Goal: Task Accomplishment & Management: Manage account settings

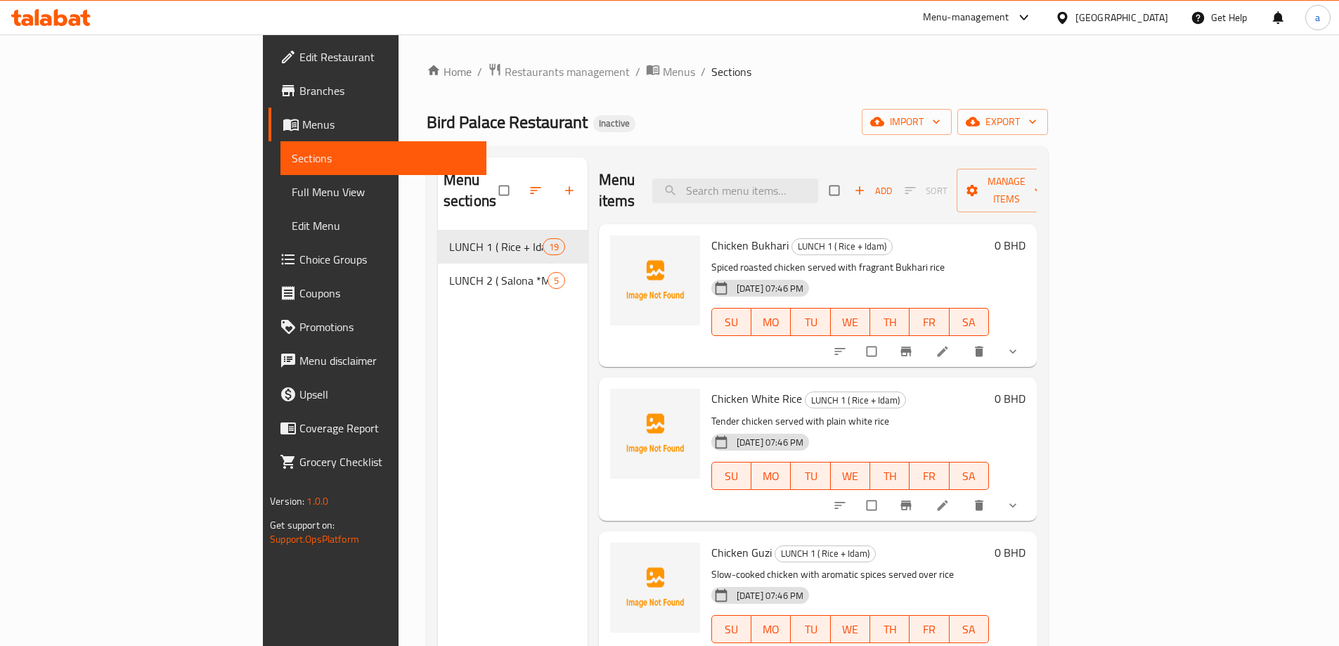
click at [302, 129] on span "Menus" at bounding box center [388, 124] width 173 height 17
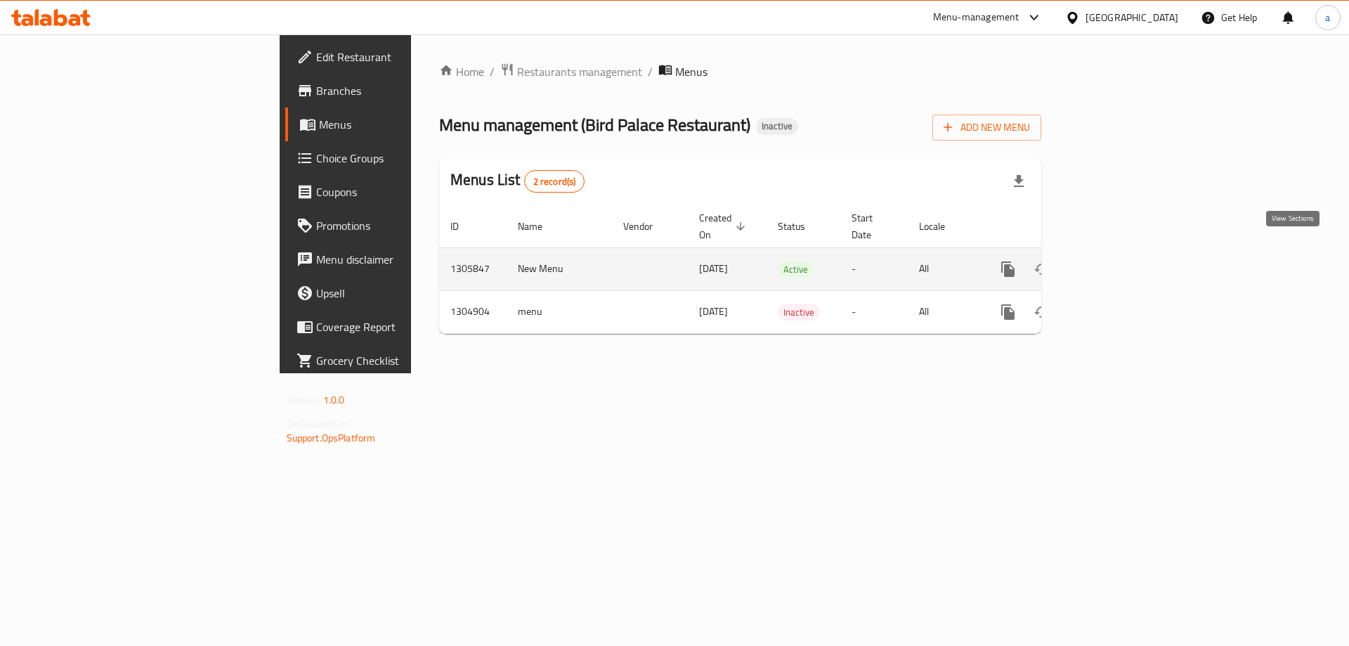
click at [1116, 263] on icon "enhanced table" at bounding box center [1109, 269] width 13 height 13
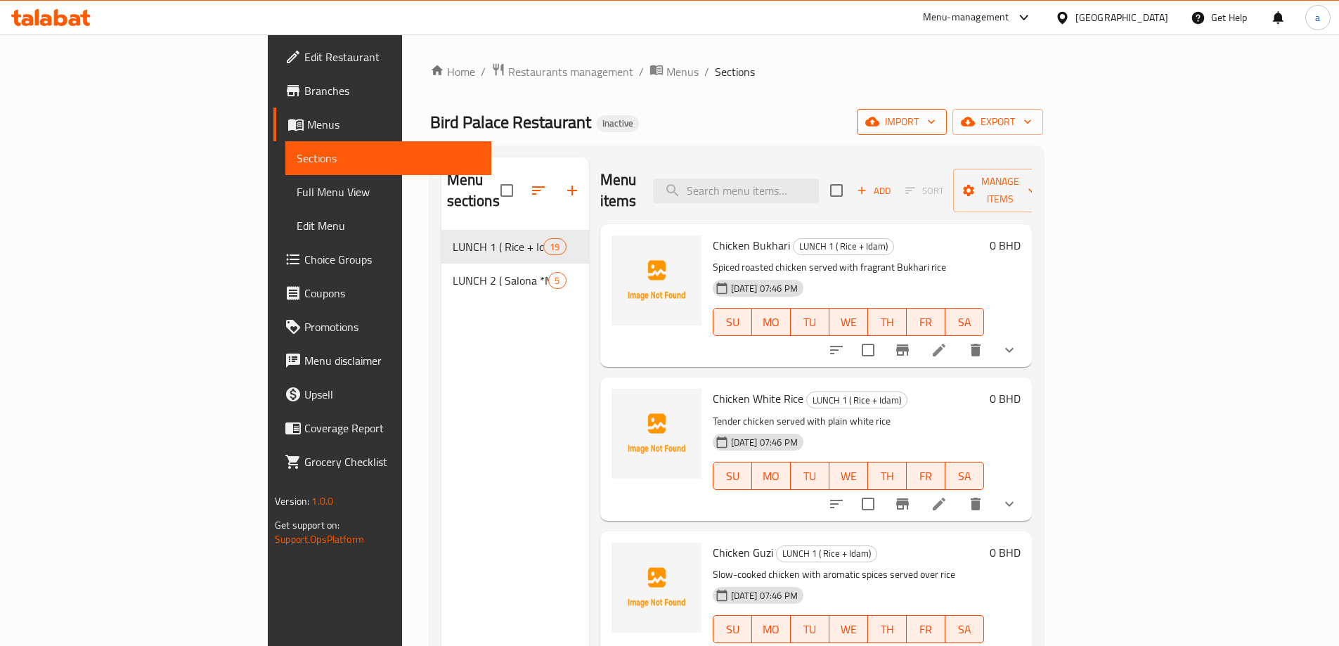
click at [947, 112] on button "import" at bounding box center [902, 122] width 90 height 26
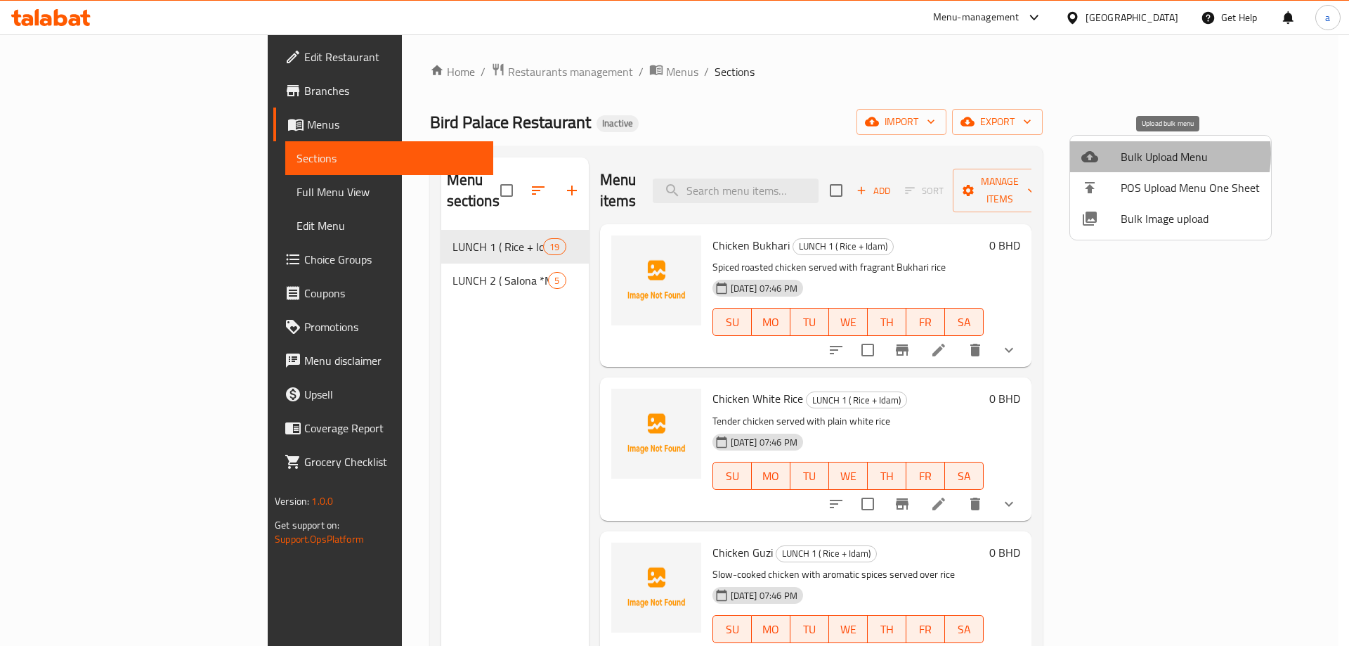
click at [1154, 154] on span "Bulk Upload Menu" at bounding box center [1190, 156] width 139 height 17
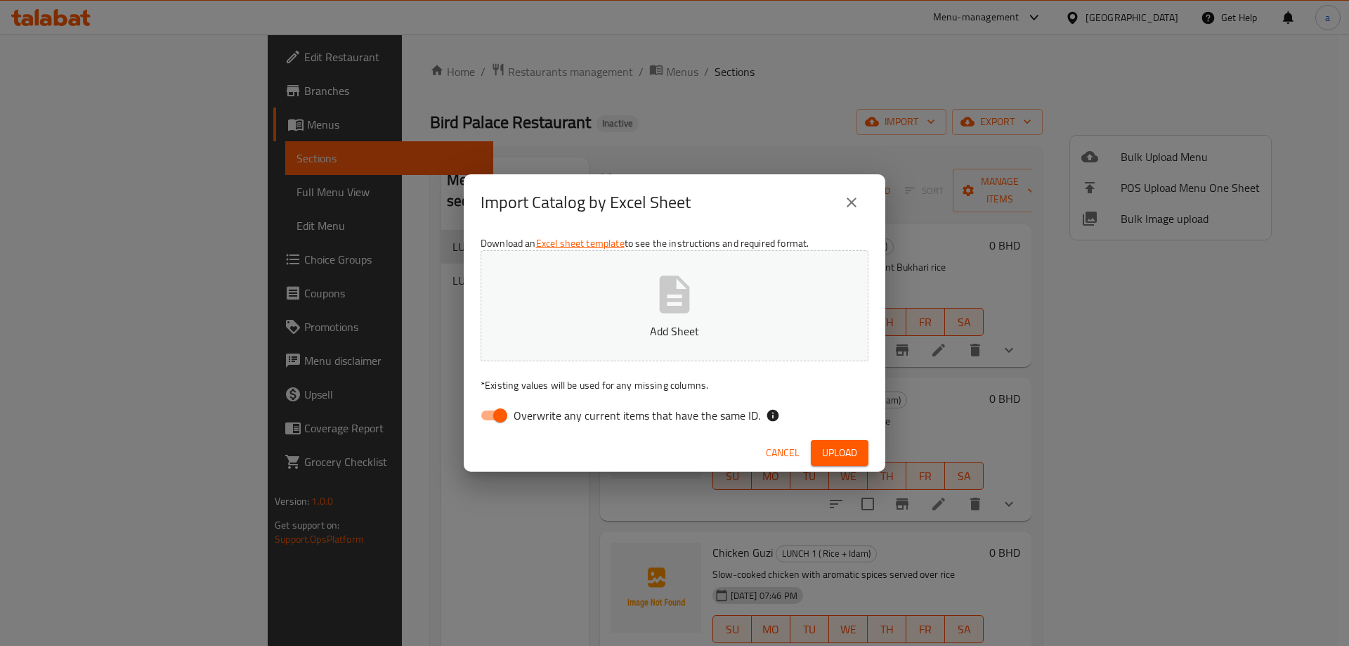
click at [615, 296] on button "Add Sheet" at bounding box center [675, 305] width 388 height 111
click at [495, 413] on input "Overwrite any current items that have the same ID." at bounding box center [500, 415] width 80 height 27
checkbox input "false"
click at [836, 464] on button "Upload" at bounding box center [840, 453] width 58 height 26
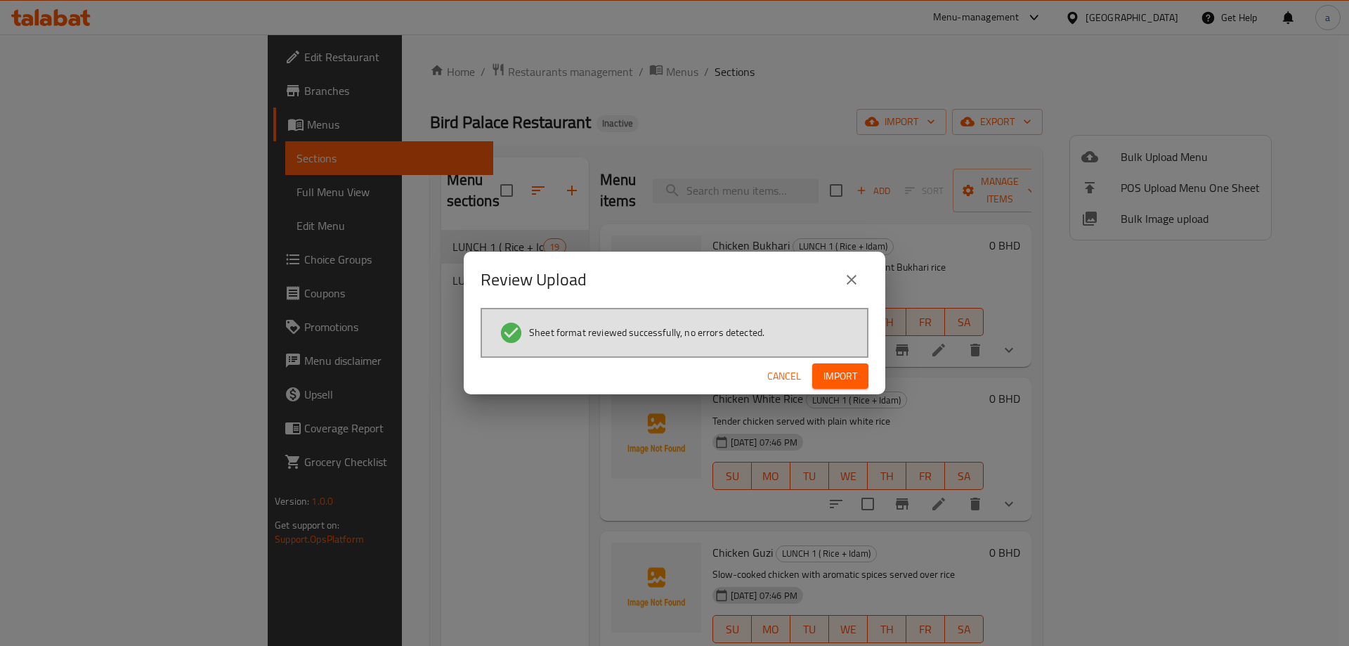
click at [834, 372] on span "Import" at bounding box center [841, 377] width 34 height 18
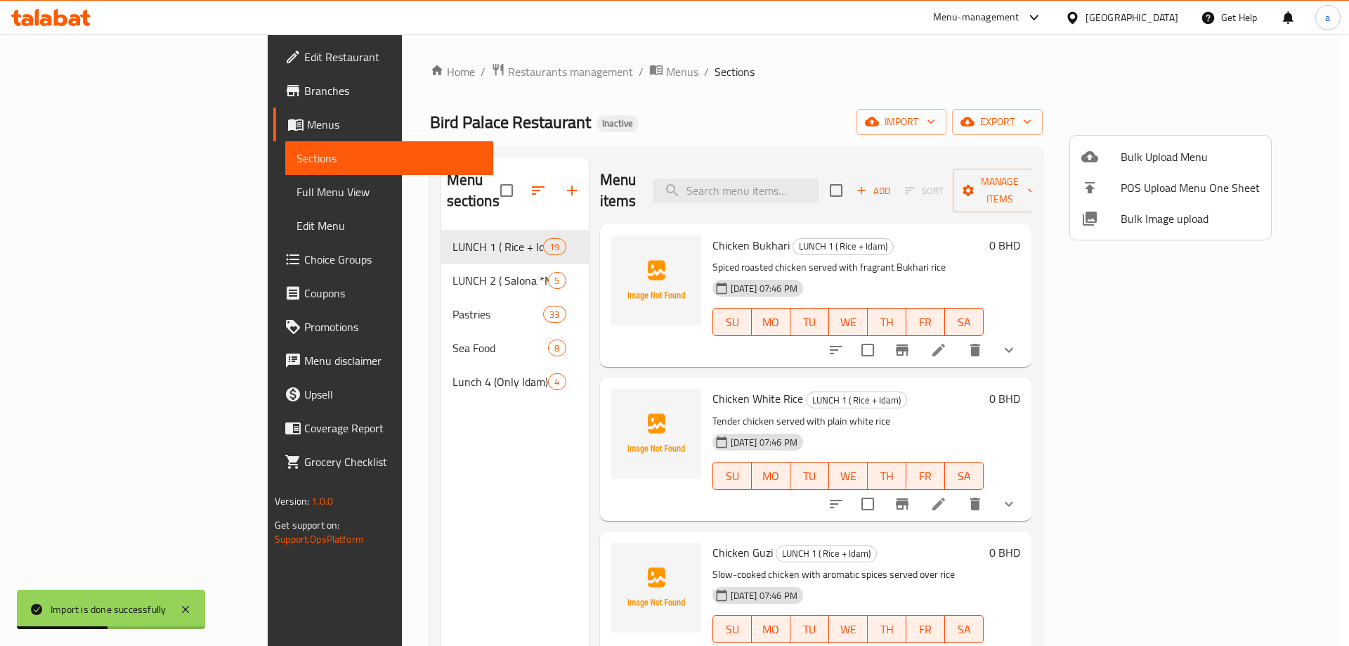
click at [108, 193] on div at bounding box center [674, 323] width 1349 height 646
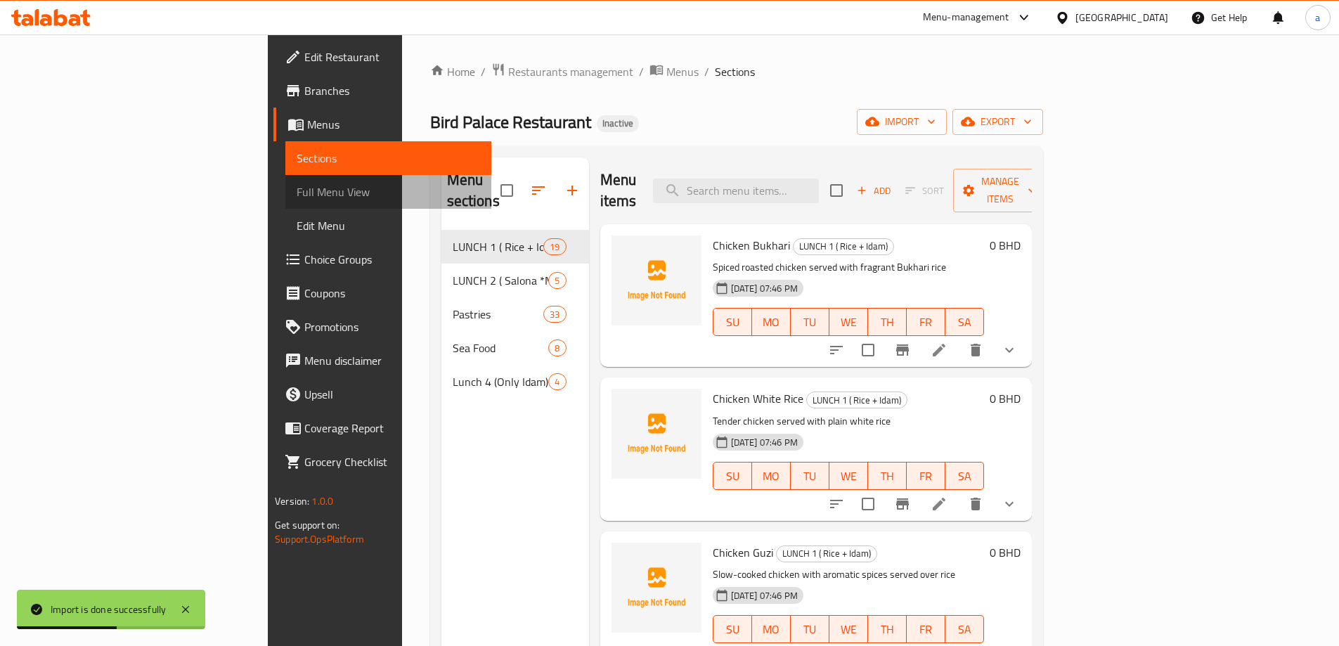
click at [297, 190] on span "Full Menu View" at bounding box center [388, 191] width 183 height 17
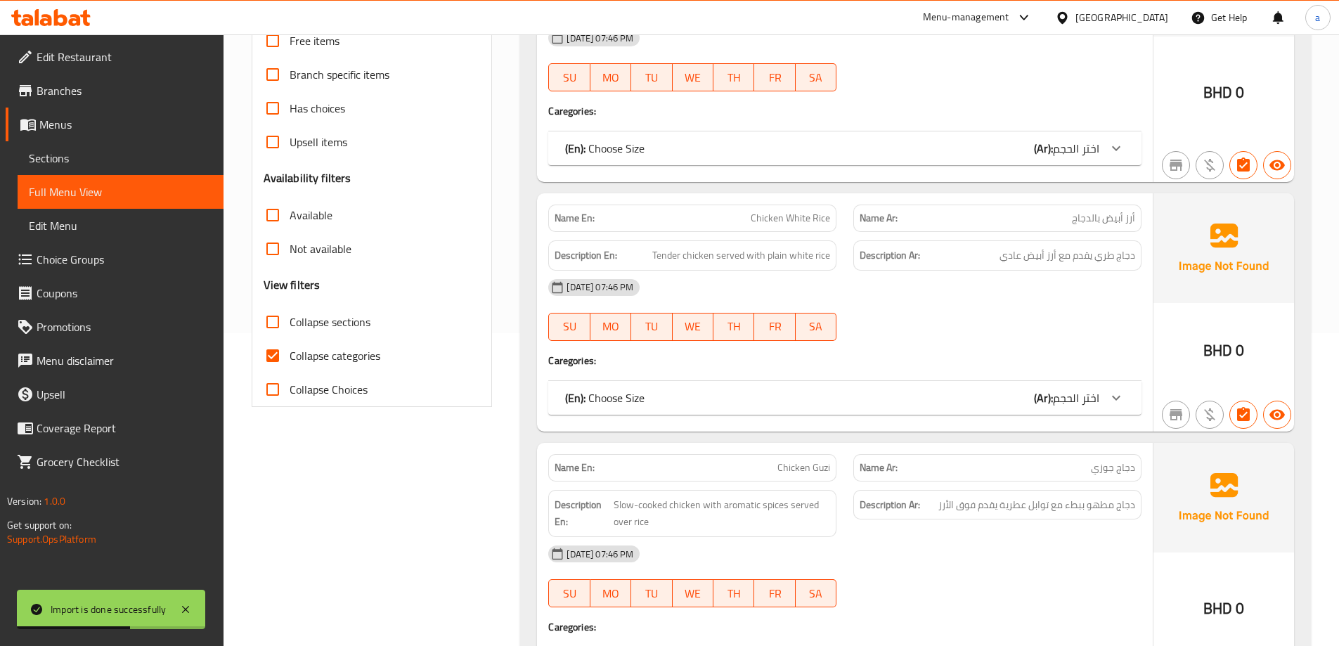
scroll to position [351, 0]
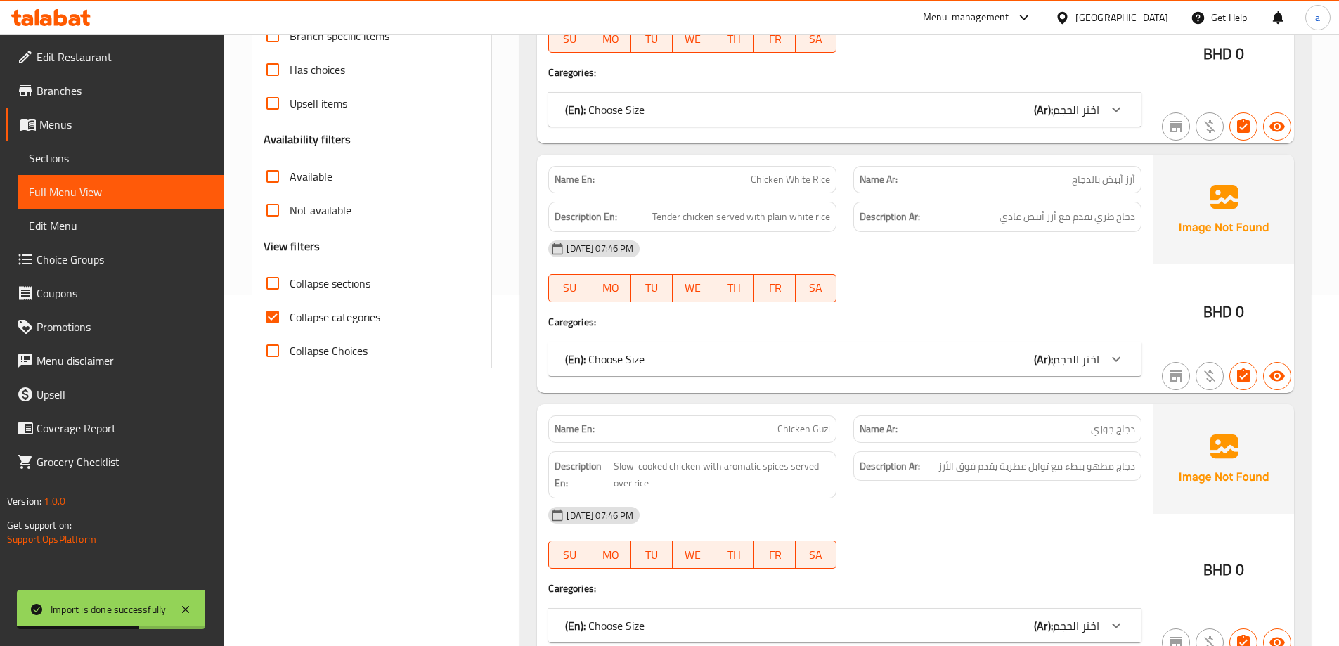
click at [320, 320] on span "Collapse categories" at bounding box center [335, 316] width 91 height 17
click at [290, 320] on input "Collapse categories" at bounding box center [273, 317] width 34 height 34
checkbox input "false"
click at [315, 280] on span "Collapse sections" at bounding box center [330, 283] width 81 height 17
click at [290, 280] on input "Collapse sections" at bounding box center [273, 283] width 34 height 34
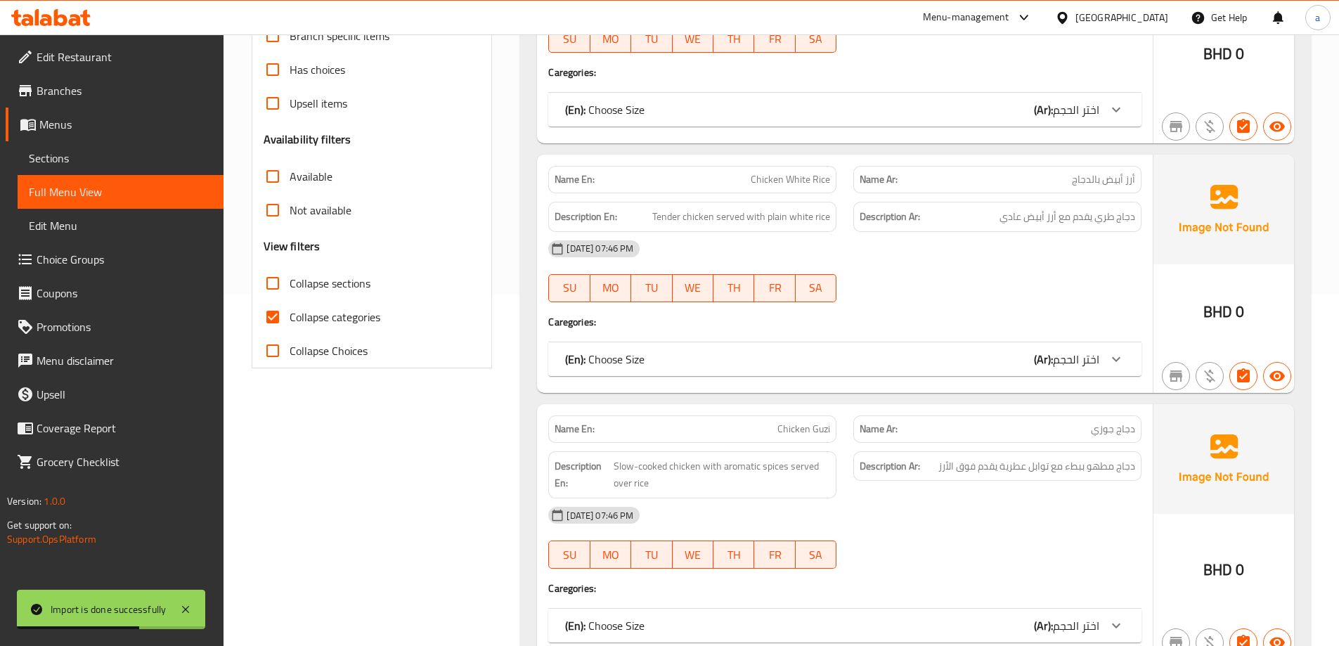
checkbox input "true"
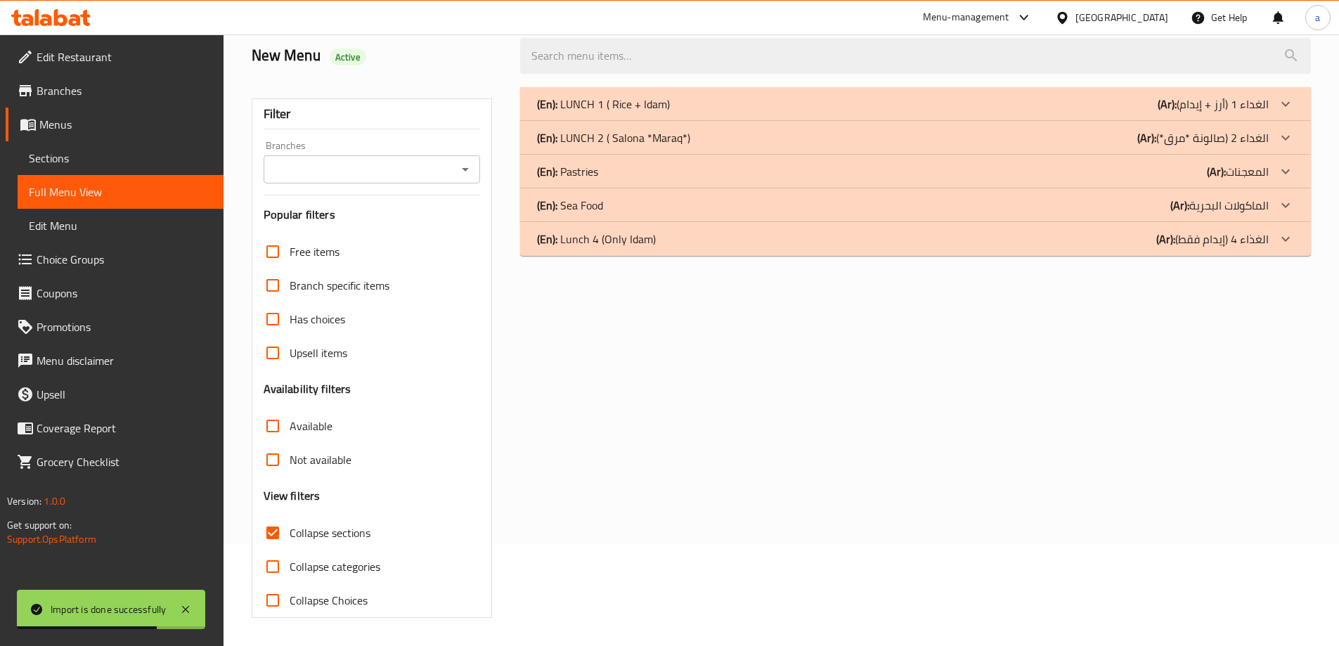
scroll to position [102, 0]
click at [582, 112] on p "(En): Lunch 4 (Only Idam)" at bounding box center [603, 104] width 133 height 17
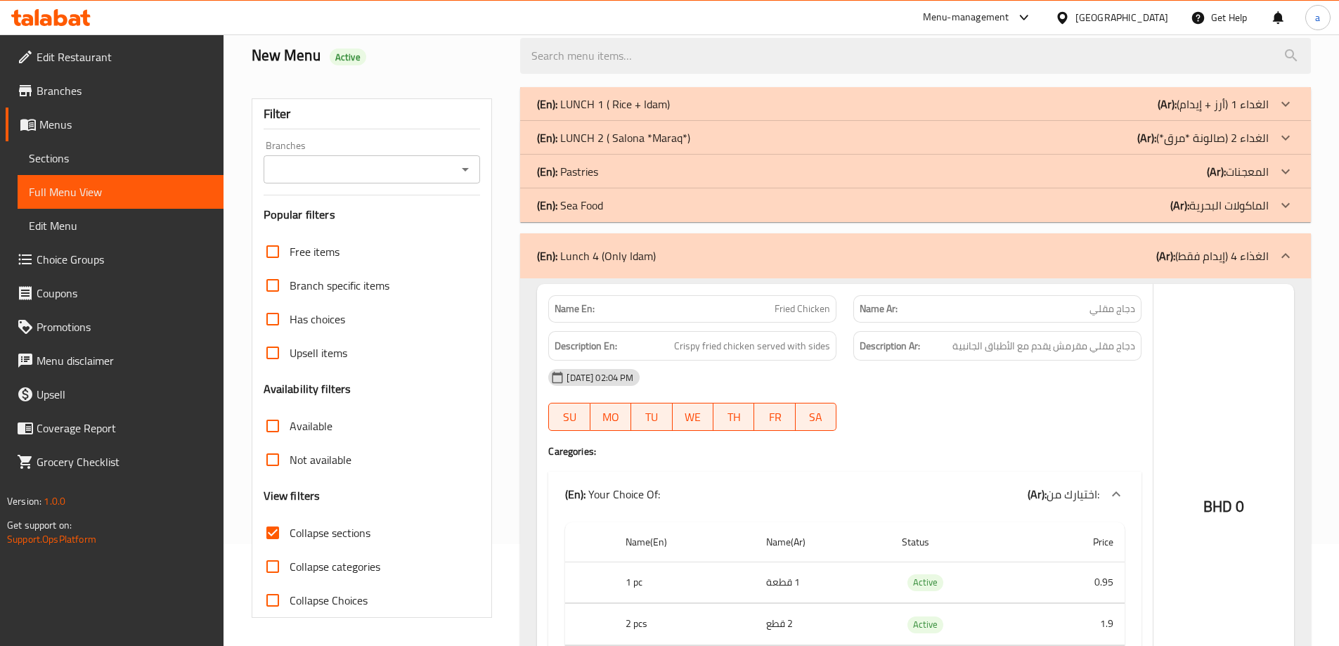
click at [580, 112] on p "(En): Sea Food" at bounding box center [603, 104] width 133 height 17
click at [576, 112] on p "(En): Pastries" at bounding box center [603, 104] width 133 height 17
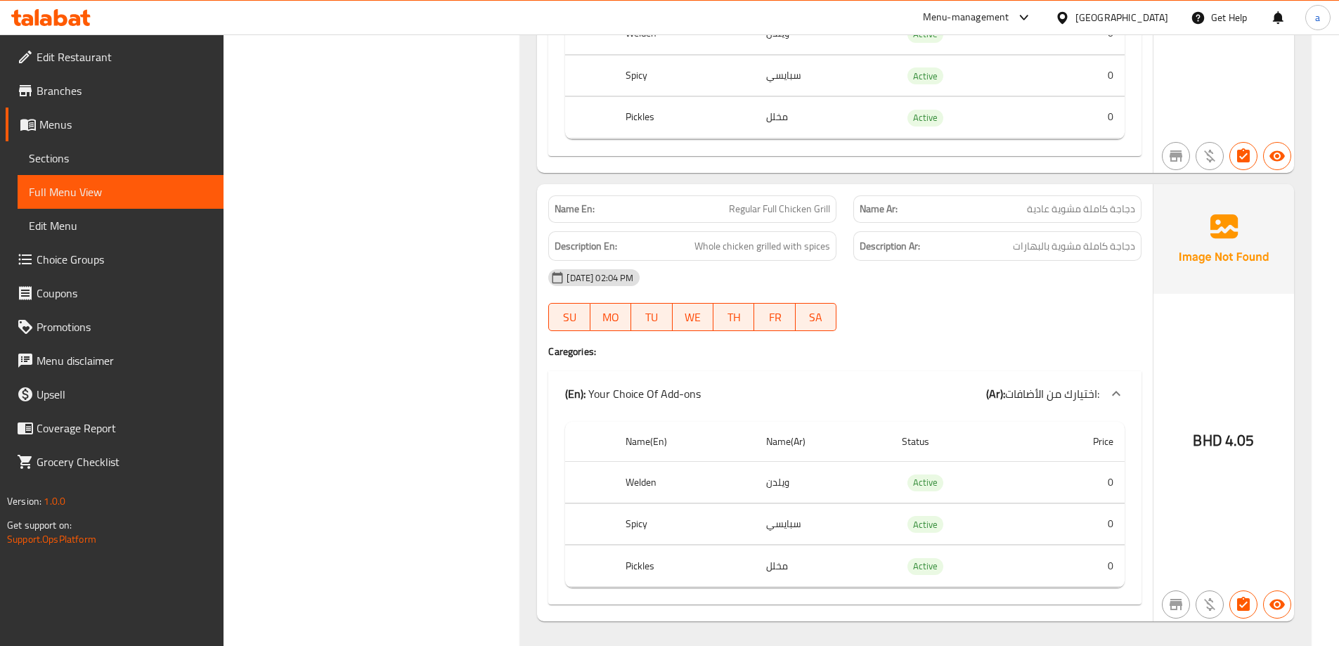
scroll to position [26321, 0]
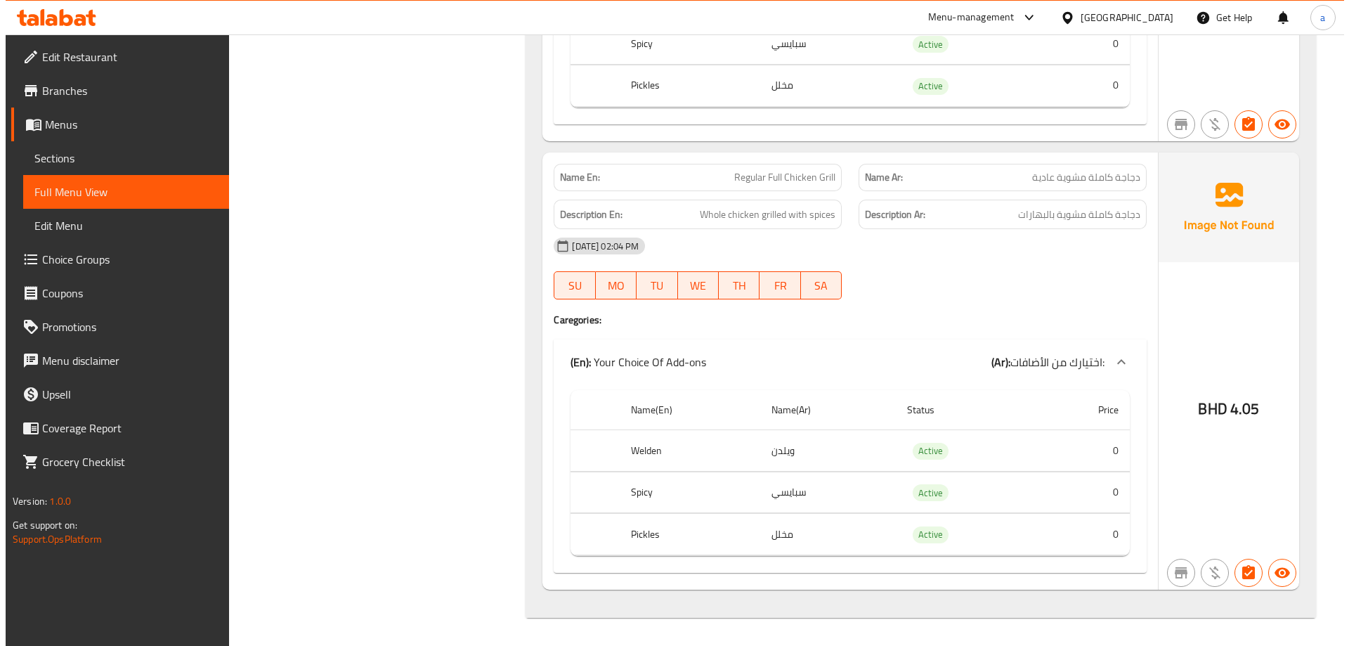
scroll to position [0, 0]
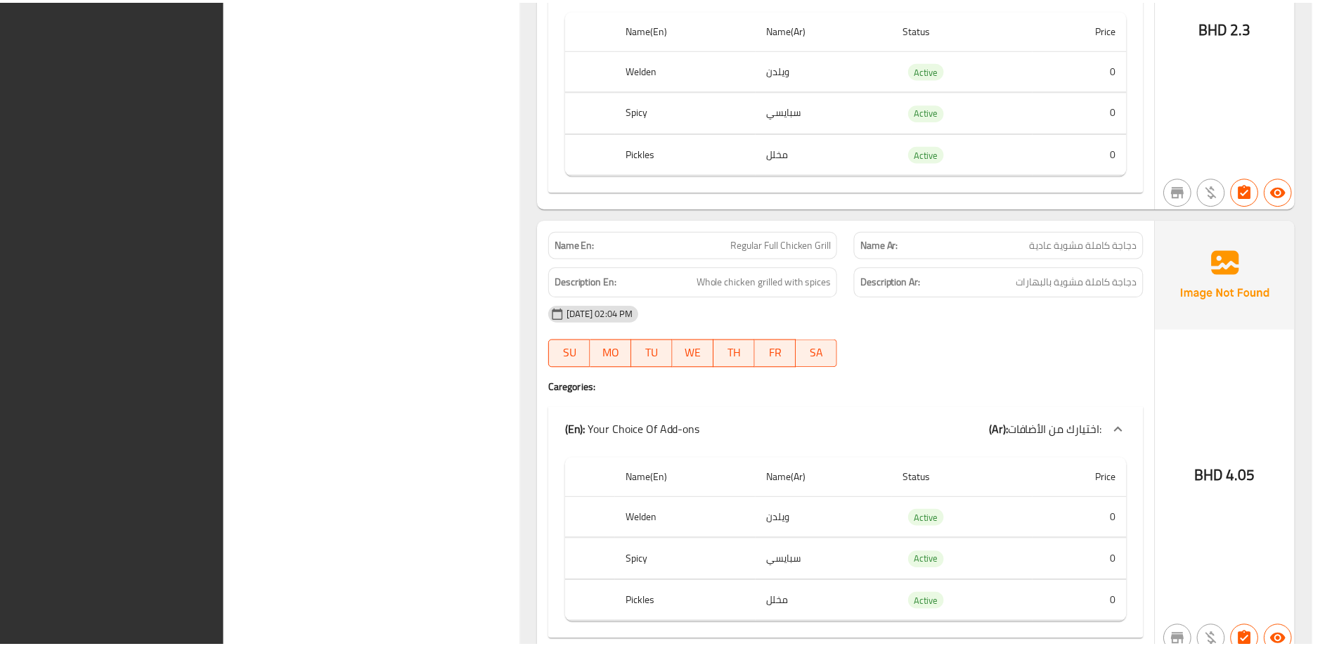
scroll to position [26252, 0]
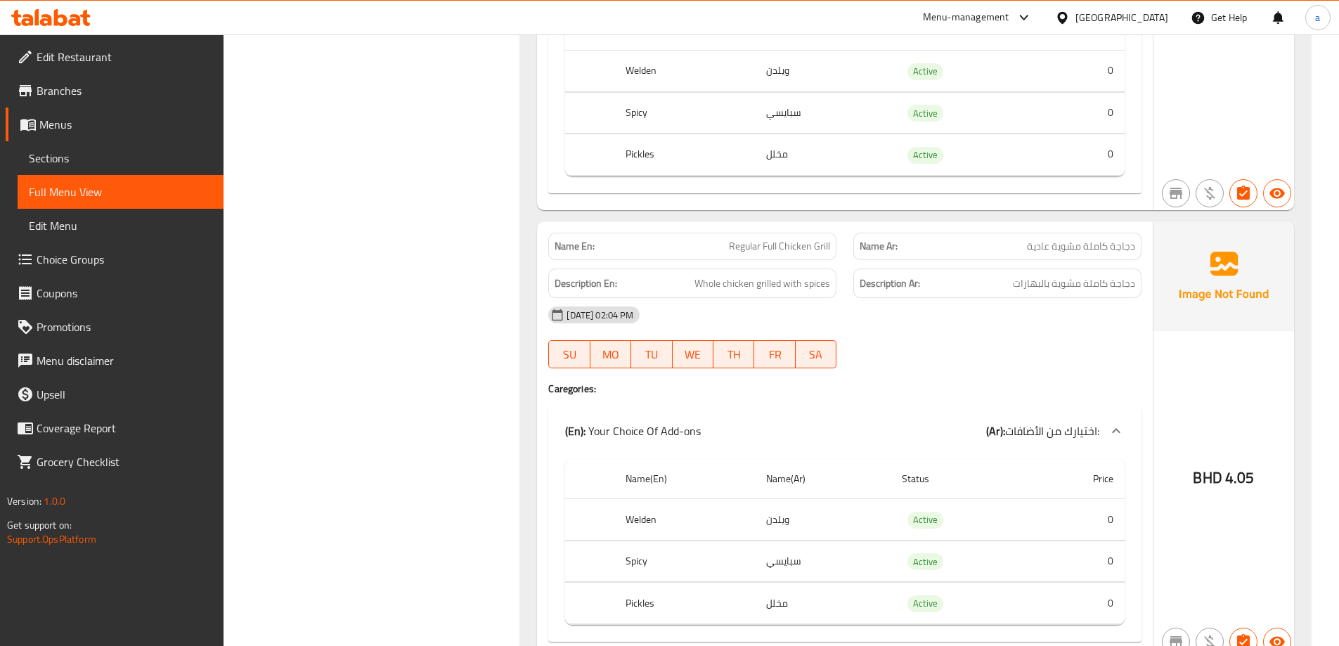
click at [108, 160] on span "Sections" at bounding box center [120, 158] width 183 height 17
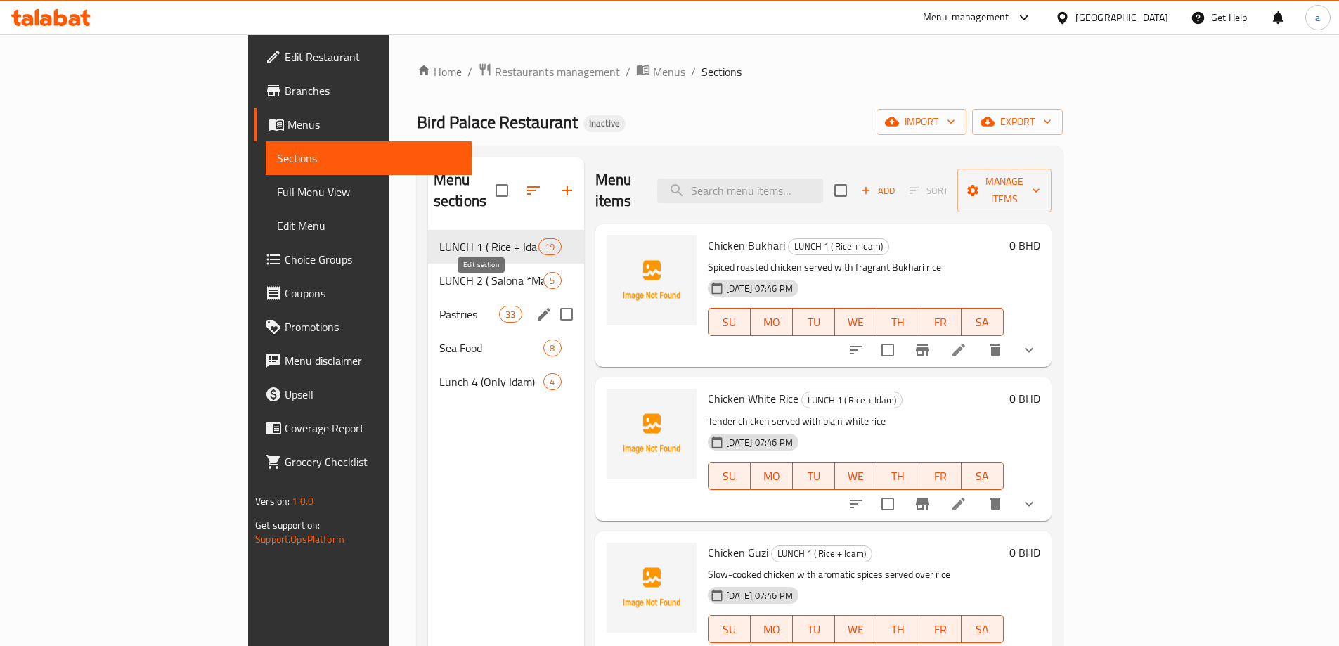
click at [538, 308] on icon "edit" at bounding box center [544, 314] width 13 height 13
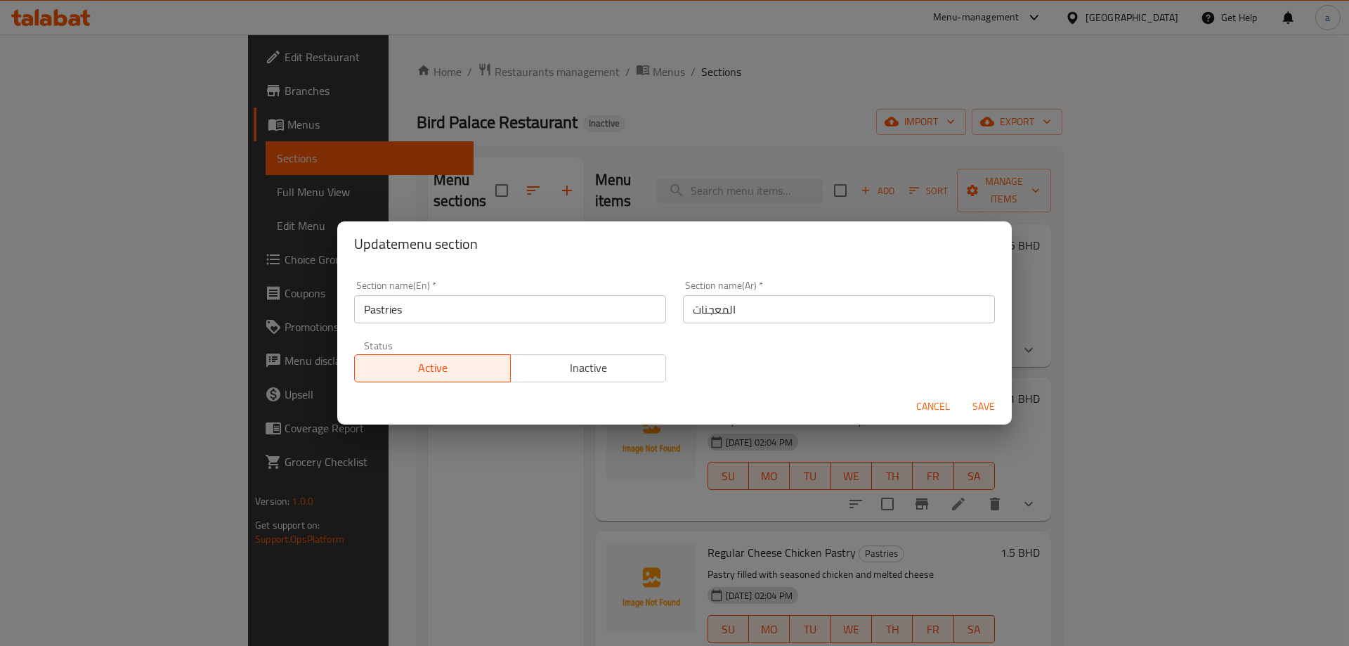
click at [460, 493] on div "Update menu section Section name(En)   * Pastries Section name(En) * Section na…" at bounding box center [674, 323] width 1349 height 646
click at [925, 408] on span "Cancel" at bounding box center [933, 407] width 34 height 18
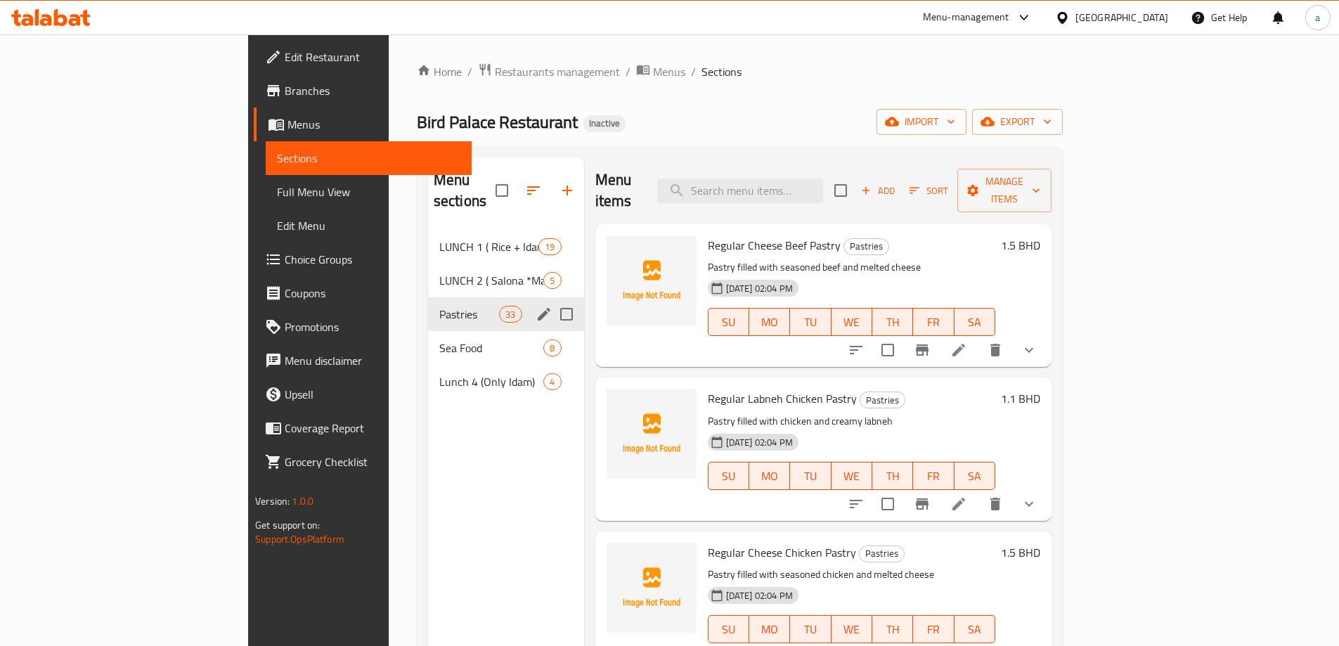
click at [439, 306] on span "Pastries" at bounding box center [469, 314] width 60 height 17
click at [552, 299] on input "Menu sections" at bounding box center [567, 314] width 30 height 30
checkbox input "true"
click at [518, 184] on icon "button" at bounding box center [524, 190] width 13 height 13
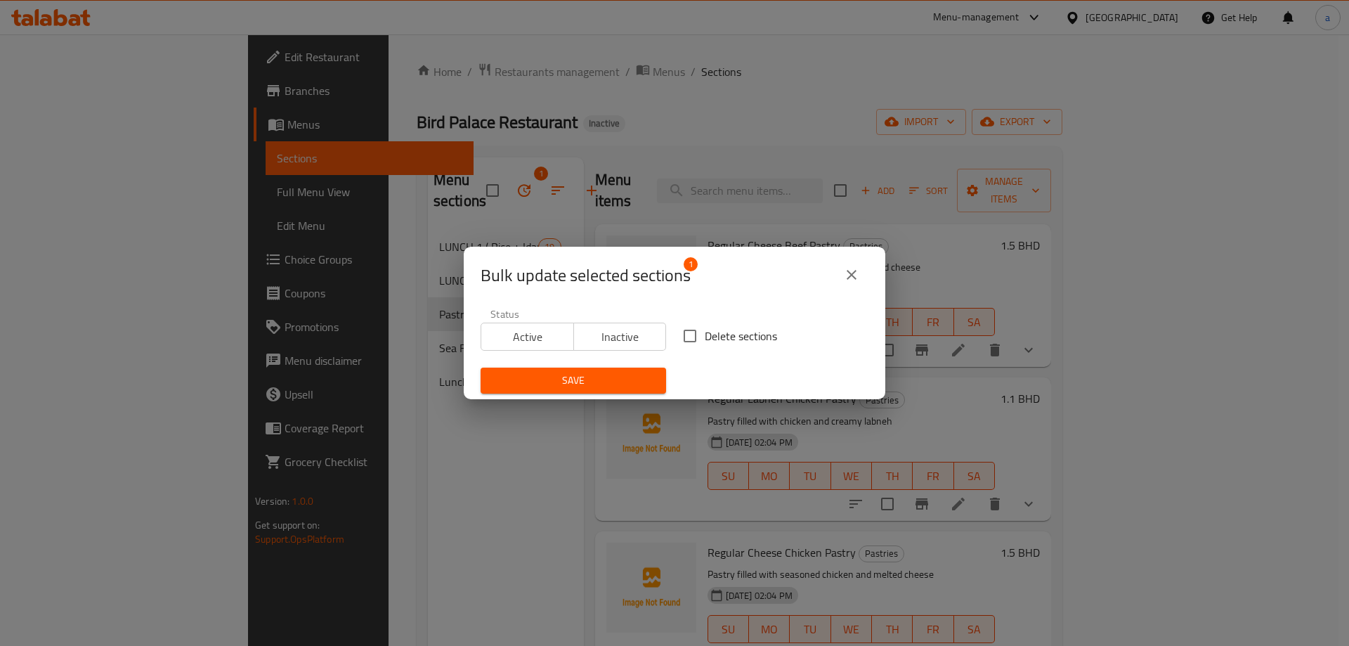
click at [847, 271] on icon "close" at bounding box center [852, 275] width 10 height 10
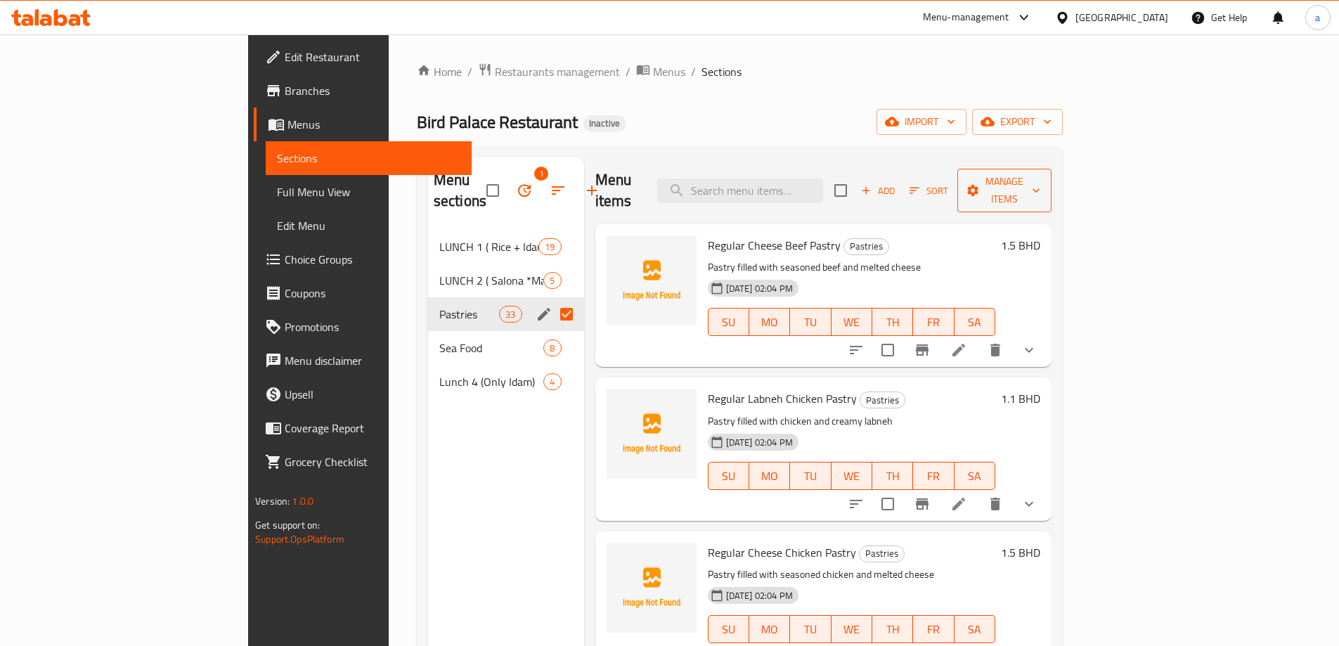
click at [1040, 173] on span "Manage items" at bounding box center [1004, 190] width 72 height 35
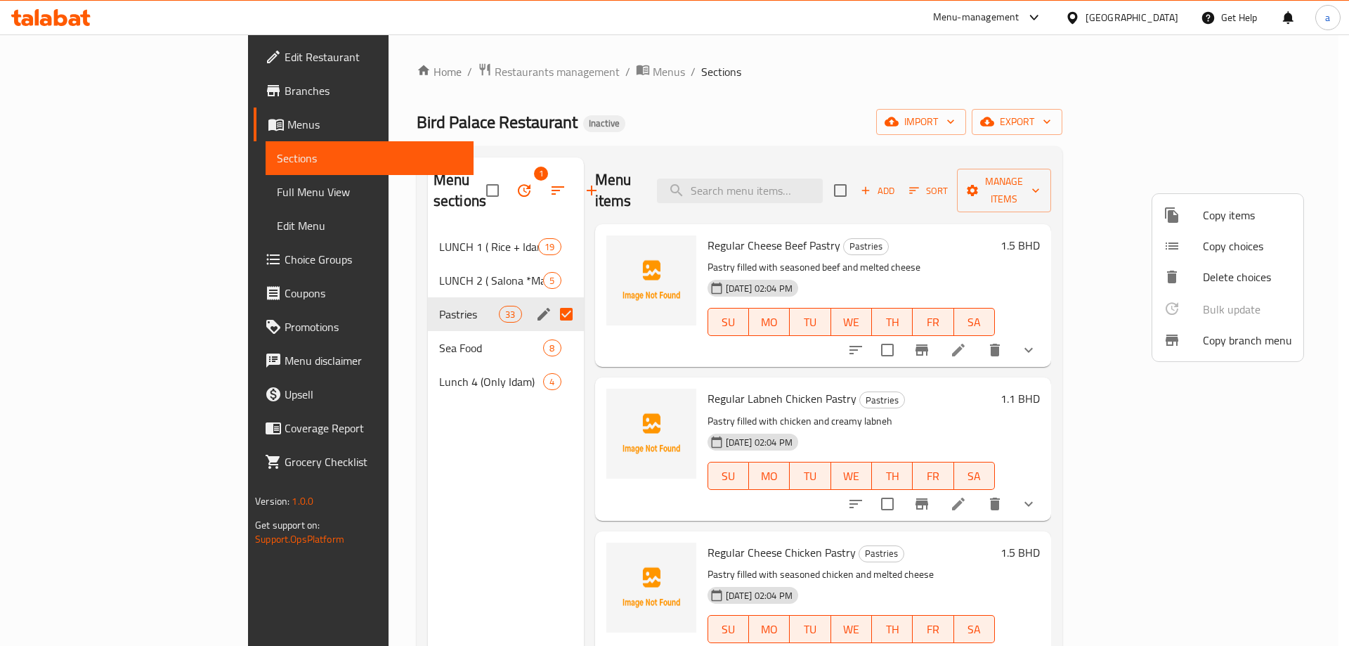
click at [1200, 174] on div at bounding box center [674, 323] width 1349 height 646
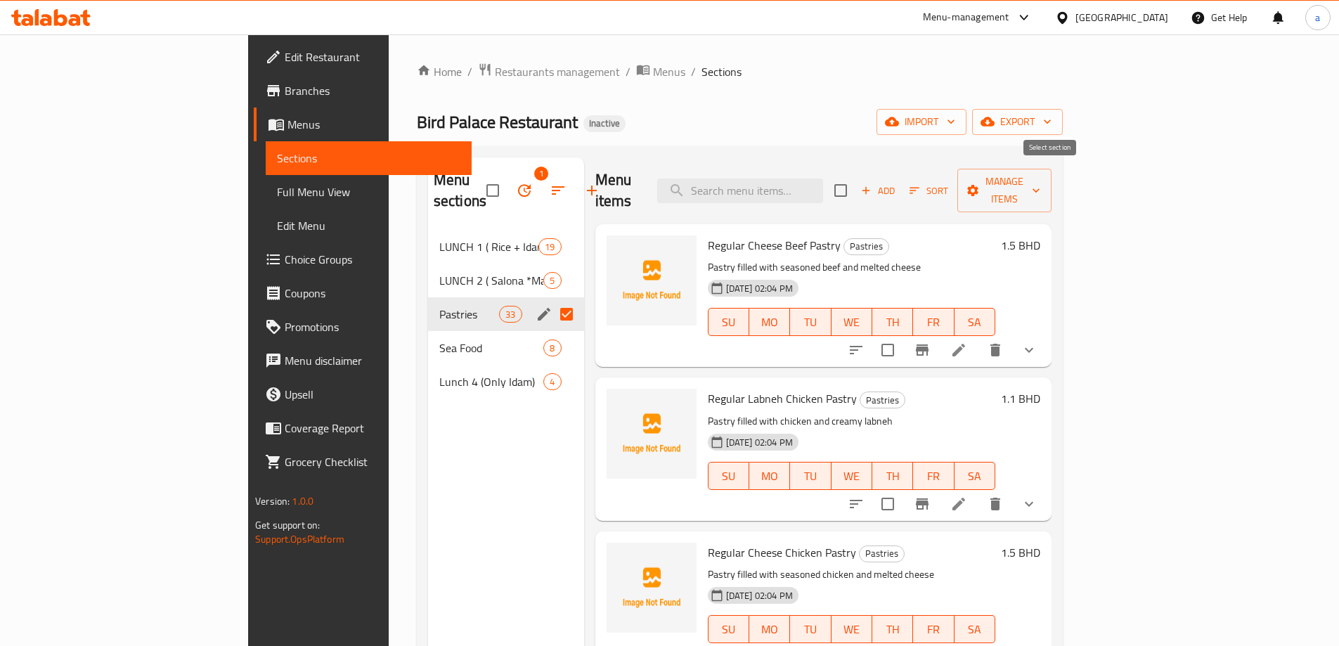
click at [855, 180] on input "checkbox" at bounding box center [841, 191] width 30 height 30
checkbox input "true"
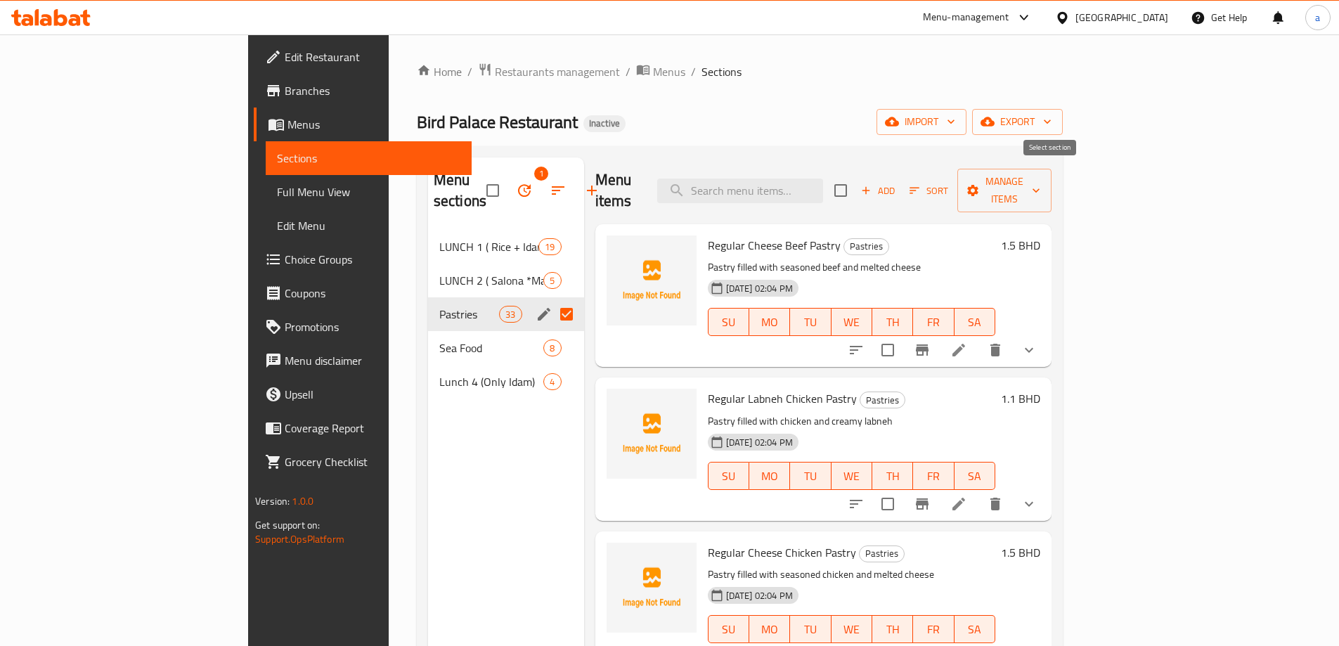
checkbox input "true"
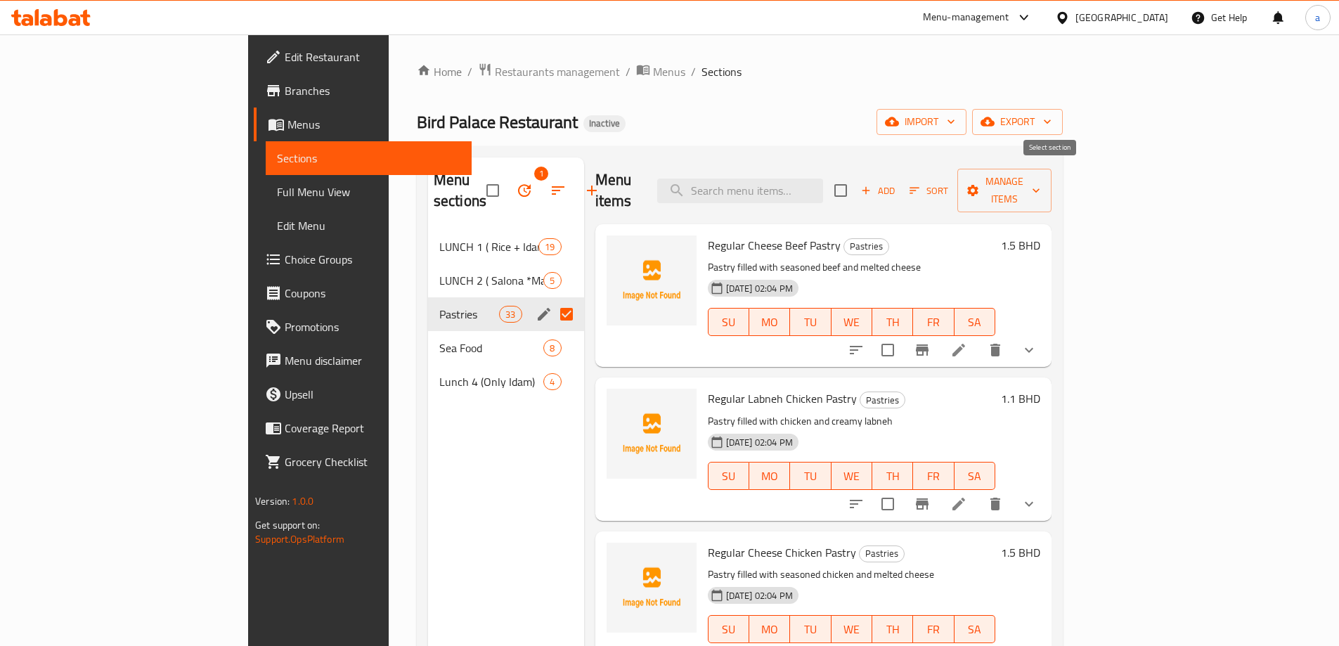
checkbox input "true"
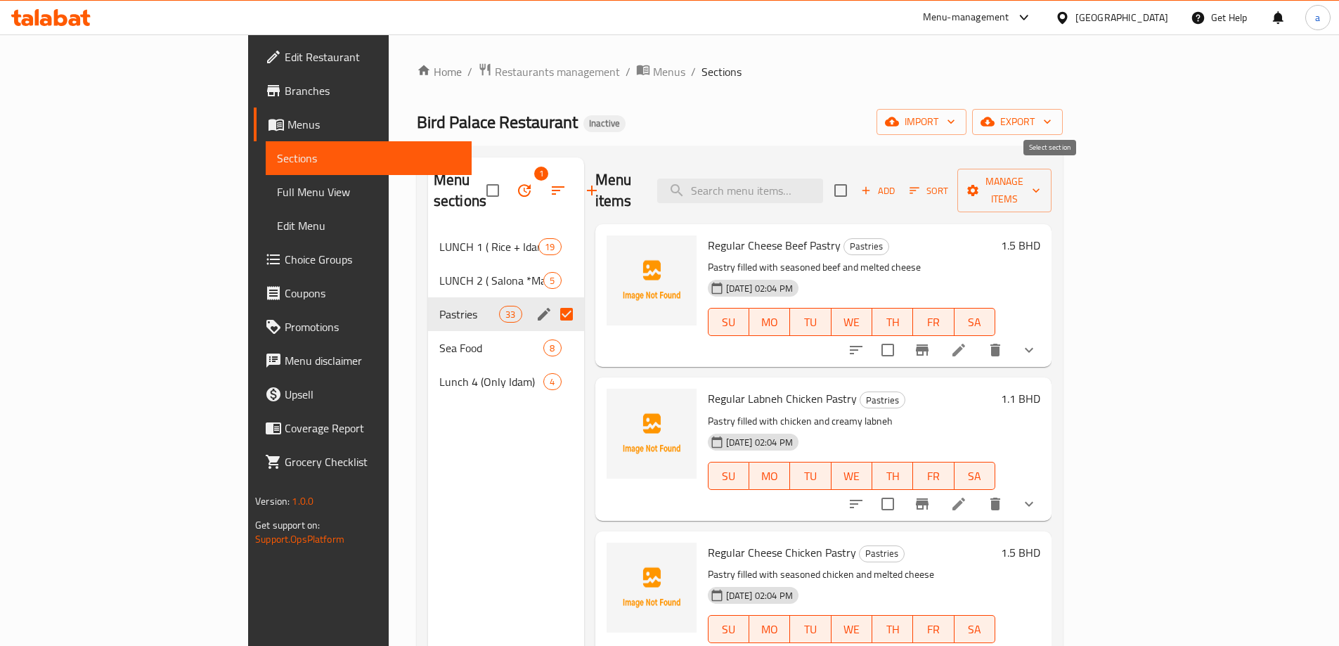
checkbox input "true"
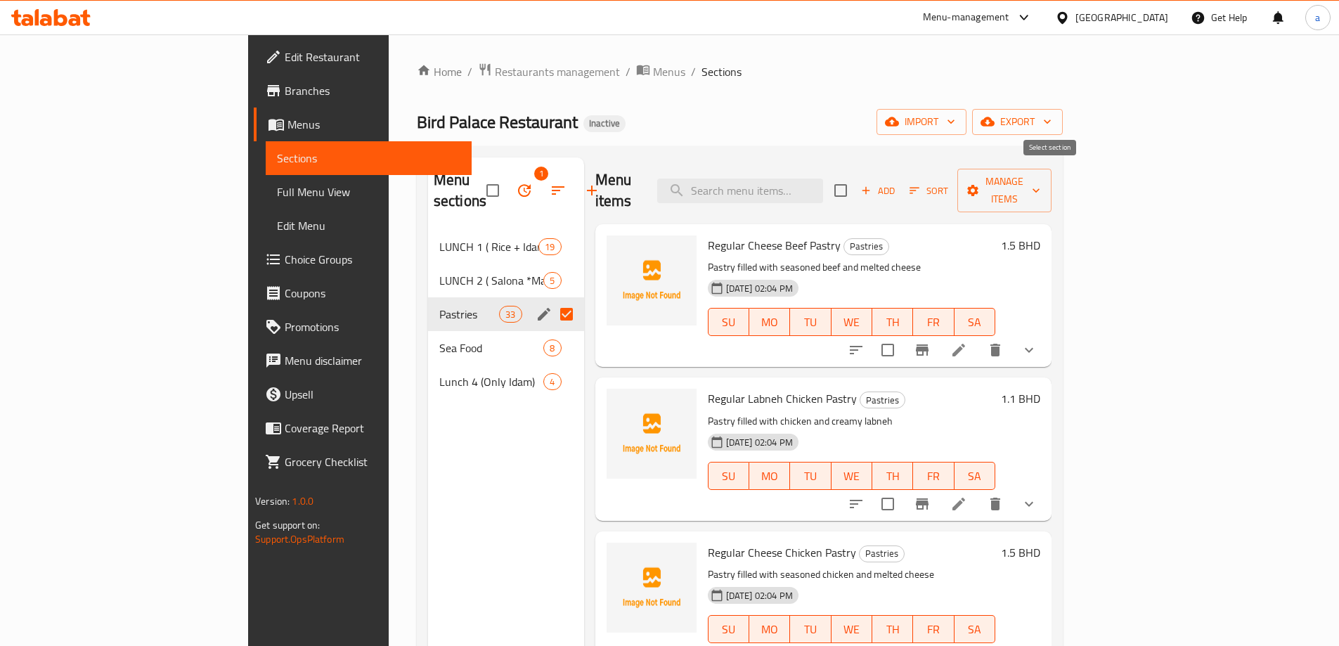
checkbox input "true"
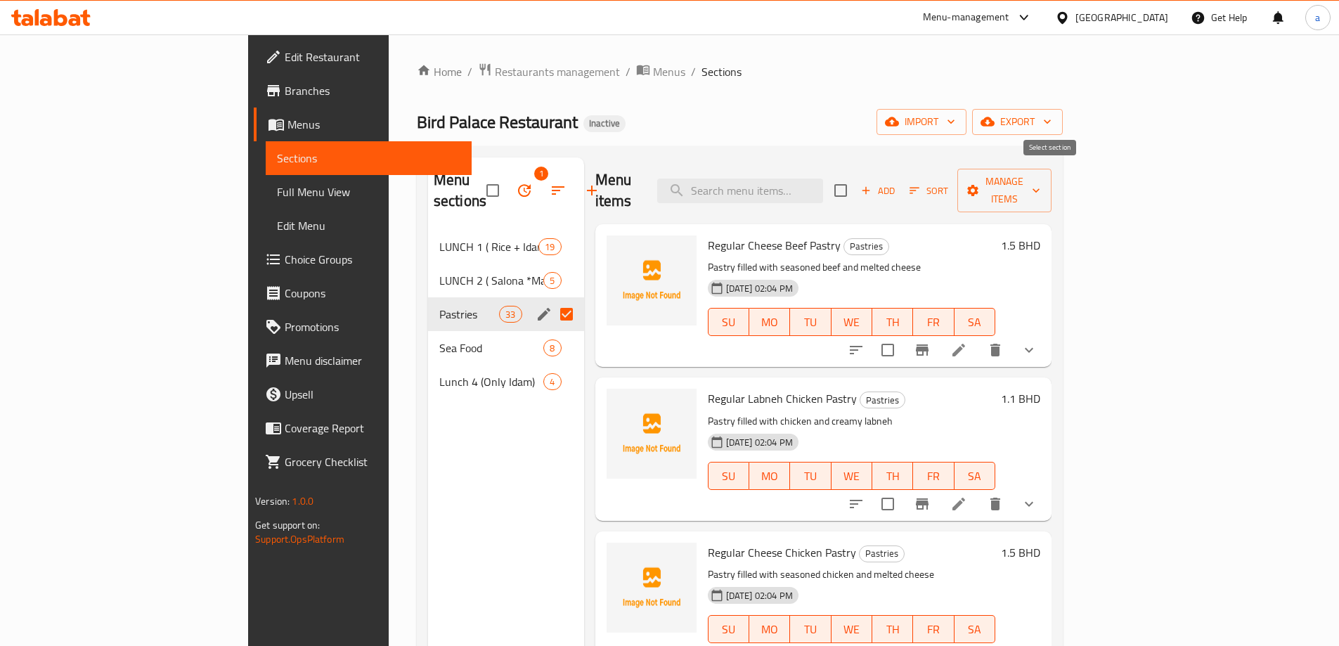
checkbox input "true"
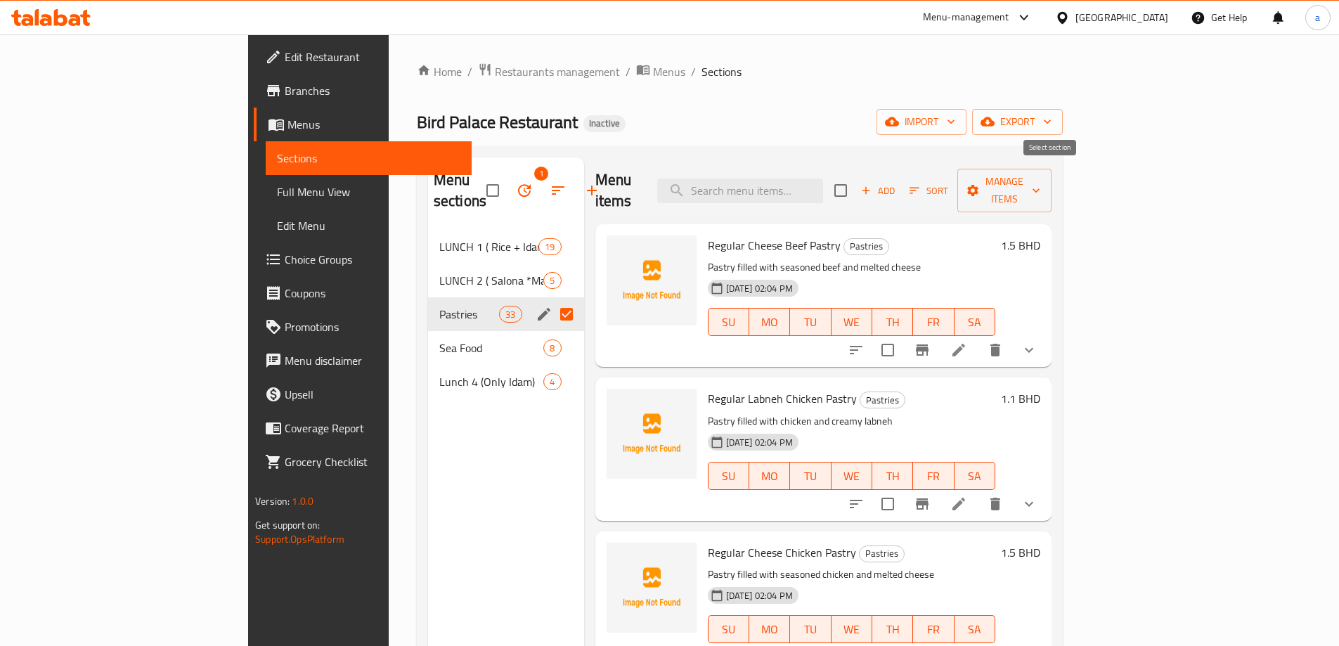
checkbox input "true"
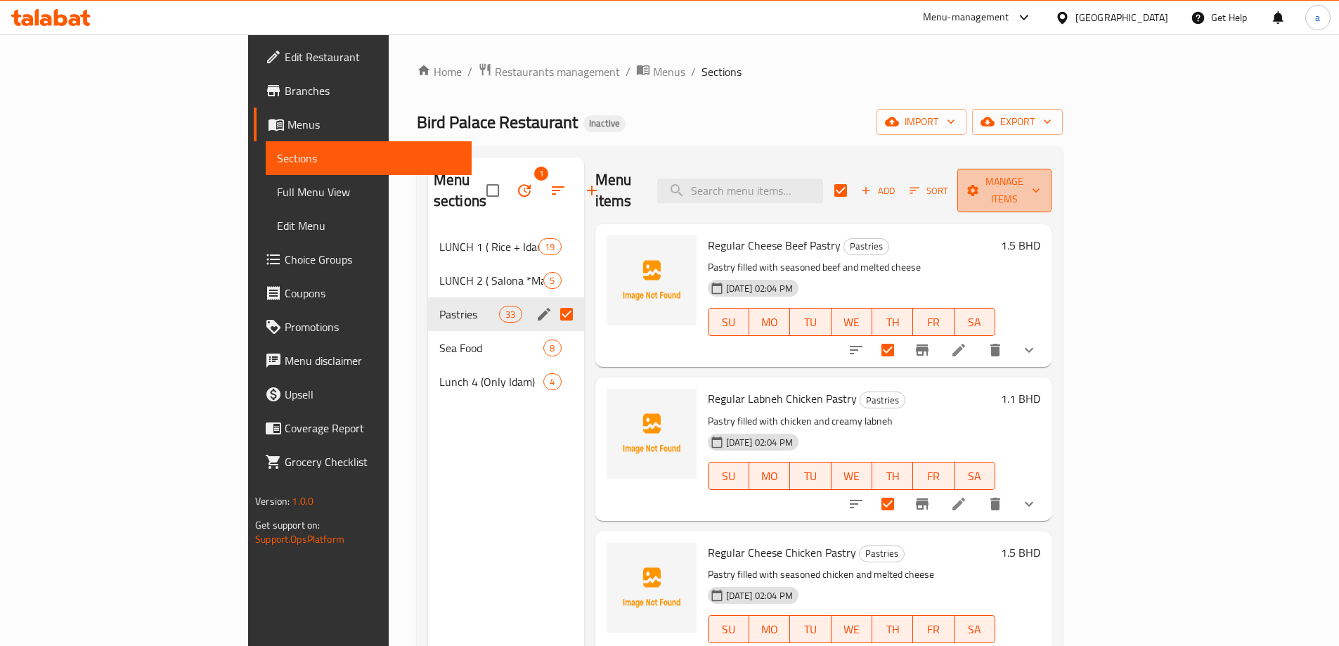
click at [1040, 185] on span "Manage items" at bounding box center [1004, 190] width 72 height 35
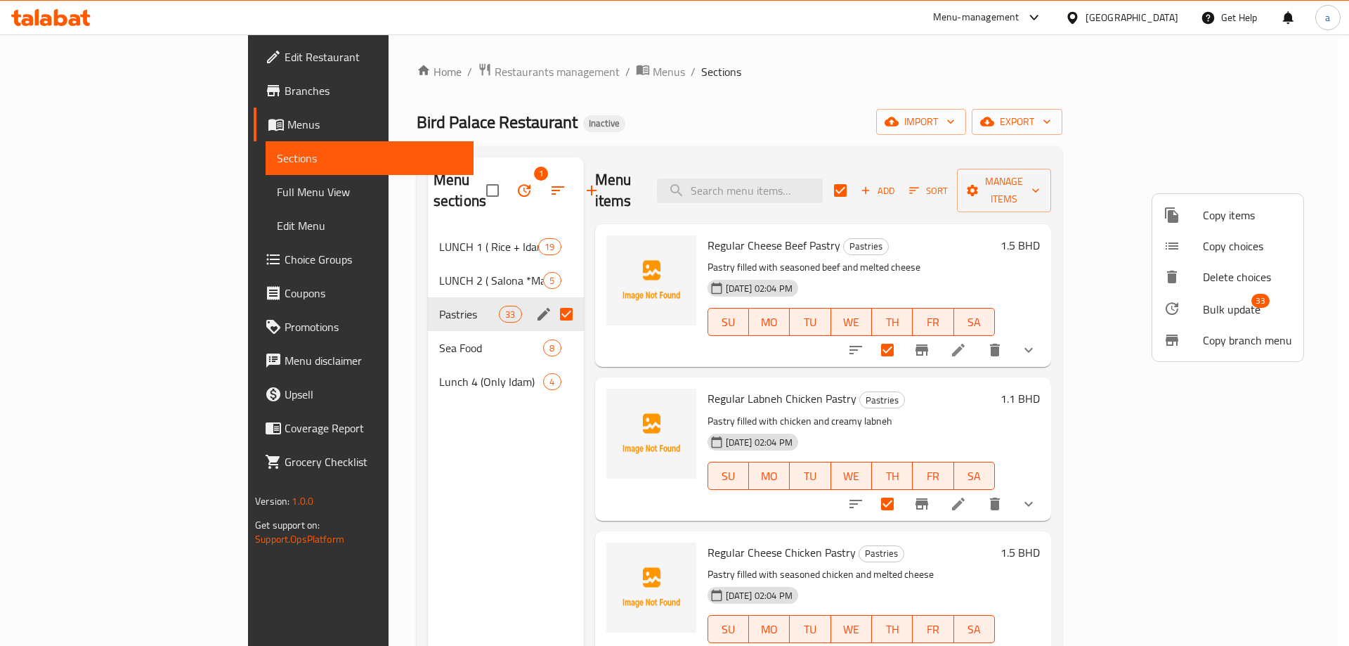
click at [1237, 311] on span "Bulk update" at bounding box center [1232, 309] width 58 height 17
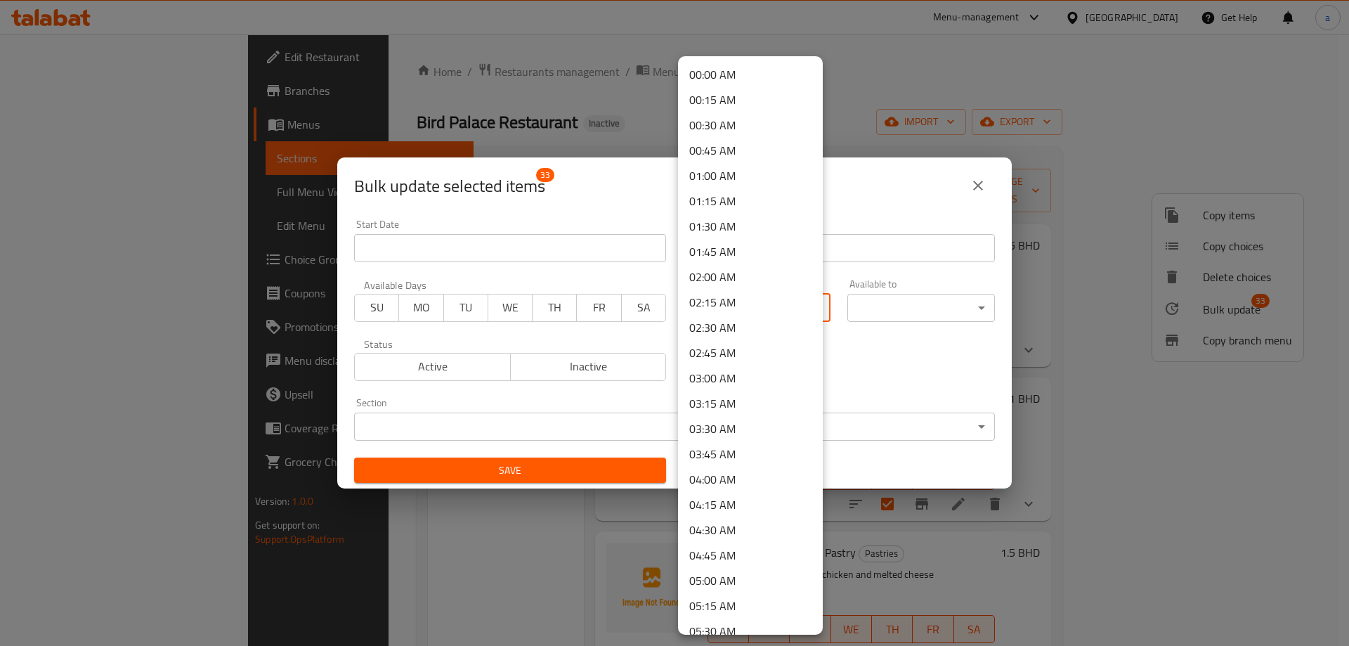
click at [719, 304] on body "​ Menu-management [GEOGRAPHIC_DATA] Get Help a Edit Restaurant Branches Menus S…" at bounding box center [674, 339] width 1349 height 611
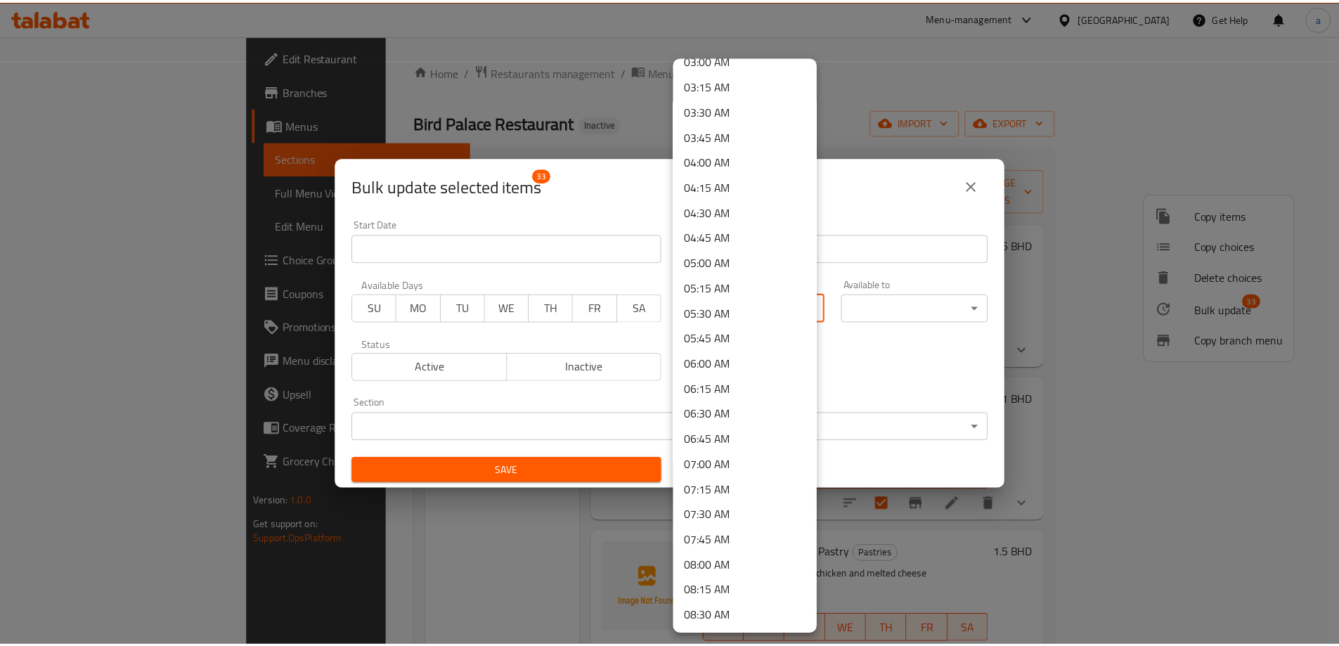
scroll to position [351, 0]
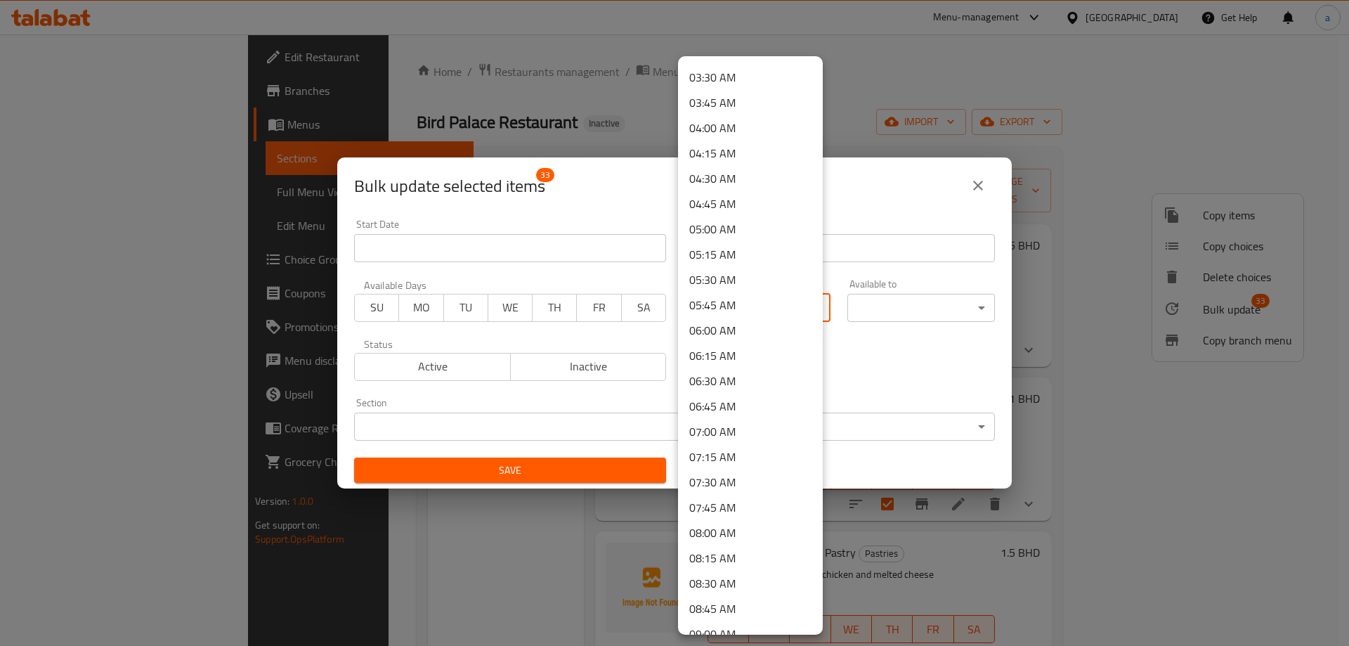
click at [716, 431] on li "07:00 AM" at bounding box center [750, 431] width 145 height 25
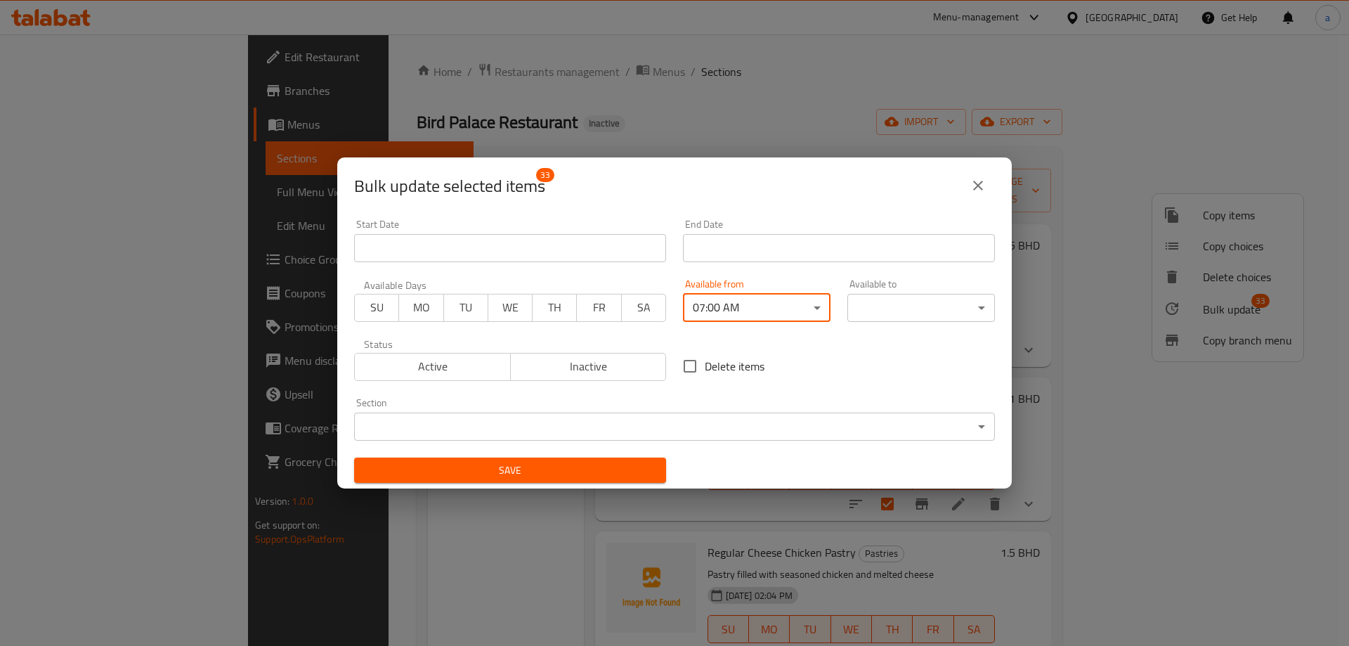
click at [865, 306] on body "​ Menu-management [GEOGRAPHIC_DATA] Get Help a Edit Restaurant Branches Menus S…" at bounding box center [674, 339] width 1349 height 611
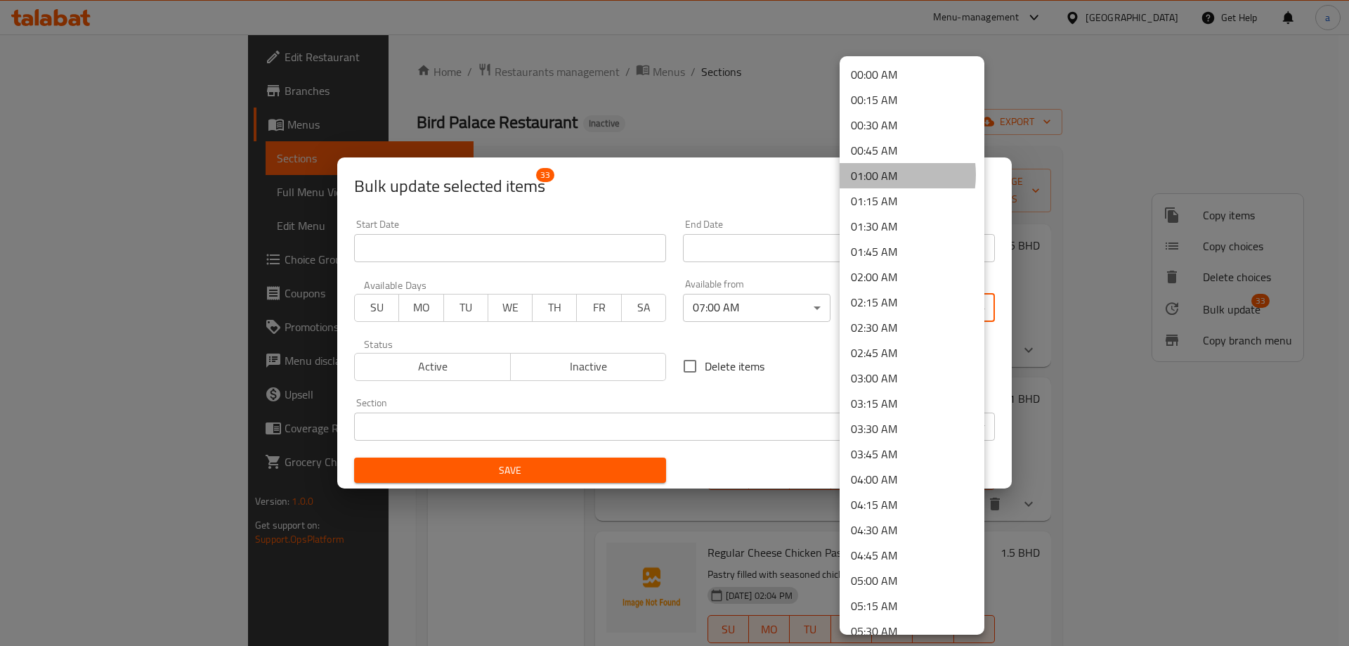
click at [873, 174] on li "01:00 AM" at bounding box center [912, 175] width 145 height 25
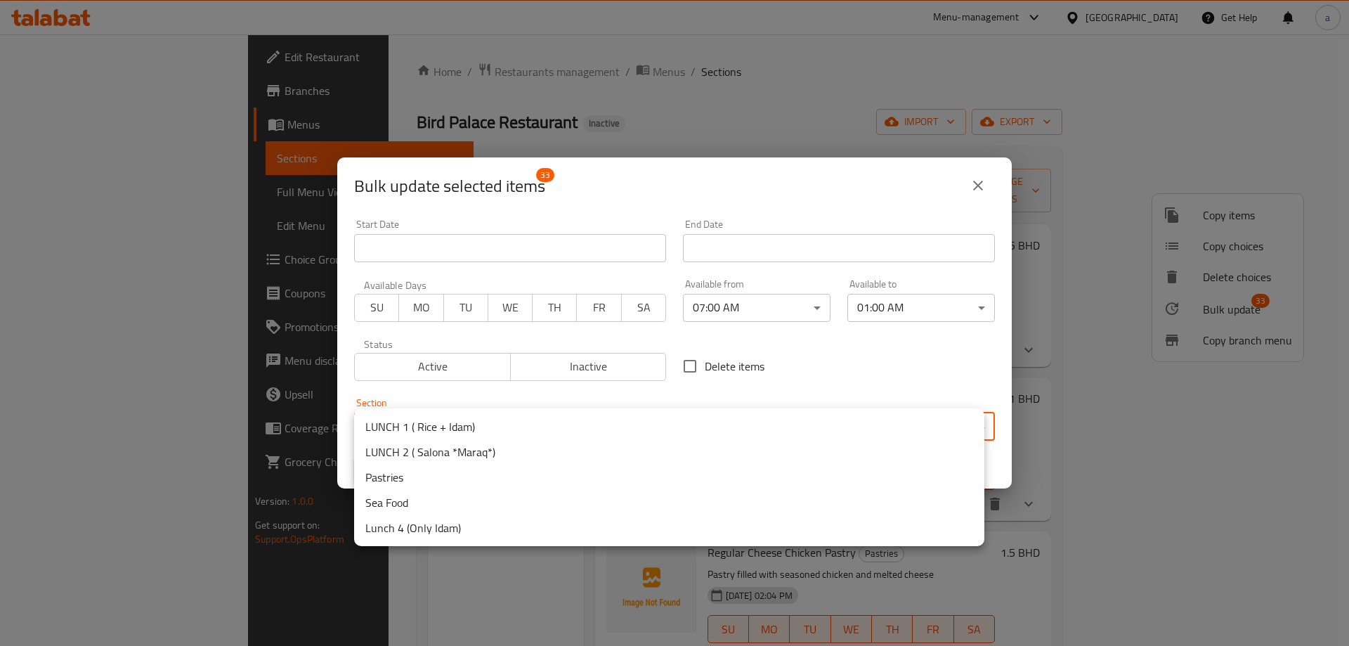
click at [500, 438] on body "​ Menu-management [GEOGRAPHIC_DATA] Get Help a Edit Restaurant Branches Menus S…" at bounding box center [674, 339] width 1349 height 611
click at [412, 476] on li "Pastries" at bounding box center [669, 476] width 630 height 25
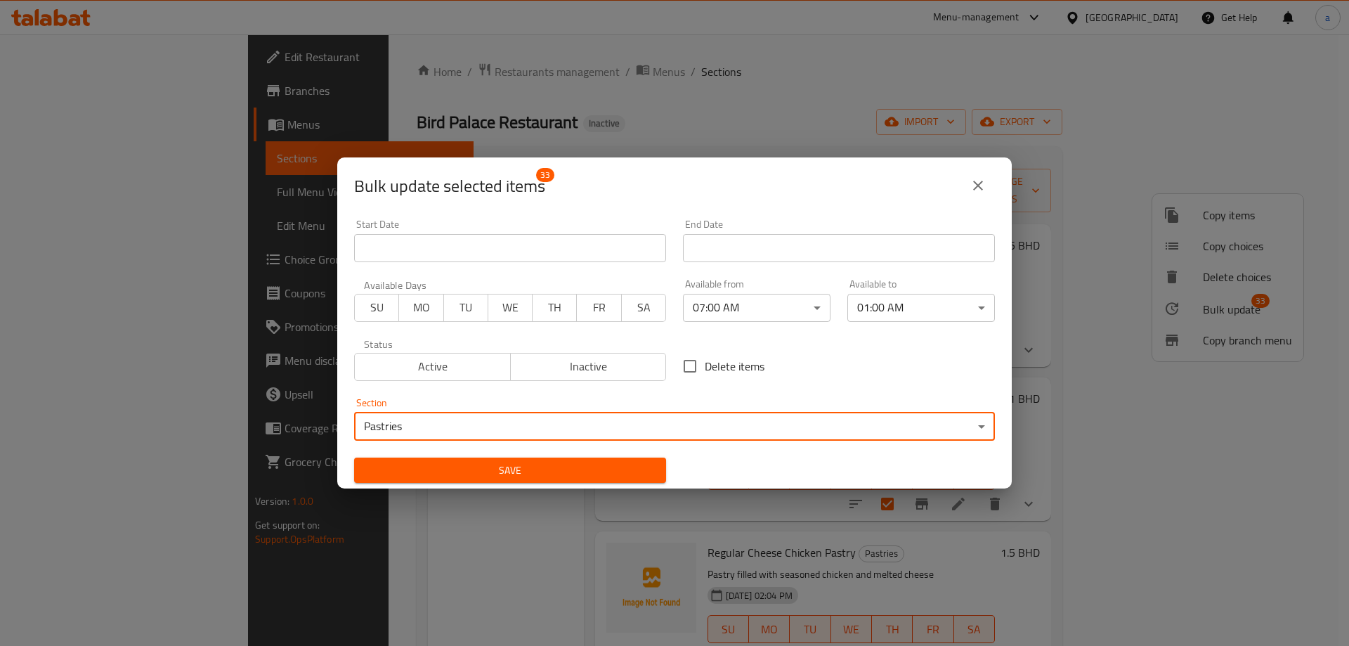
click at [440, 468] on span "Save" at bounding box center [510, 471] width 290 height 18
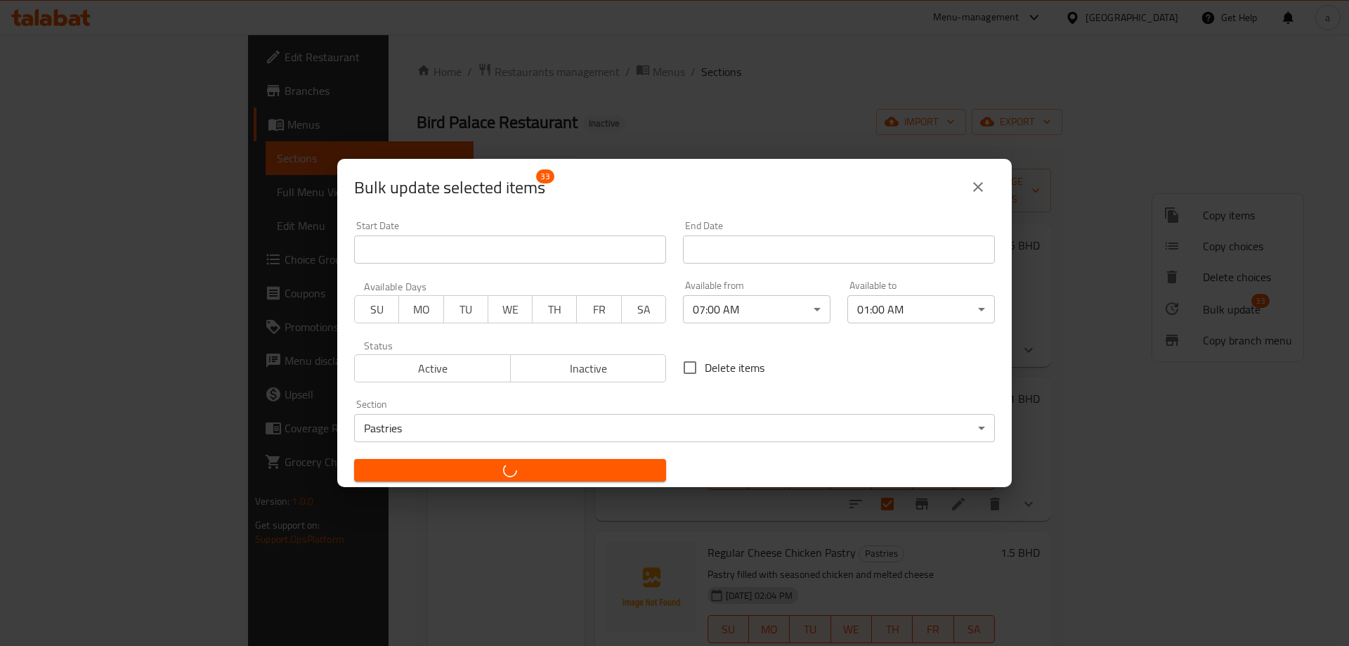
checkbox input "false"
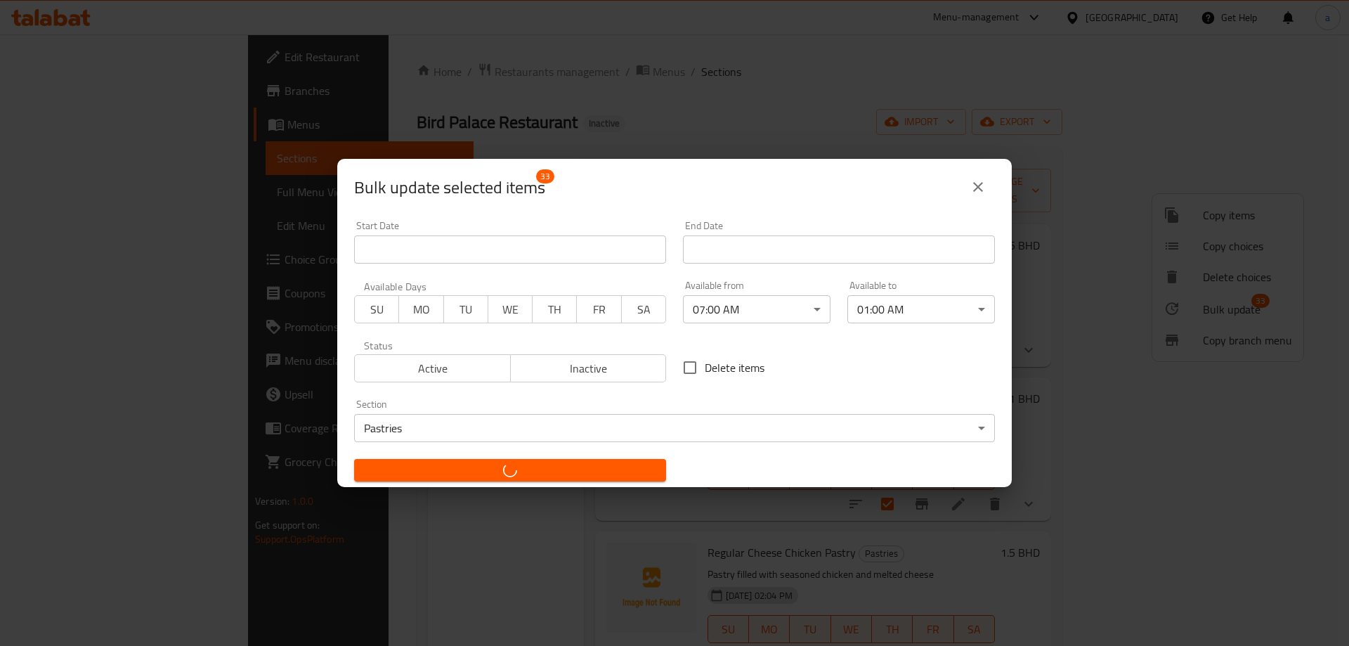
checkbox input "false"
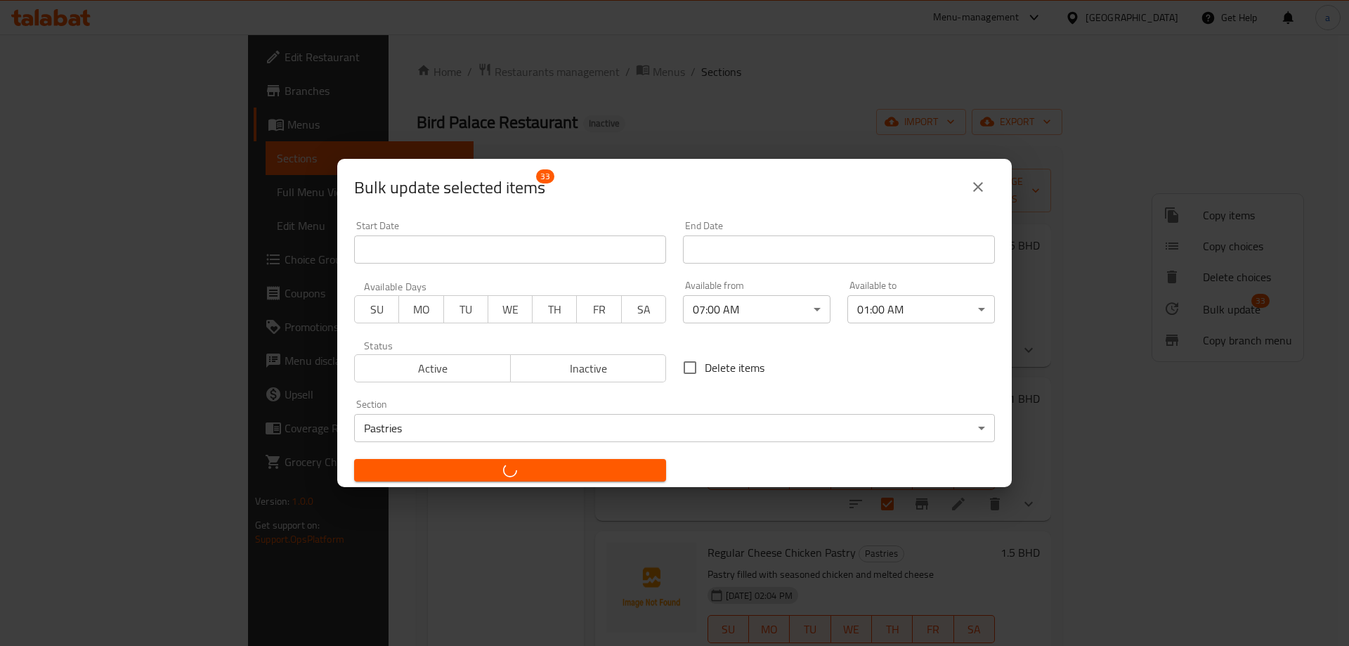
checkbox input "false"
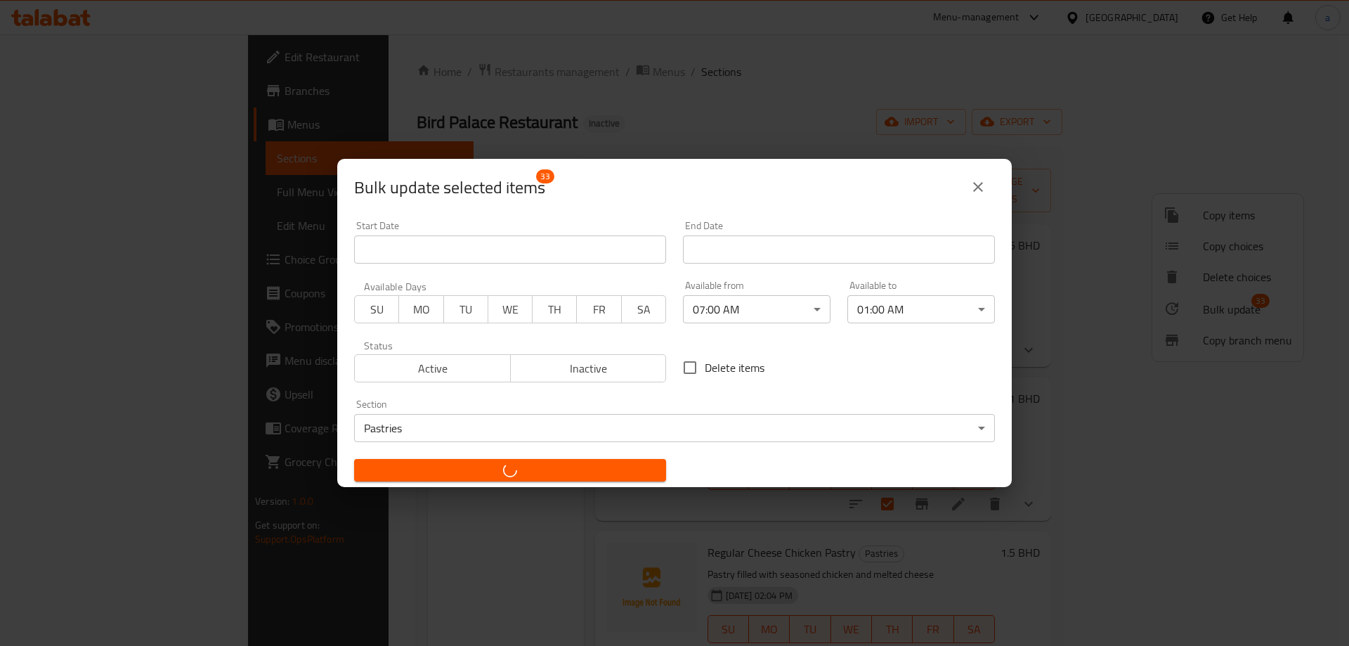
checkbox input "false"
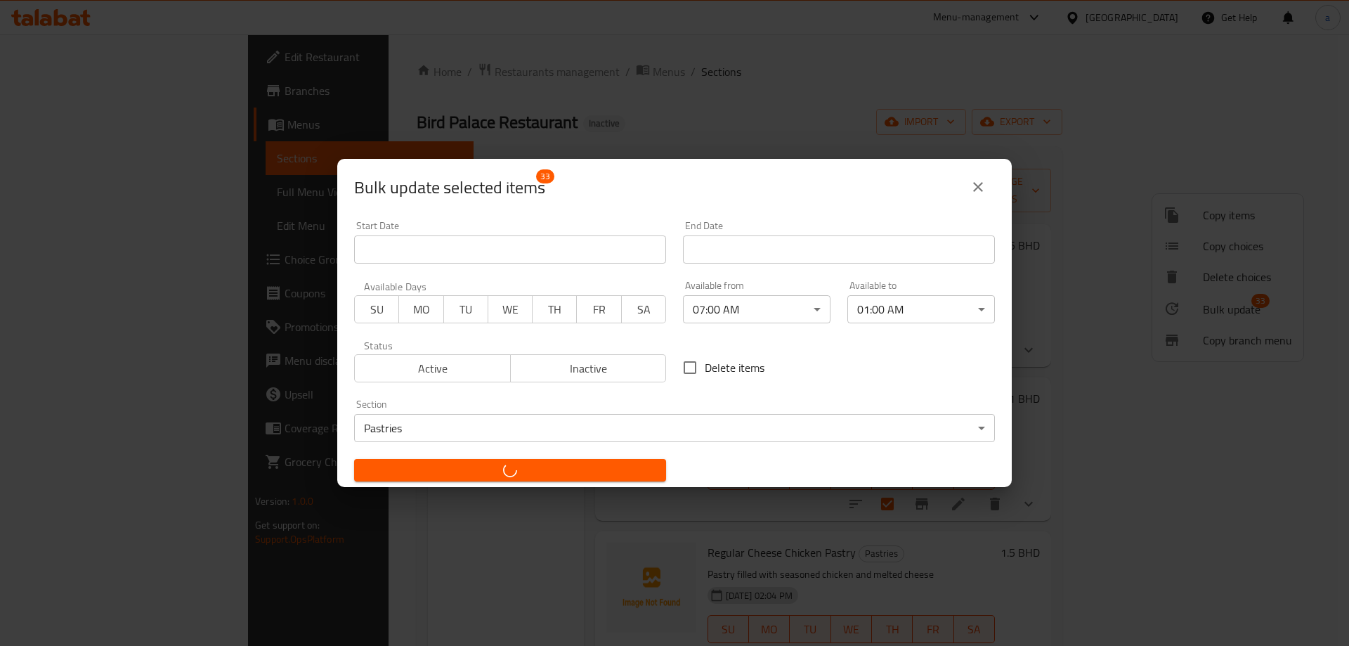
checkbox input "false"
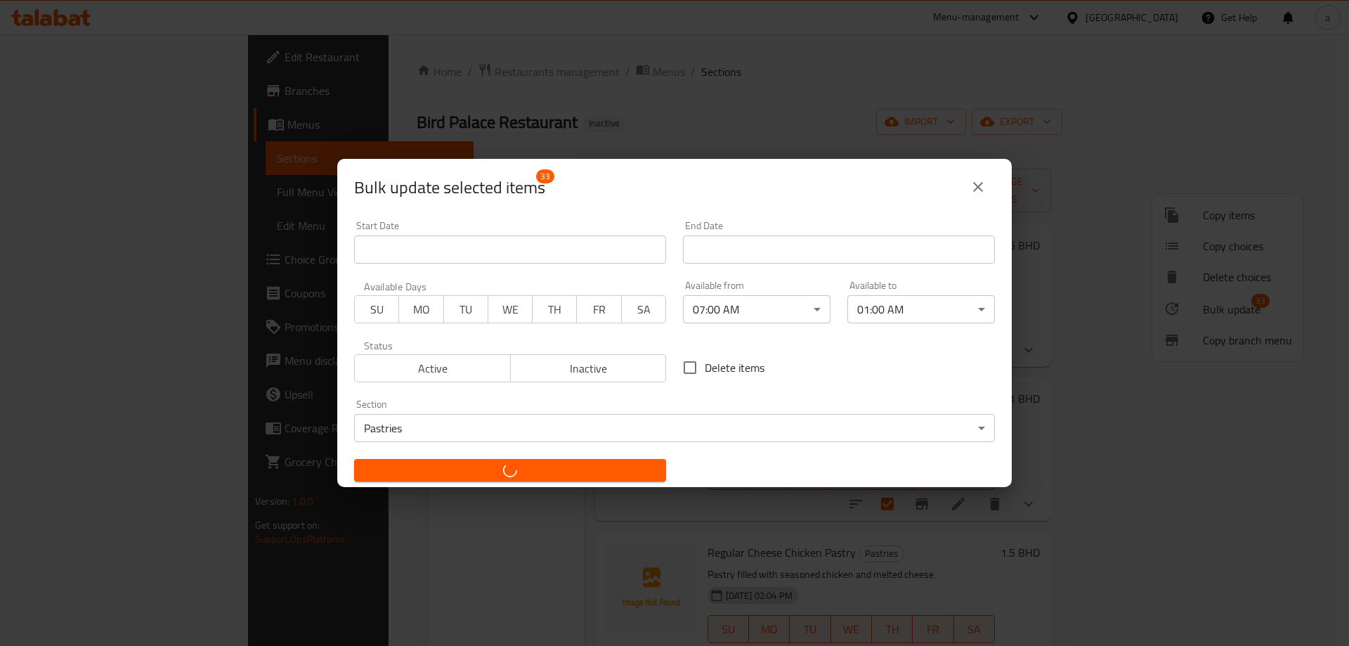
checkbox input "false"
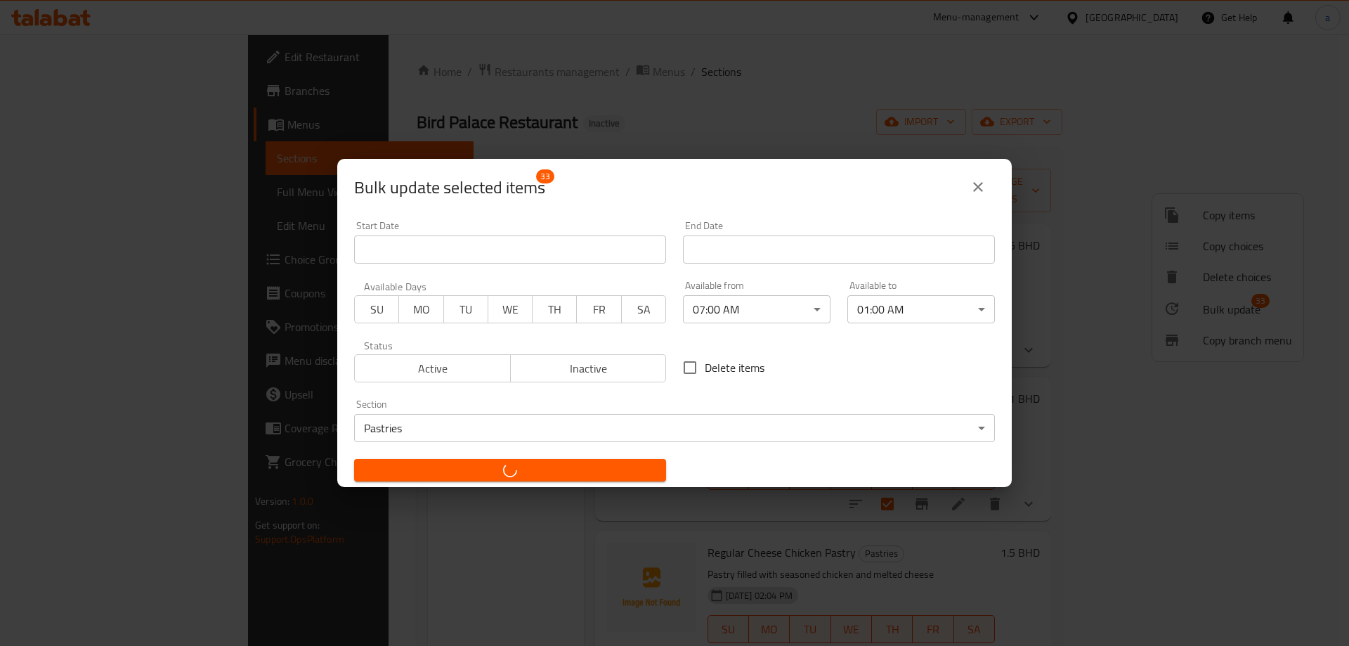
checkbox input "false"
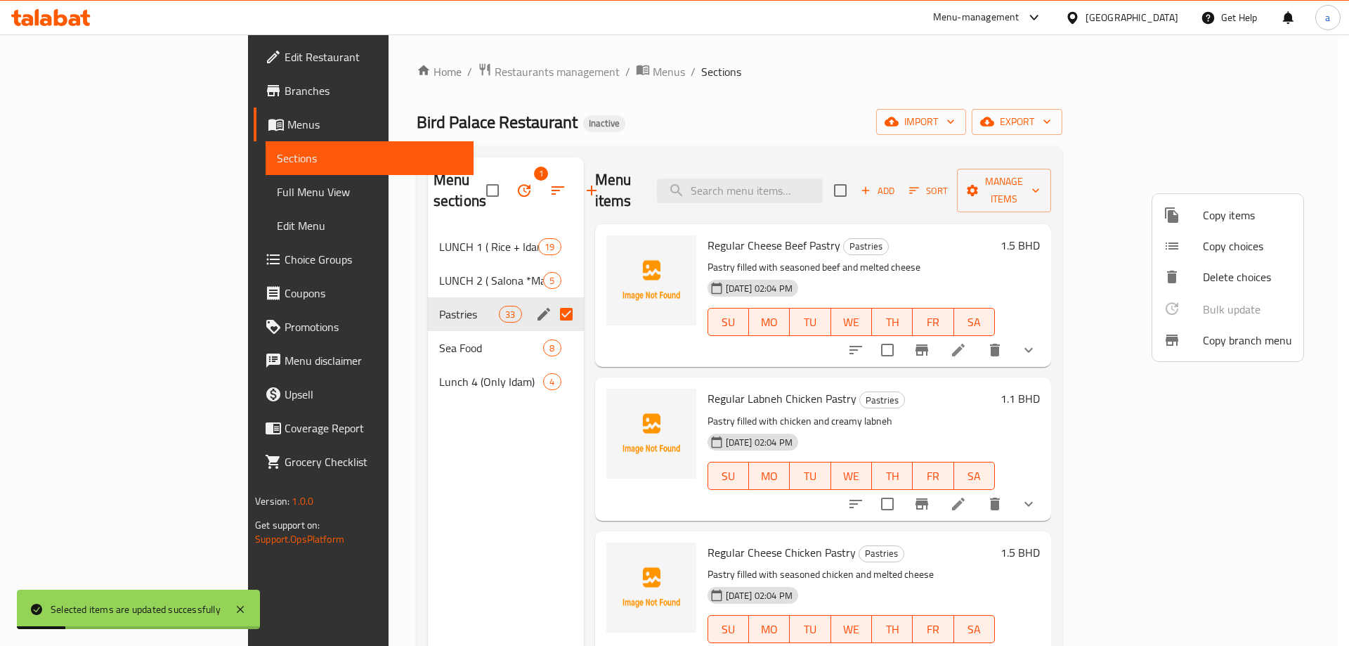
click at [334, 287] on div at bounding box center [674, 323] width 1349 height 646
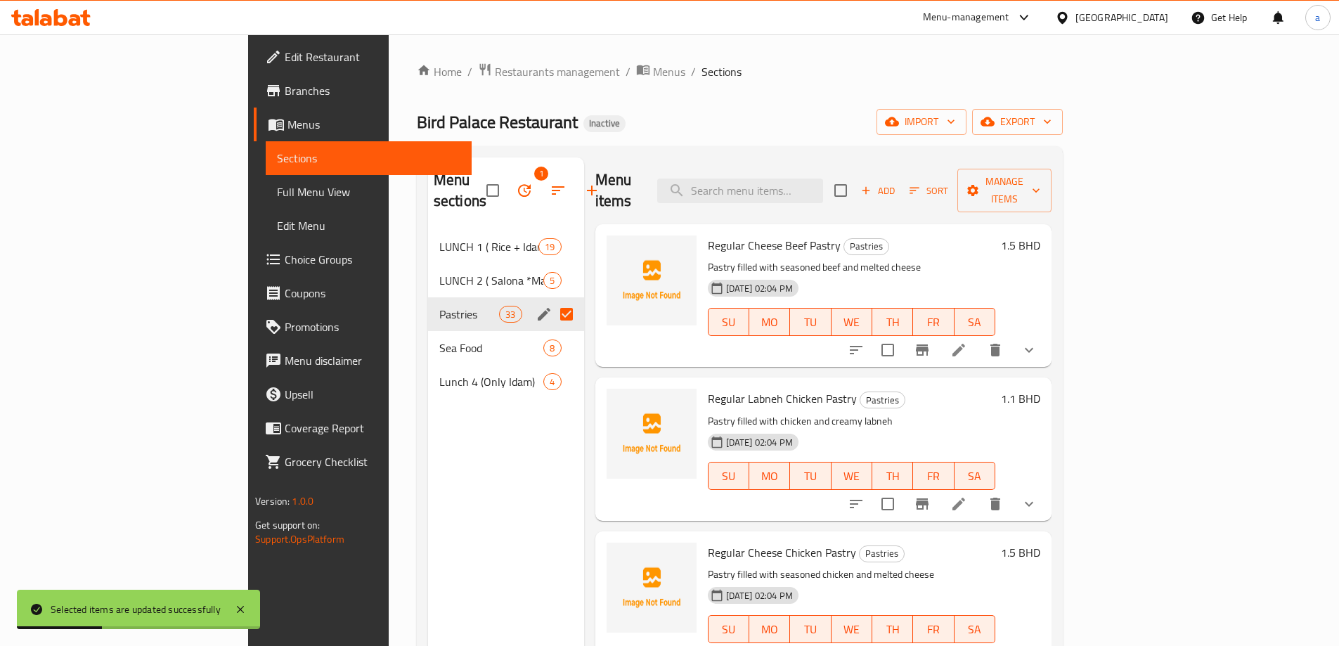
click at [266, 178] on link "Full Menu View" at bounding box center [369, 192] width 206 height 34
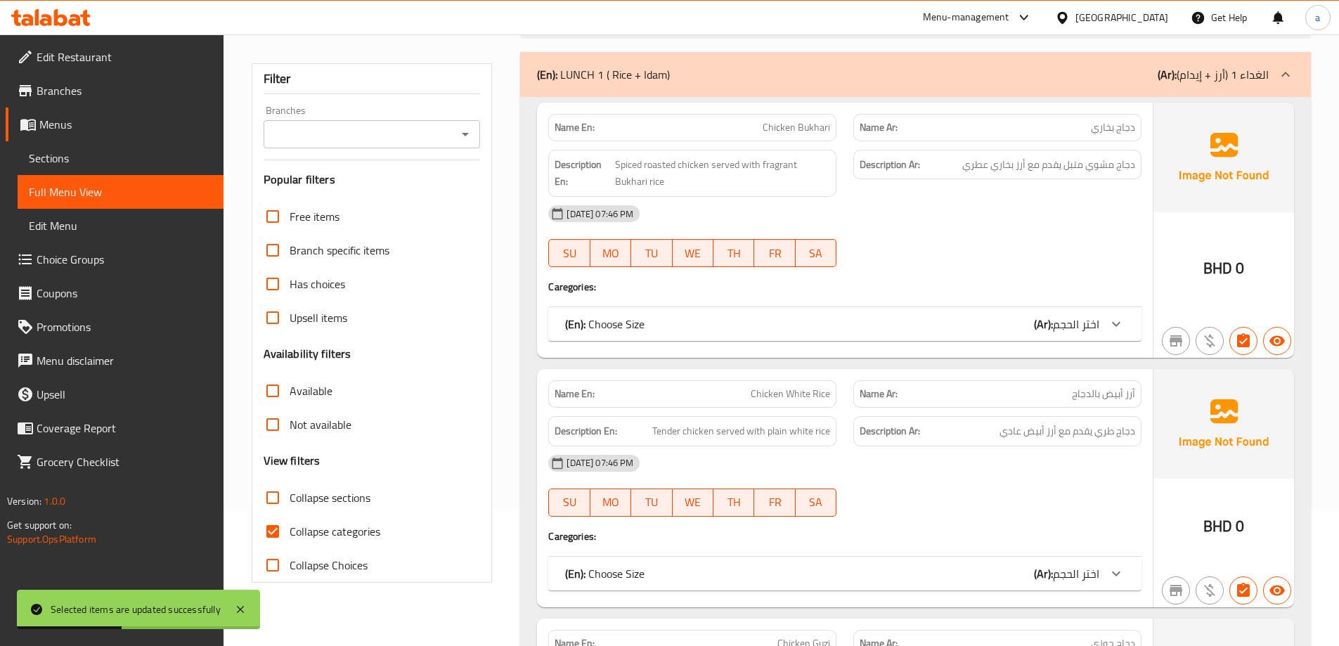
scroll to position [141, 0]
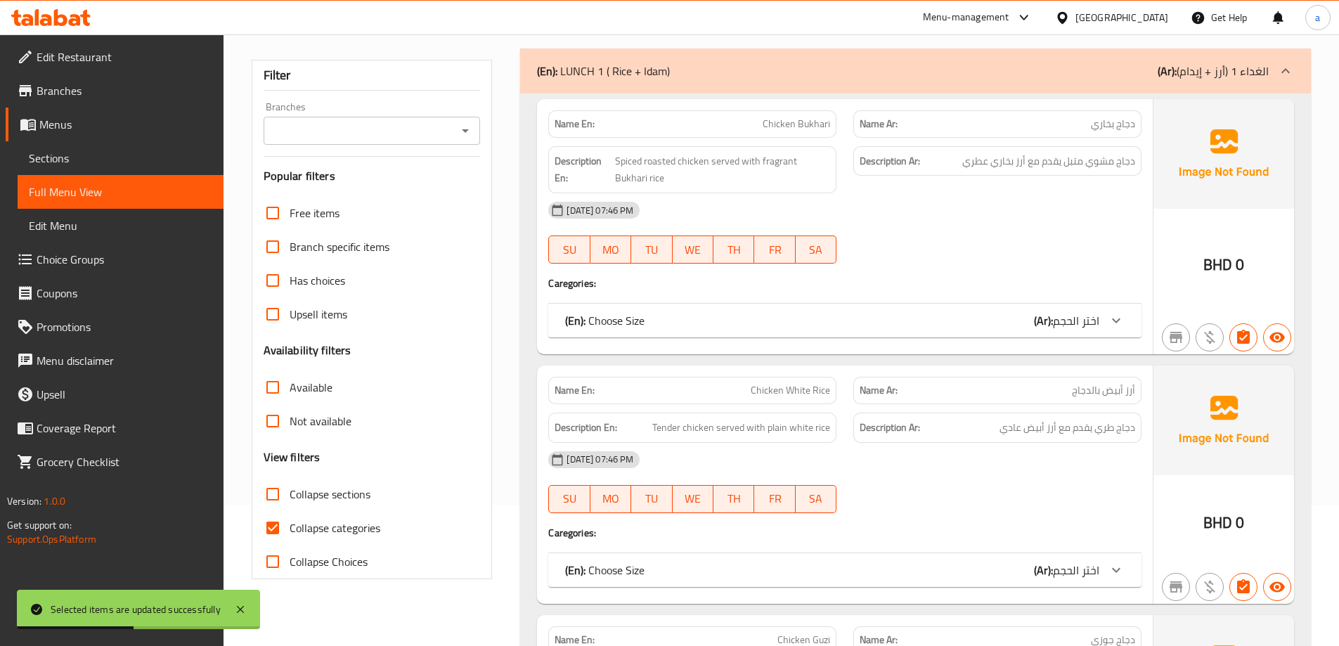
click at [347, 490] on span "Collapse sections" at bounding box center [330, 494] width 81 height 17
click at [290, 490] on input "Collapse sections" at bounding box center [273, 494] width 34 height 34
checkbox input "true"
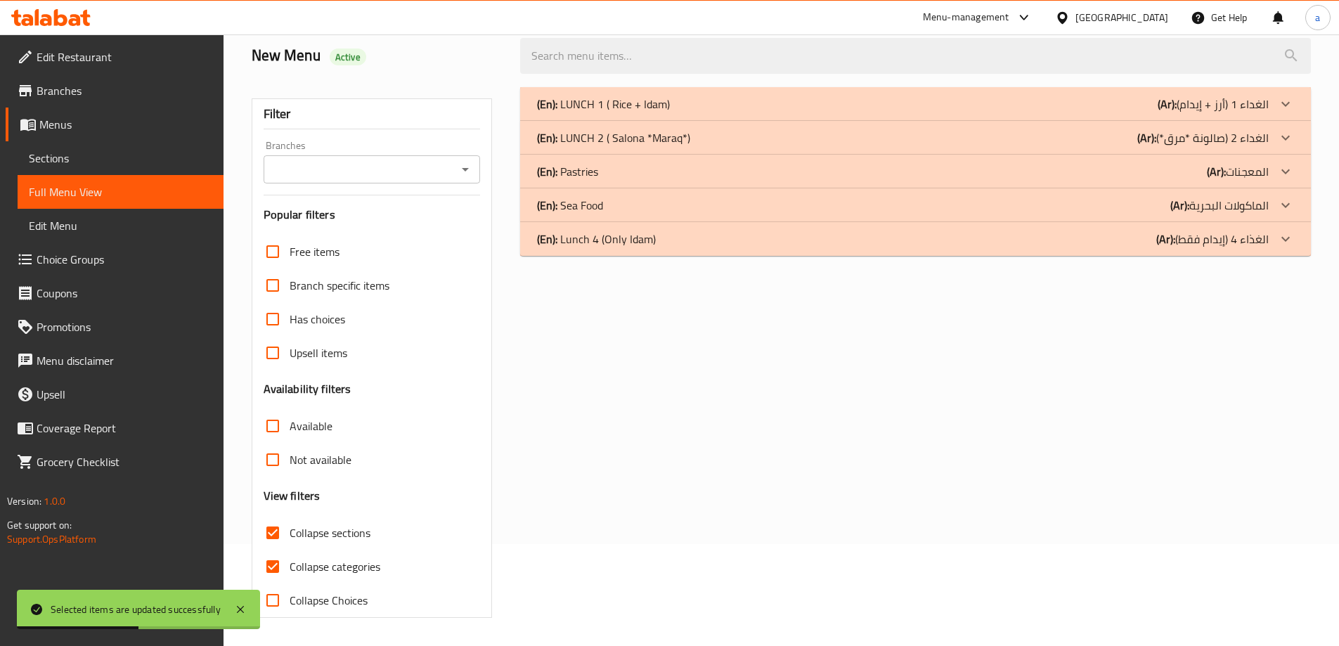
click at [351, 558] on span "Collapse categories" at bounding box center [335, 566] width 91 height 17
click at [290, 550] on input "Collapse categories" at bounding box center [273, 567] width 34 height 34
checkbox input "false"
click at [597, 112] on p "(En): Pastries" at bounding box center [603, 104] width 133 height 17
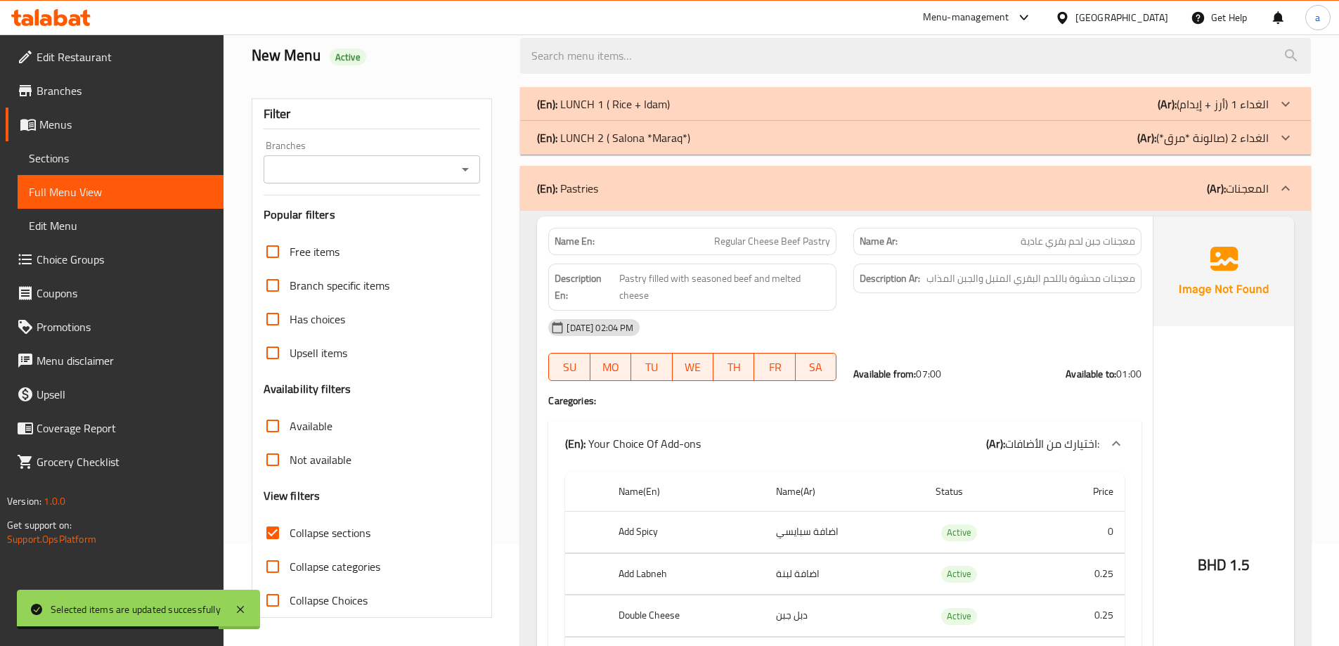
click at [52, 161] on span "Sections" at bounding box center [120, 158] width 183 height 17
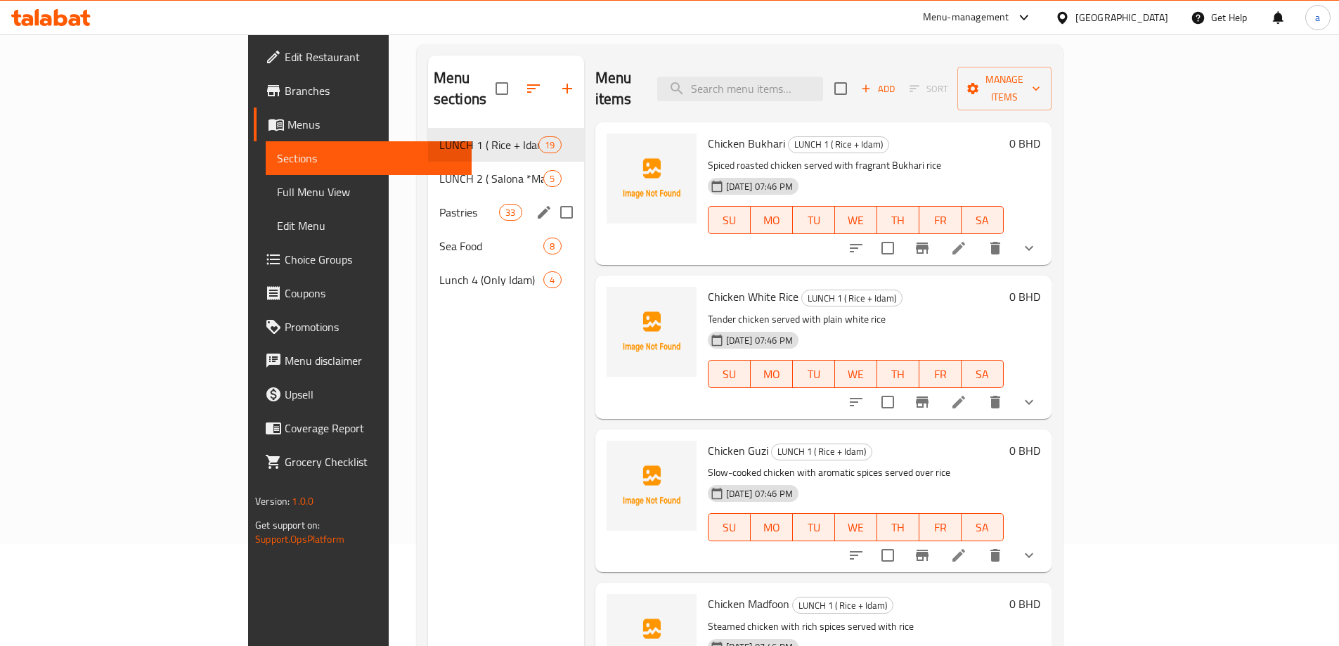
click at [439, 204] on span "Pastries" at bounding box center [469, 212] width 60 height 17
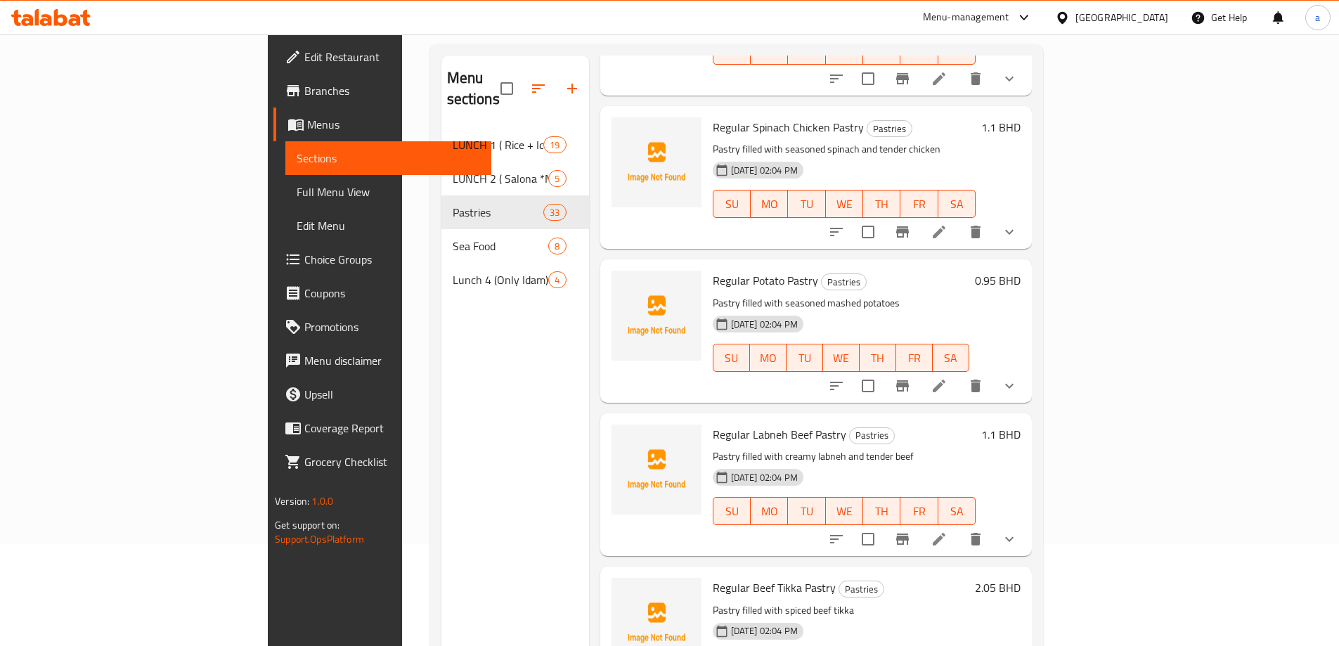
scroll to position [2389, 0]
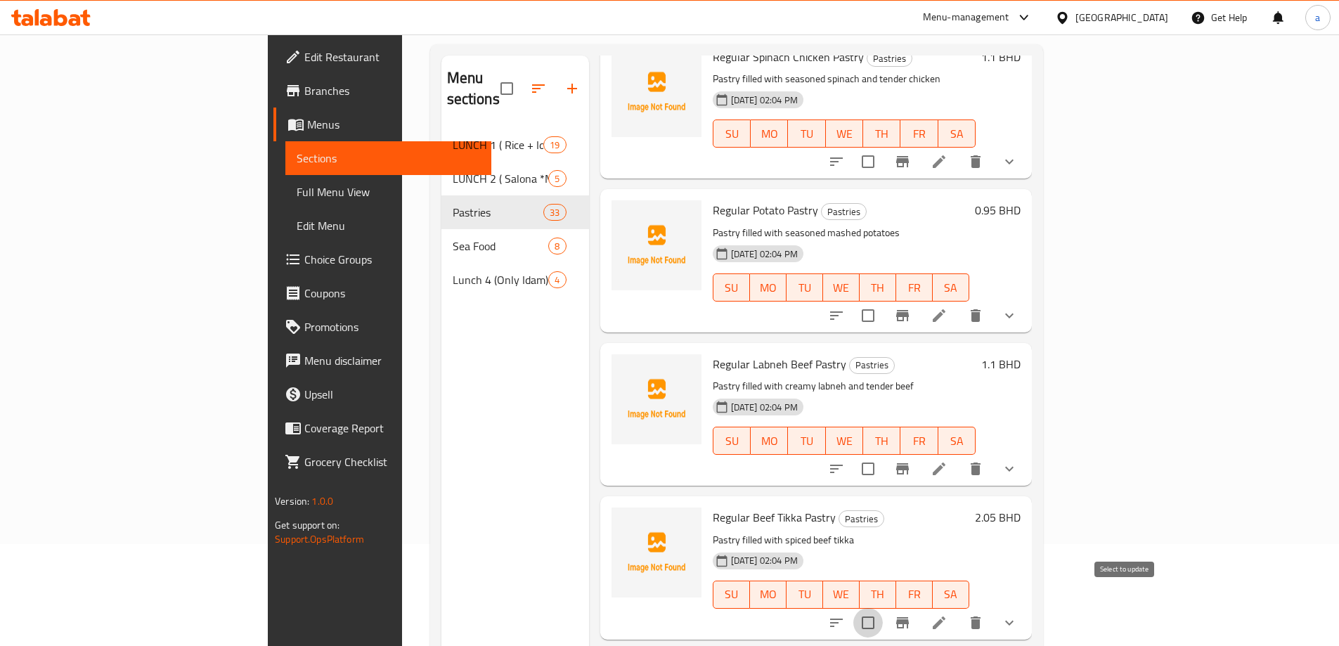
click at [883, 608] on input "checkbox" at bounding box center [868, 623] width 30 height 30
checkbox input "true"
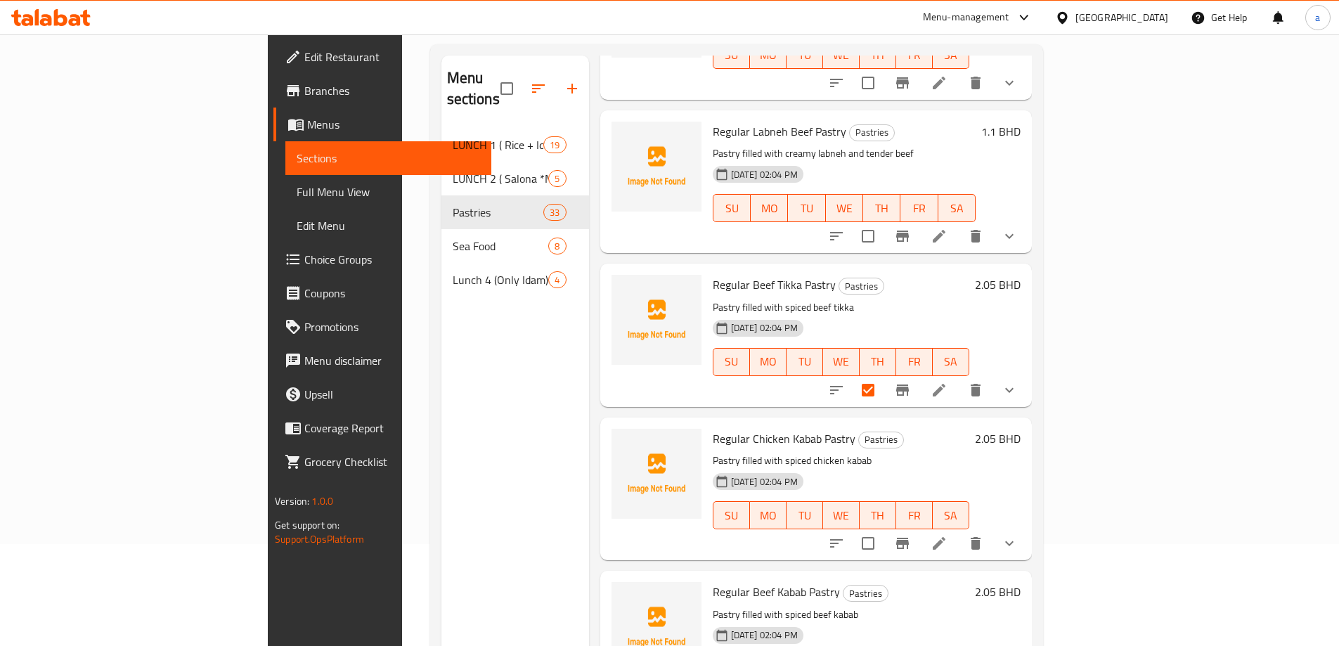
scroll to position [2741, 0]
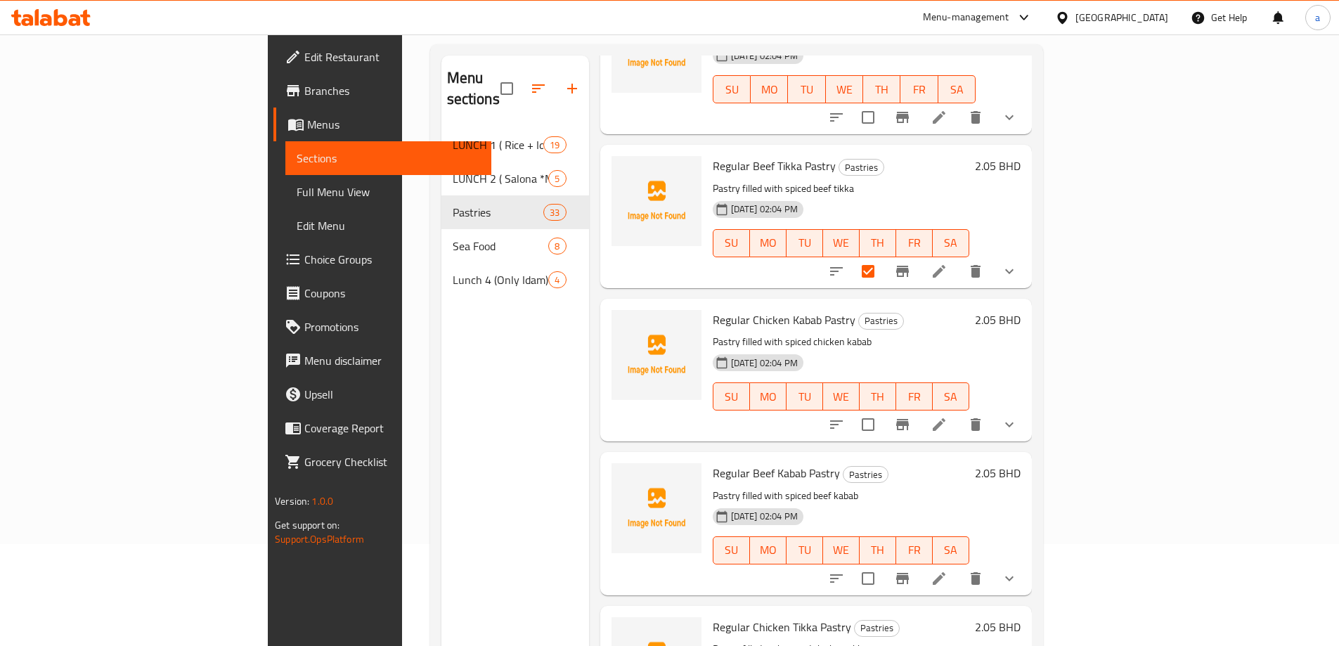
click at [883, 410] on input "checkbox" at bounding box center [868, 425] width 30 height 30
checkbox input "true"
click at [883, 564] on input "checkbox" at bounding box center [868, 579] width 30 height 30
checkbox input "true"
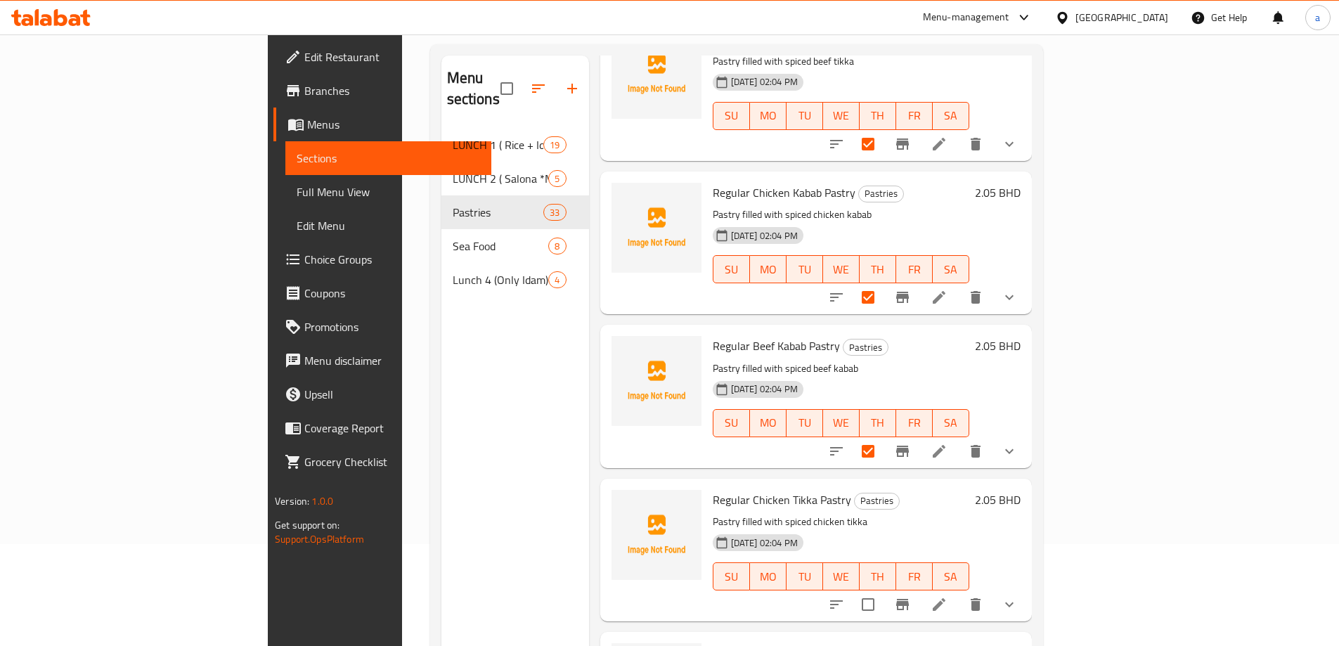
scroll to position [2881, 0]
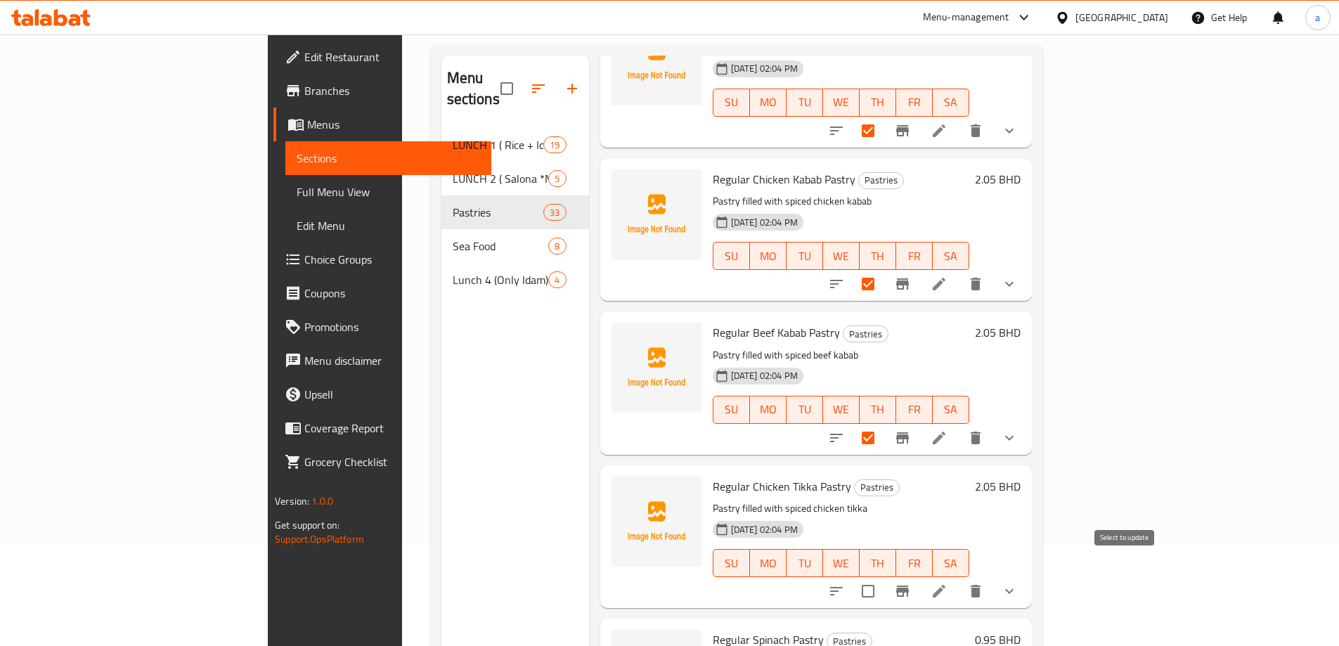
click at [883, 576] on input "checkbox" at bounding box center [868, 591] width 30 height 30
checkbox input "true"
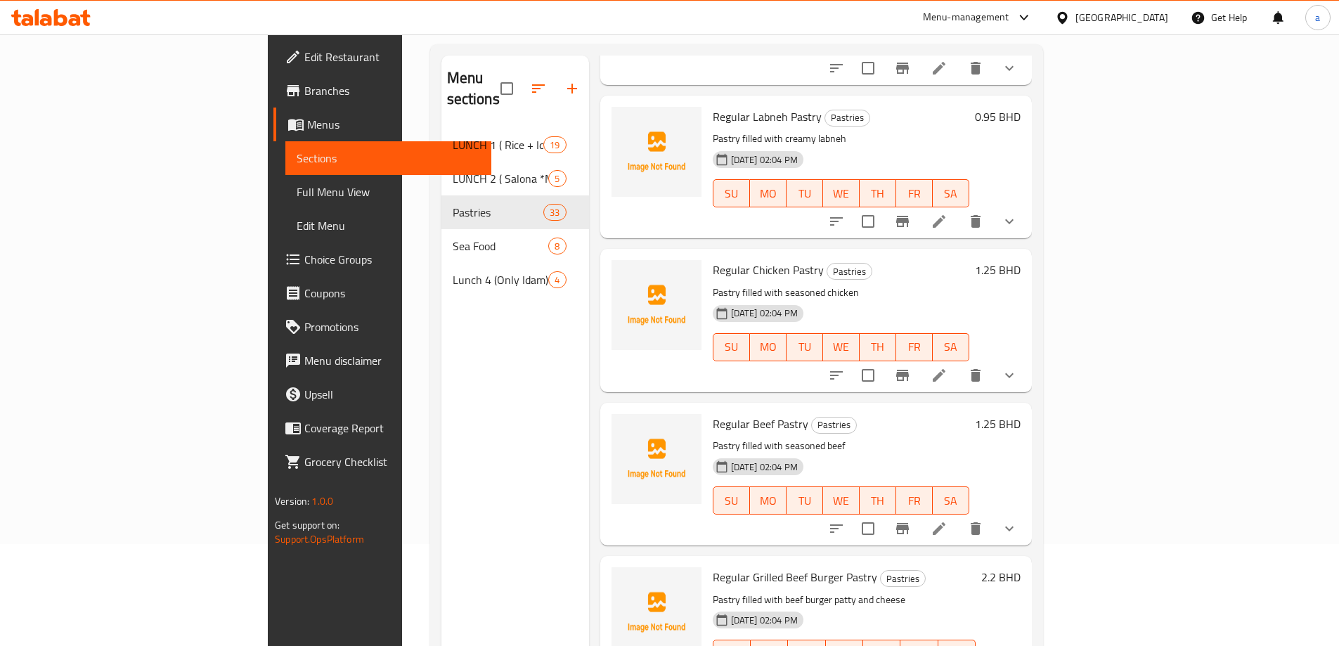
scroll to position [3935, 0]
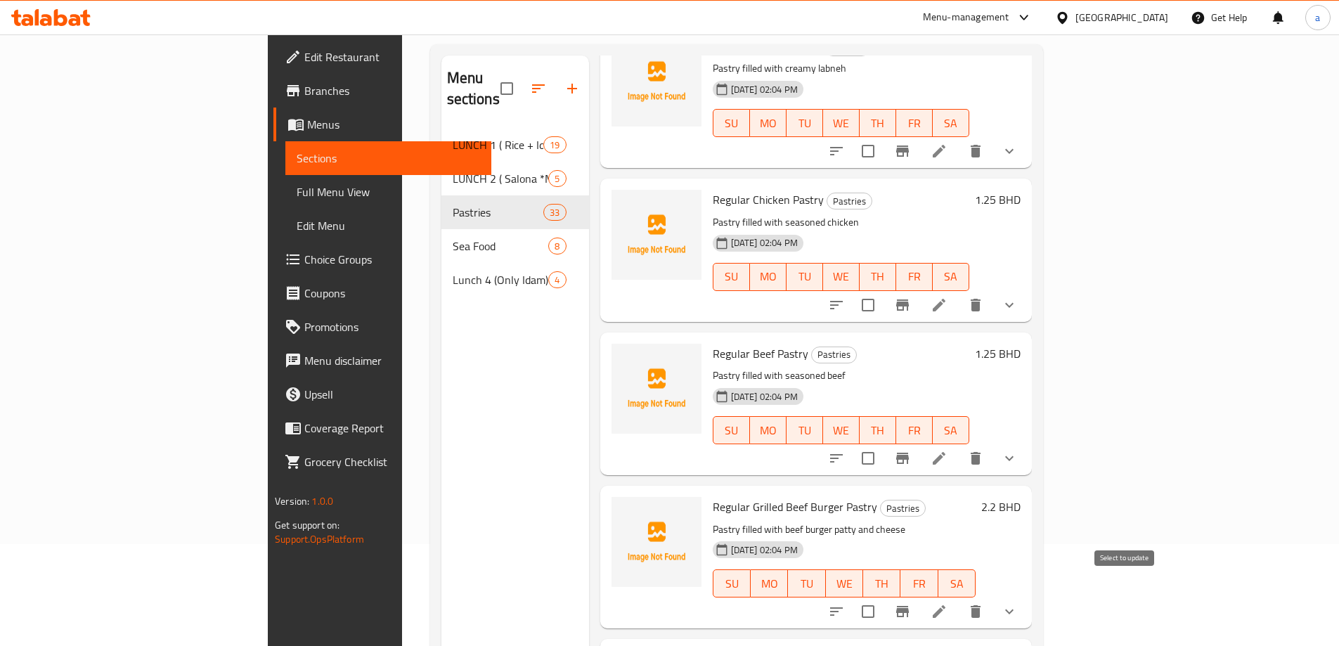
click at [883, 597] on input "checkbox" at bounding box center [868, 612] width 30 height 30
checkbox input "true"
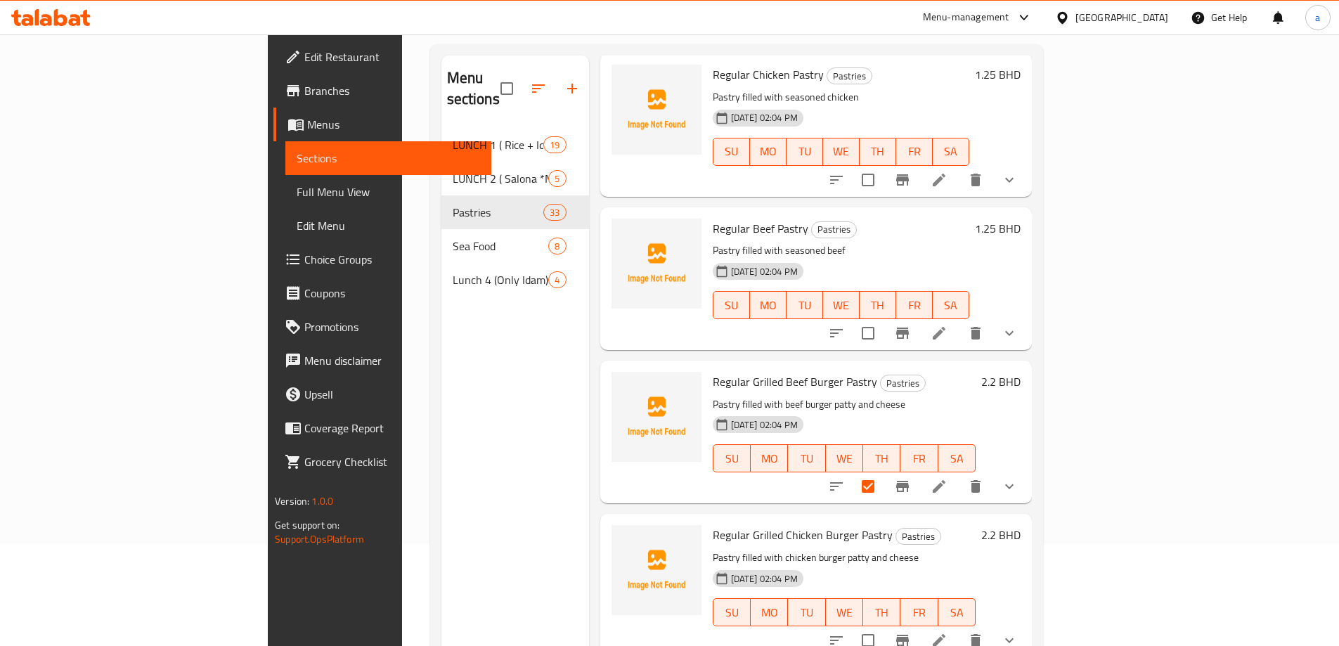
scroll to position [4076, 0]
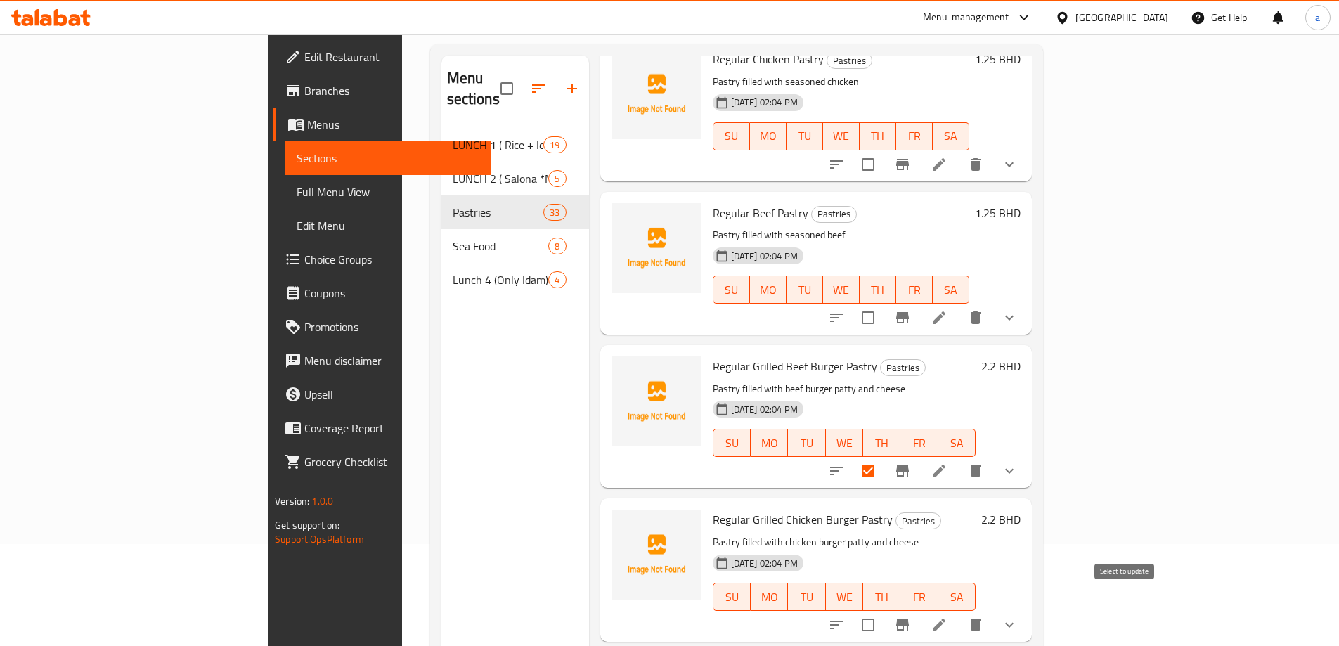
click at [883, 610] on input "checkbox" at bounding box center [868, 625] width 30 height 30
checkbox input "true"
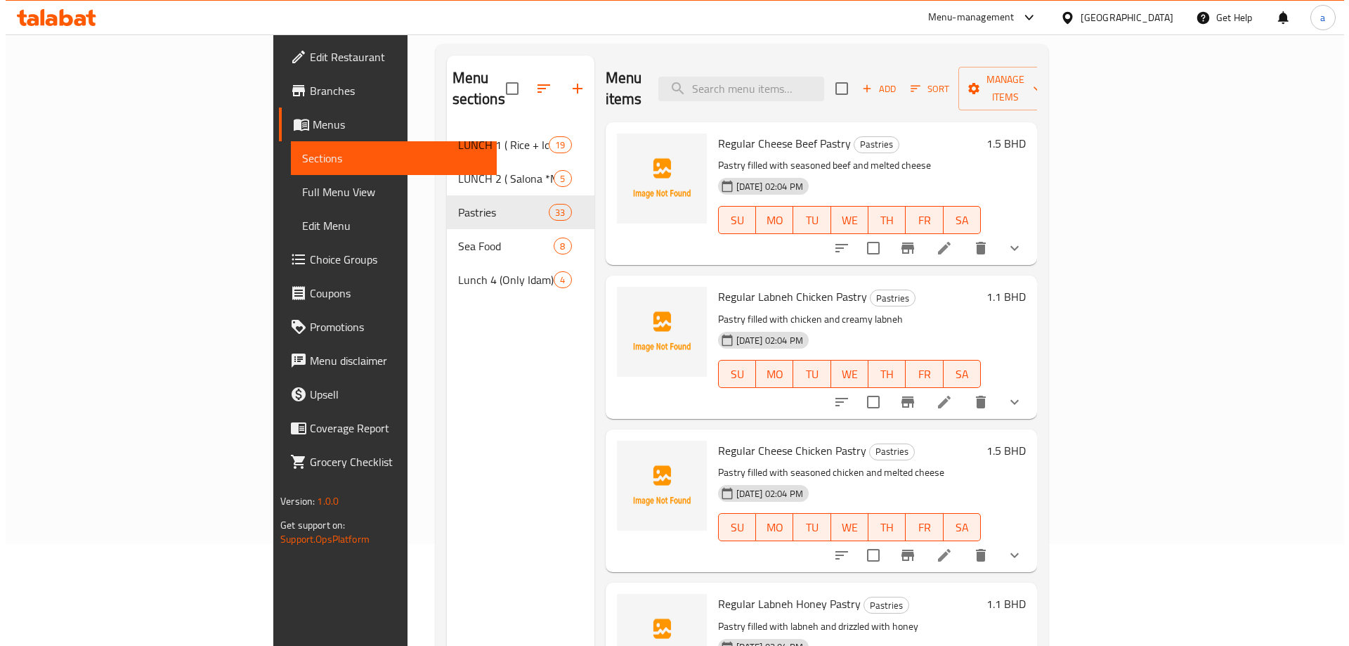
scroll to position [0, 0]
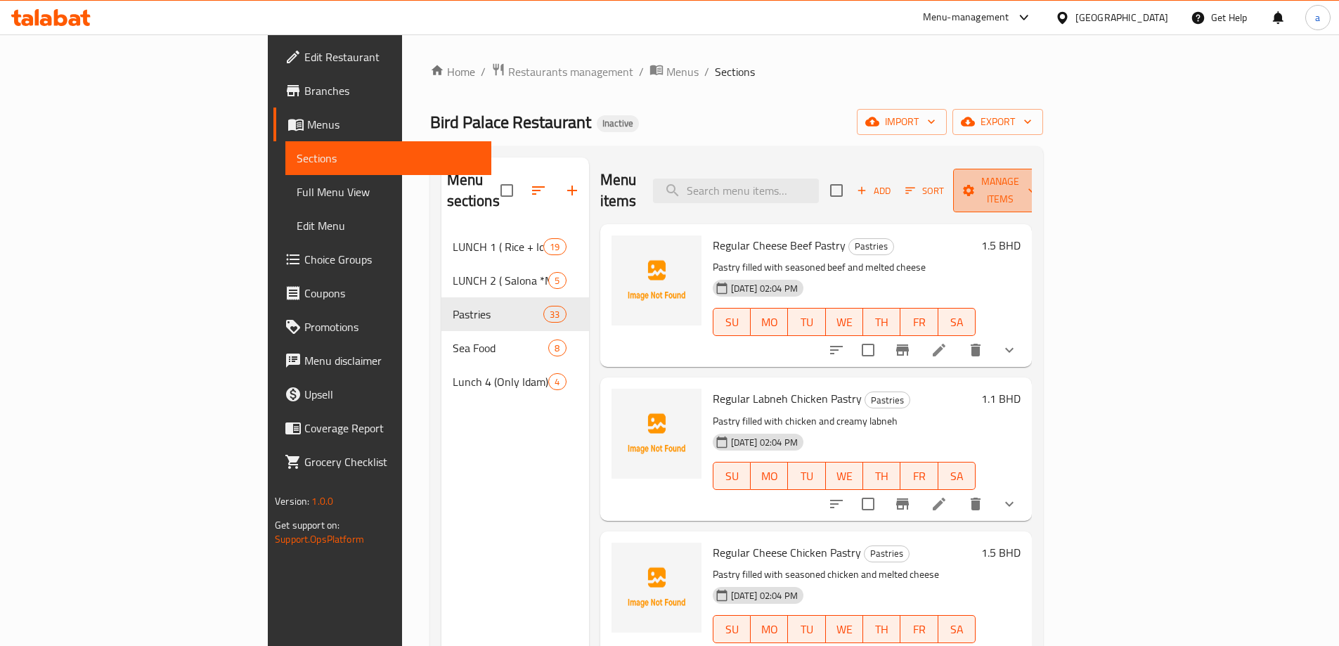
click at [1036, 188] on span "Manage items" at bounding box center [1000, 190] width 72 height 35
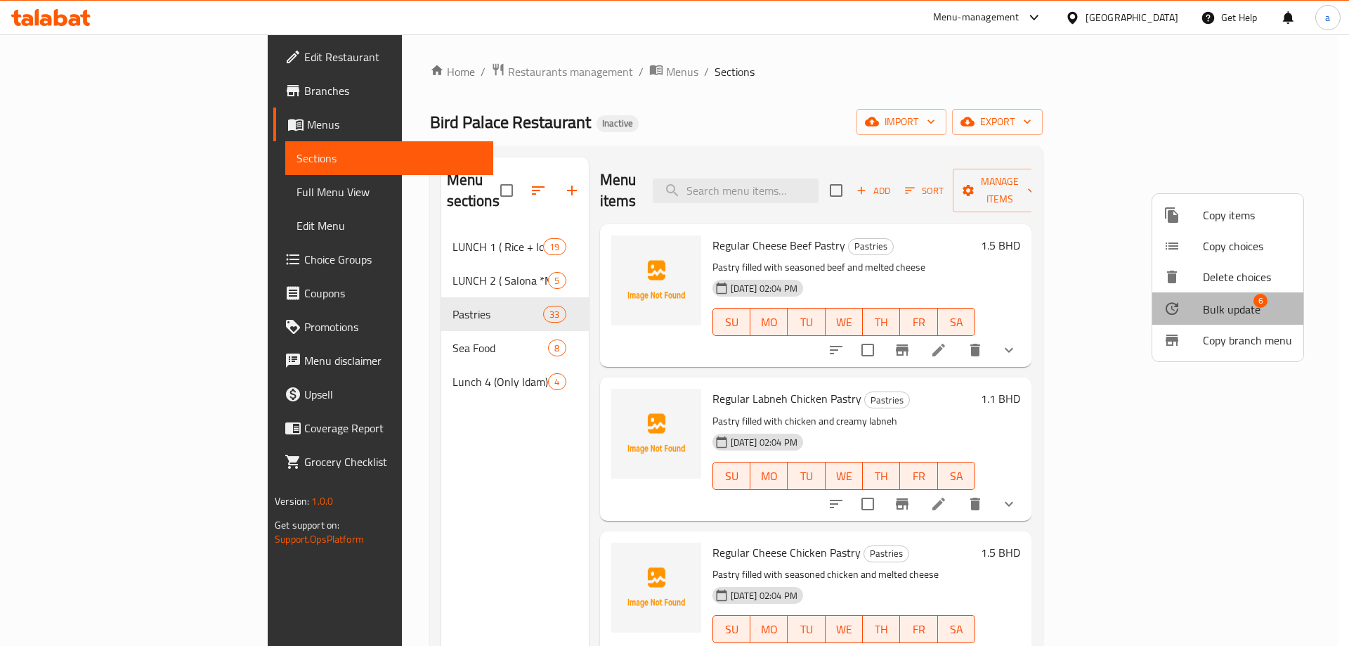
click at [1252, 310] on span "Bulk update" at bounding box center [1232, 309] width 58 height 17
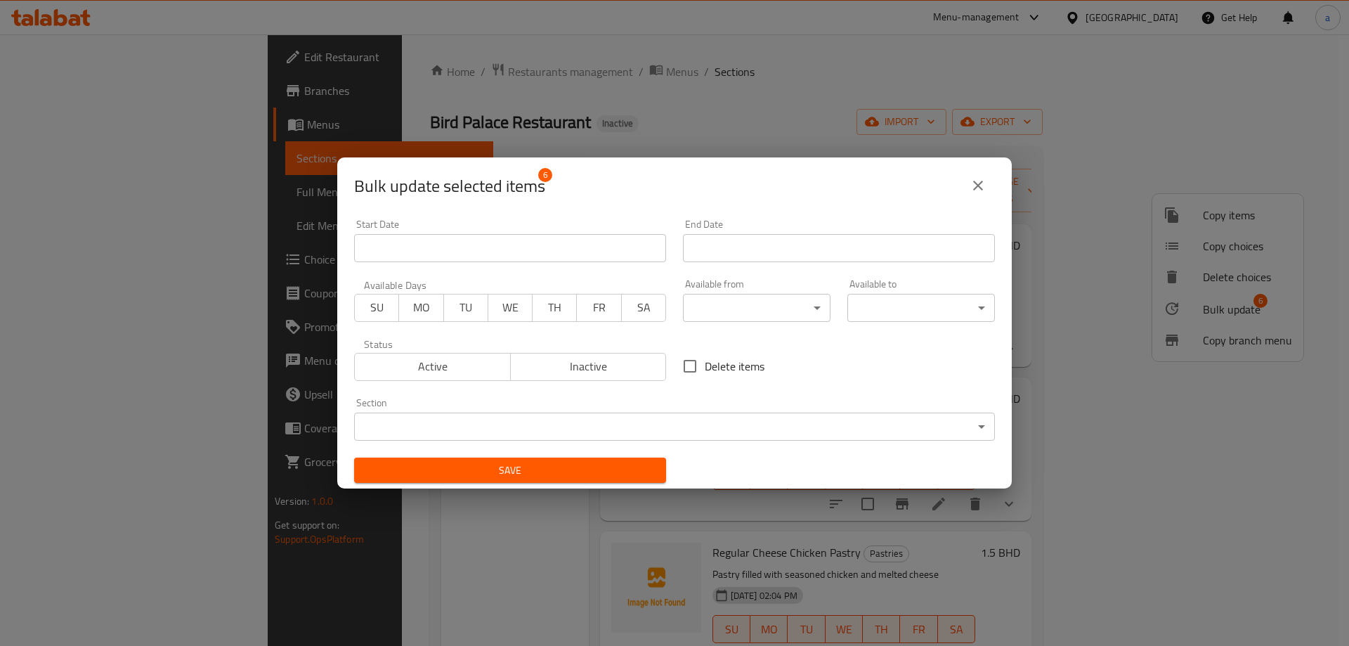
click at [770, 314] on body "​ Menu-management [GEOGRAPHIC_DATA] Get Help a Edit Restaurant Branches Menus S…" at bounding box center [674, 339] width 1349 height 611
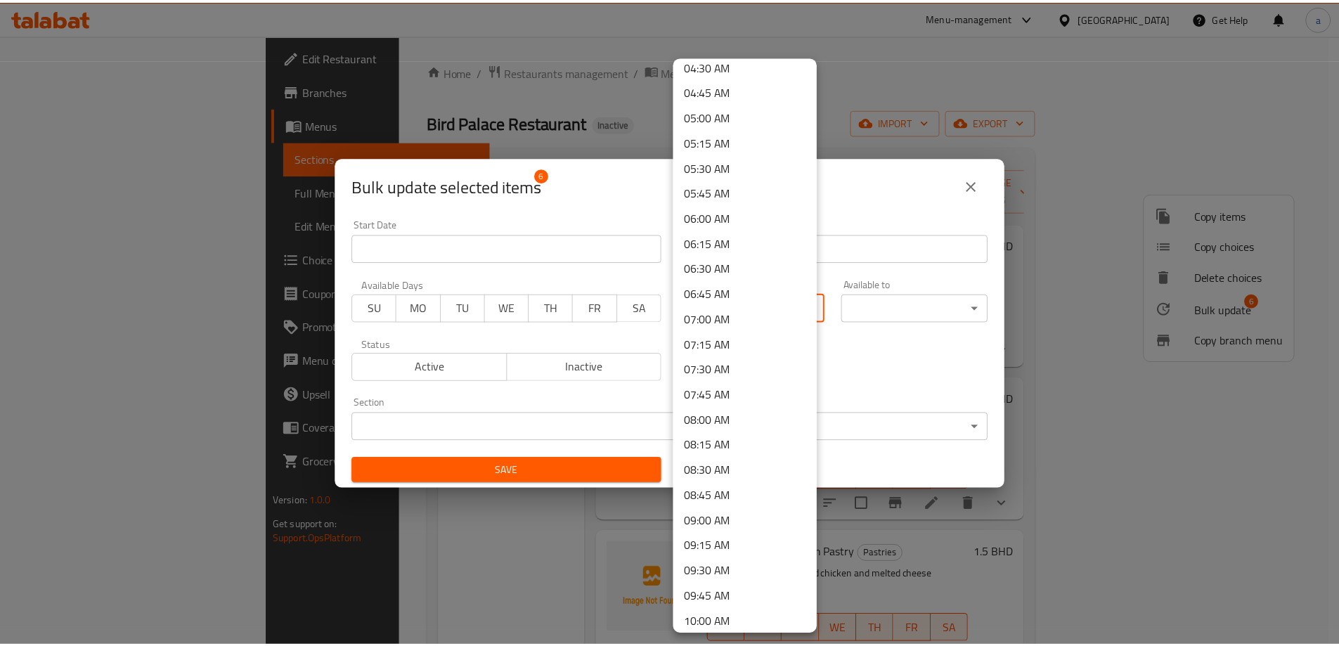
scroll to position [632, 0]
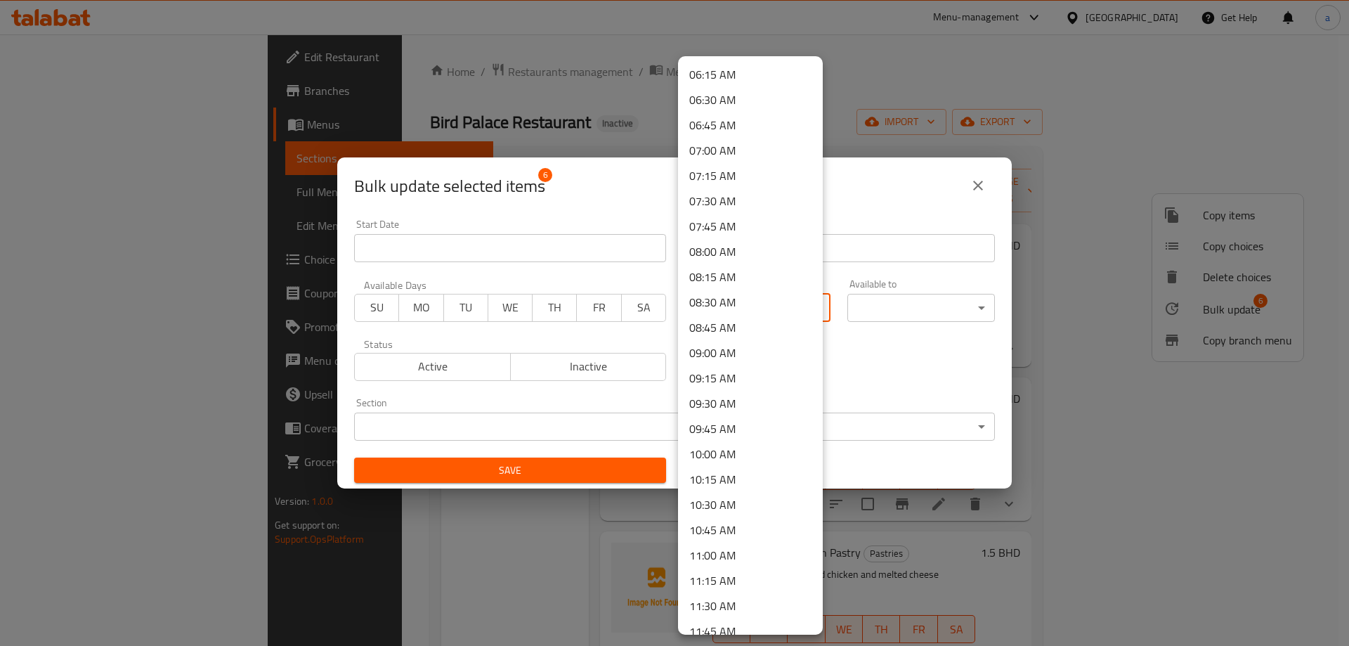
click at [722, 604] on li "11:30 AM" at bounding box center [750, 605] width 145 height 25
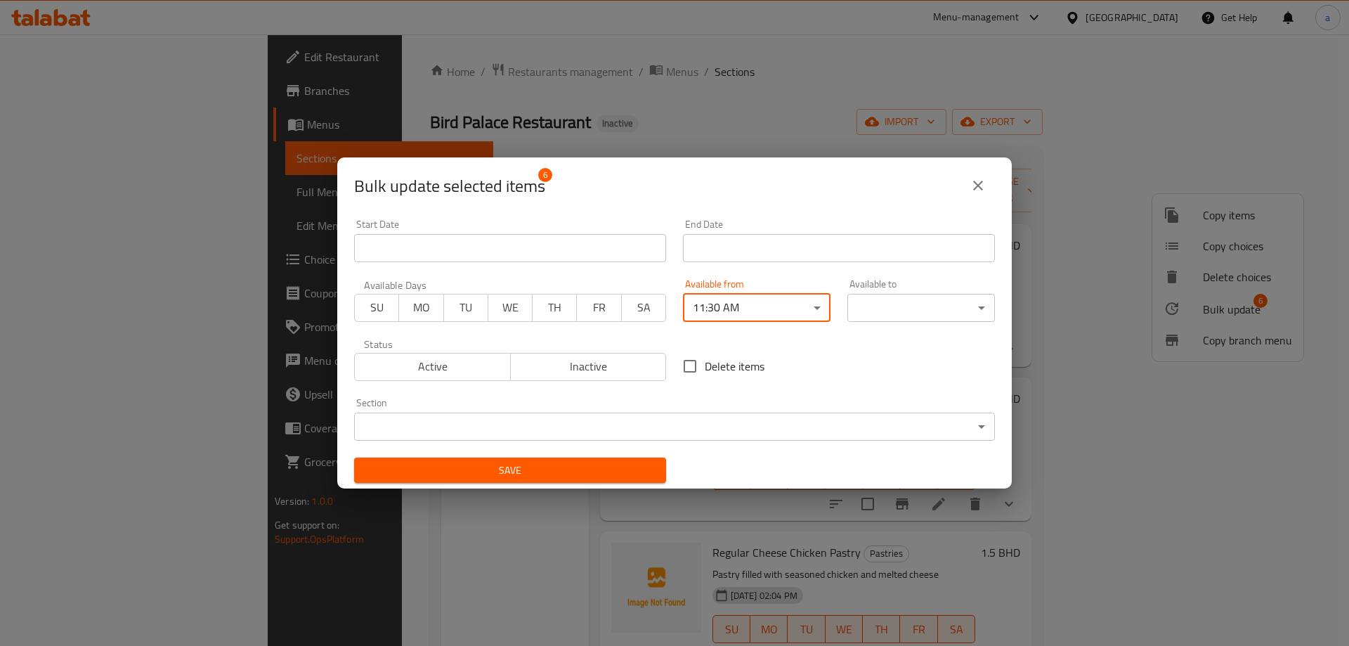
click at [871, 303] on body "​ Menu-management [GEOGRAPHIC_DATA] Get Help a Edit Restaurant Branches Menus S…" at bounding box center [674, 339] width 1349 height 611
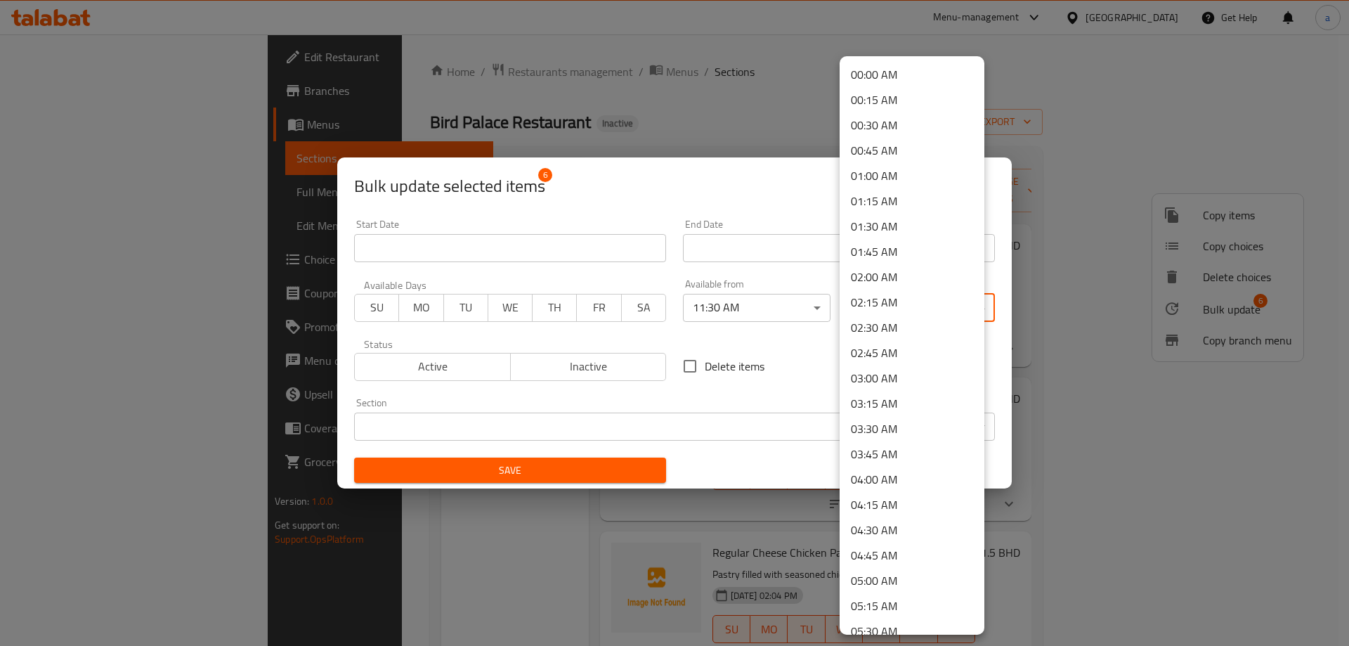
click at [875, 177] on li "01:00 AM" at bounding box center [912, 175] width 145 height 25
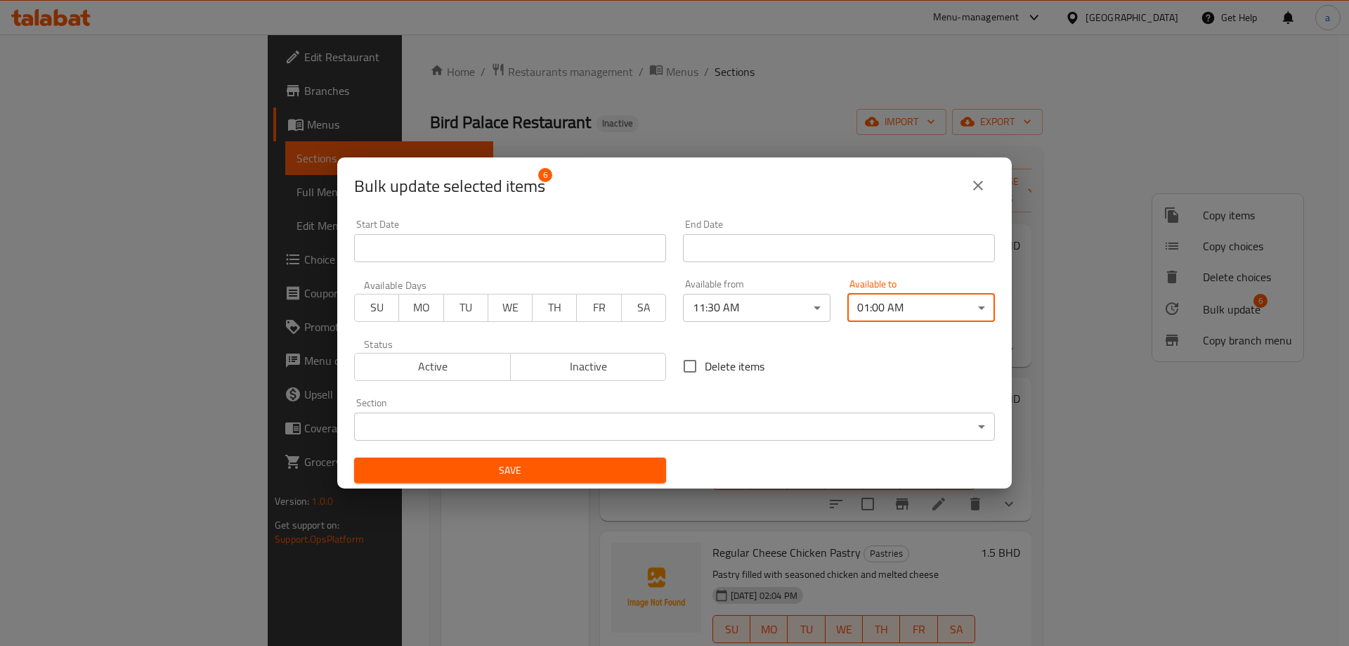
click at [585, 470] on span "Save" at bounding box center [510, 471] width 290 height 18
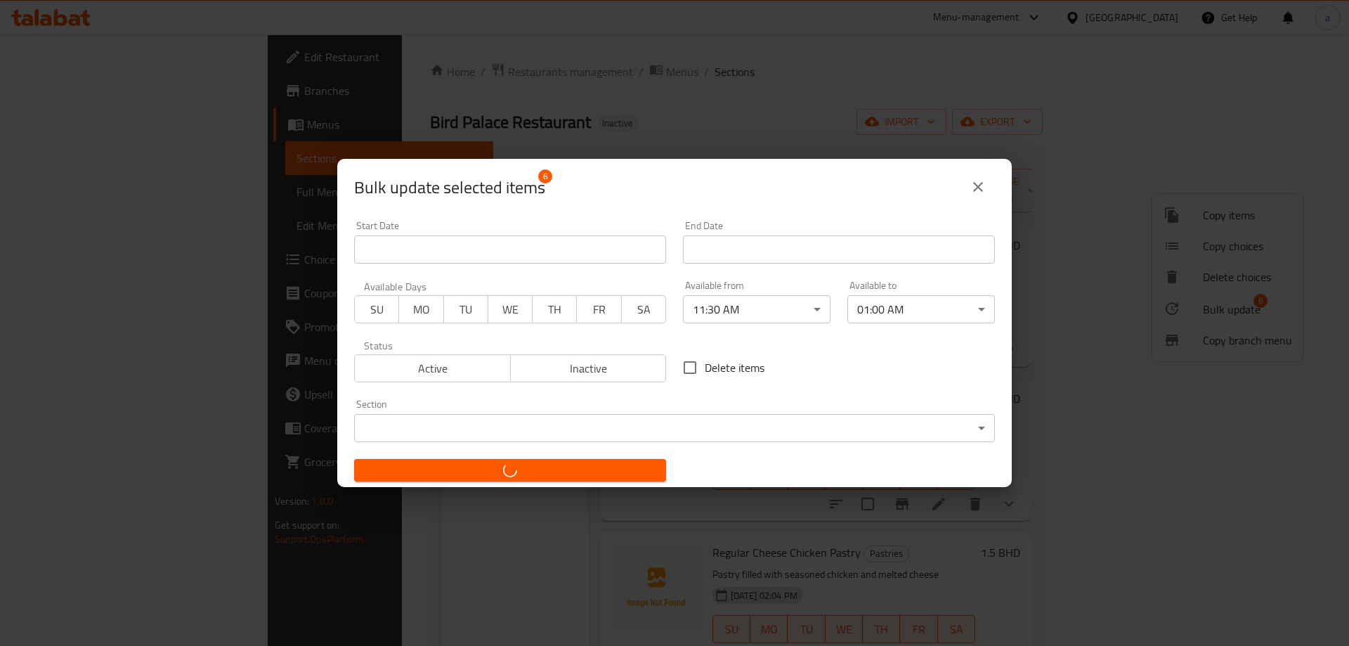
checkbox input "false"
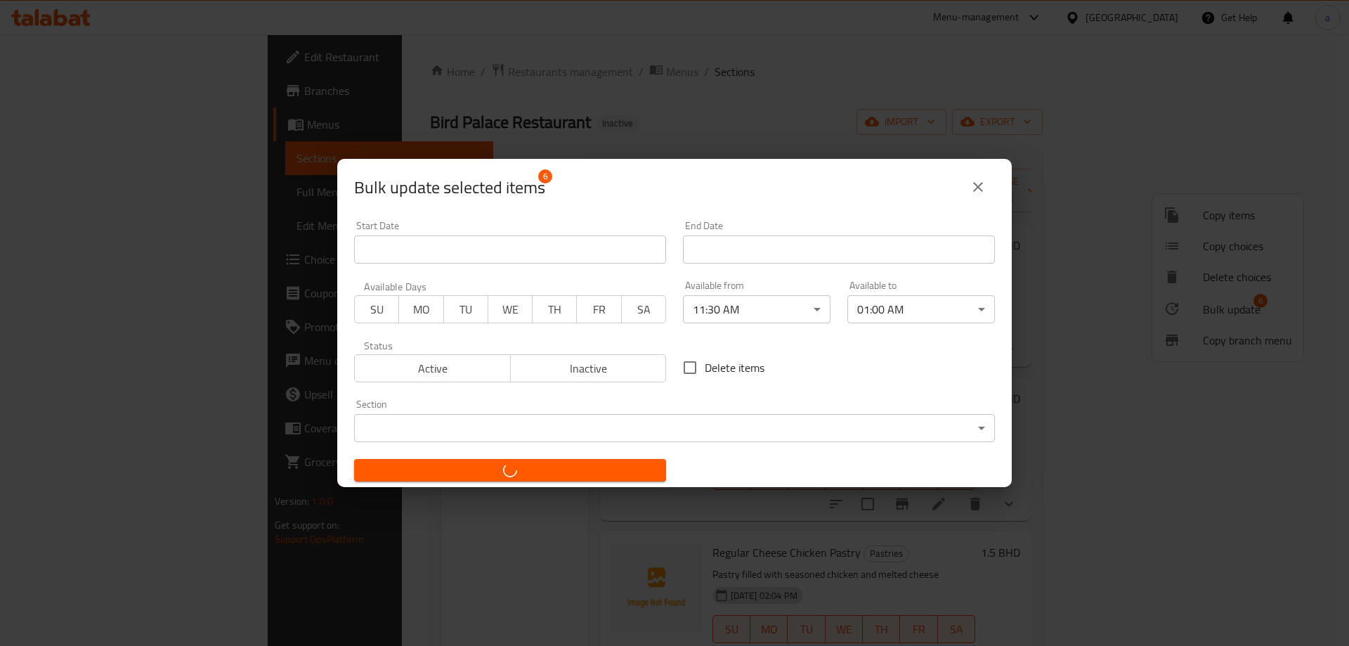
checkbox input "false"
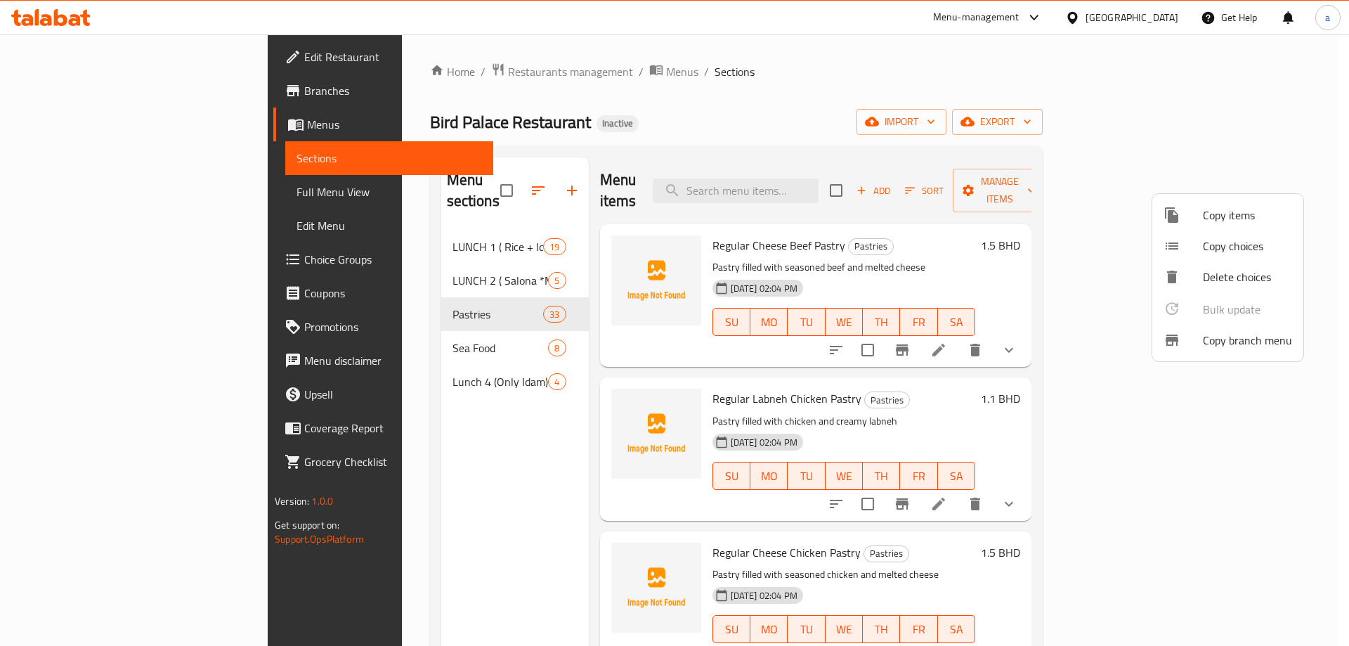
click at [74, 185] on div at bounding box center [674, 323] width 1349 height 646
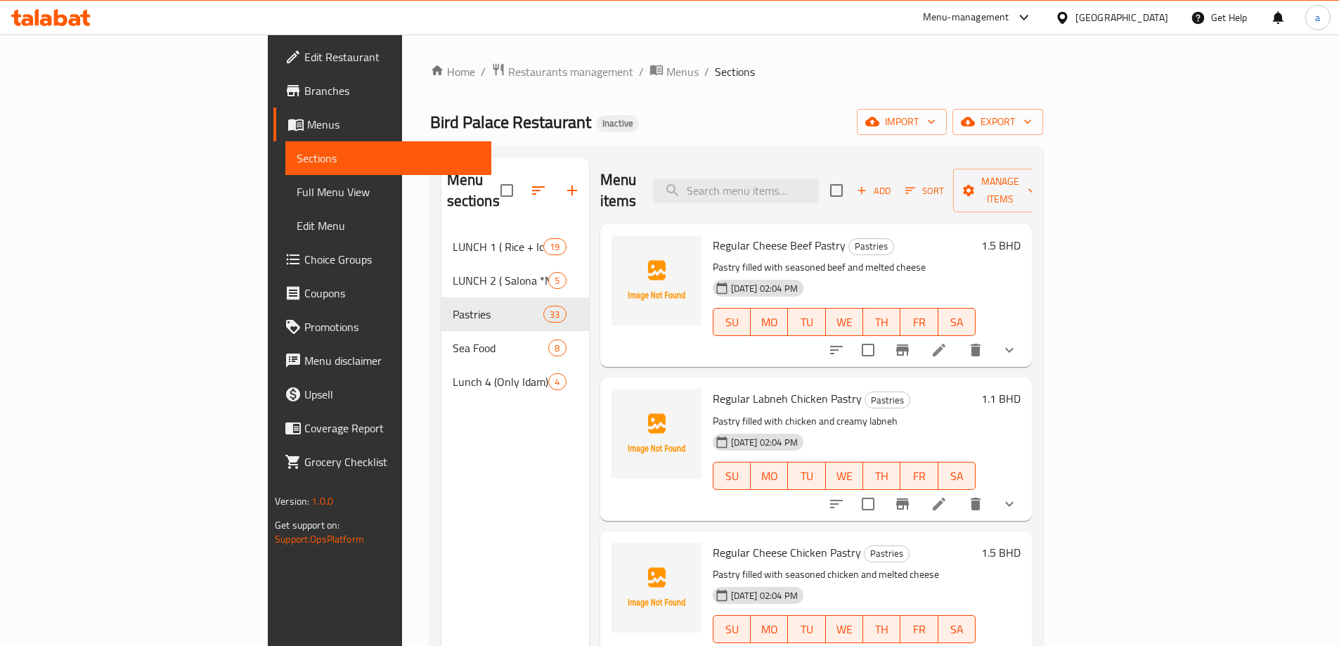
click at [285, 204] on link "Full Menu View" at bounding box center [388, 192] width 206 height 34
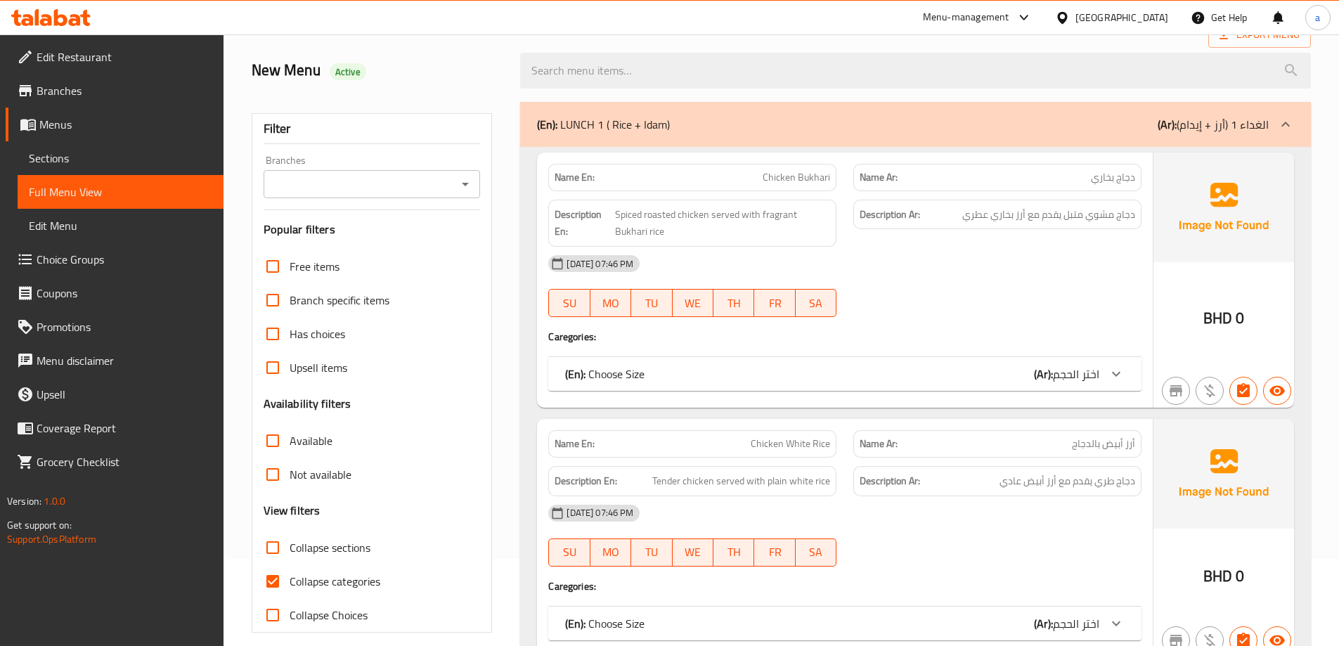
scroll to position [141, 0]
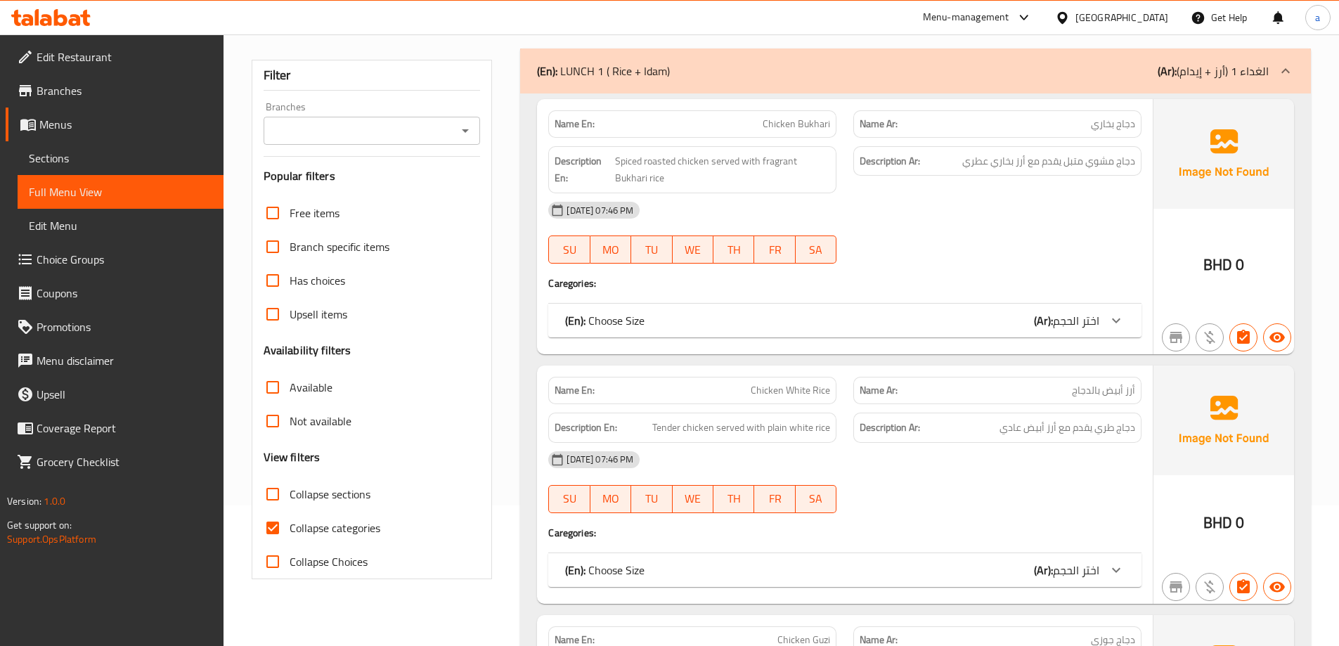
click at [325, 524] on span "Collapse categories" at bounding box center [335, 527] width 91 height 17
click at [290, 524] on input "Collapse categories" at bounding box center [273, 528] width 34 height 34
checkbox input "false"
click at [323, 496] on span "Collapse sections" at bounding box center [330, 494] width 81 height 17
click at [290, 496] on input "Collapse sections" at bounding box center [273, 494] width 34 height 34
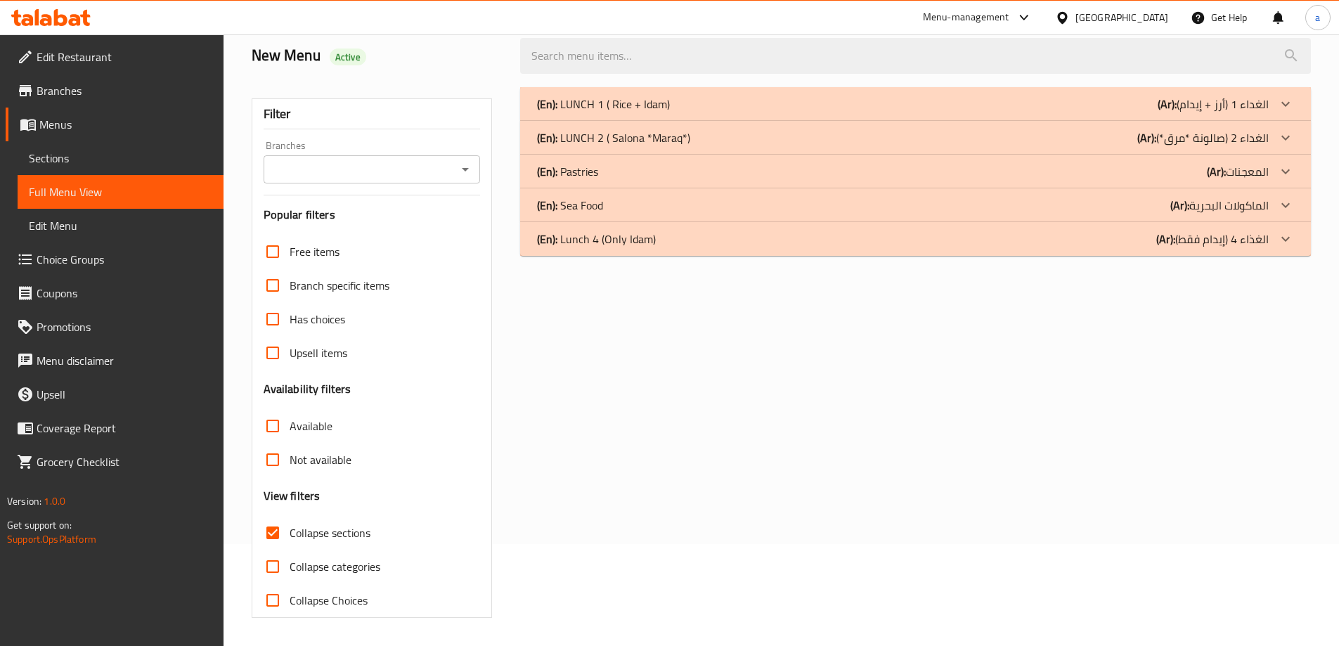
scroll to position [102, 0]
click at [594, 112] on p "(En): Lunch 4 (Only Idam)" at bounding box center [603, 104] width 133 height 17
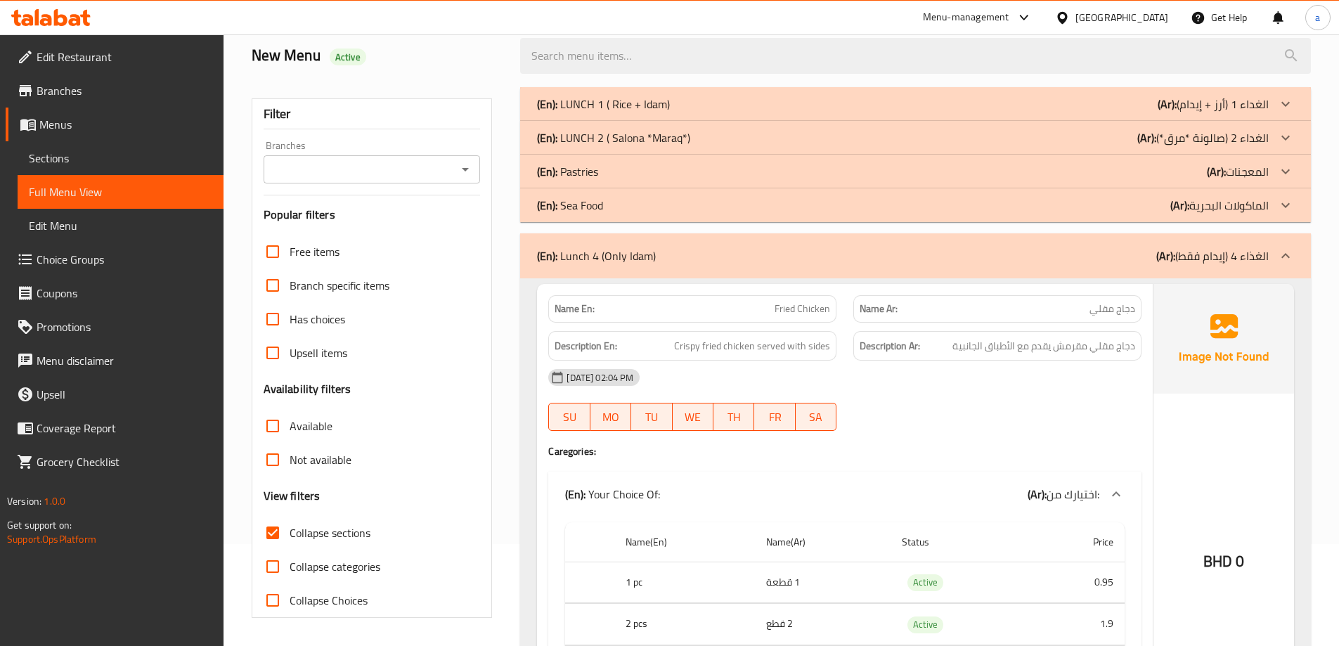
click at [583, 112] on p "(En): Sea Food" at bounding box center [603, 104] width 133 height 17
click at [581, 112] on p "(En): Pastries" at bounding box center [603, 104] width 133 height 17
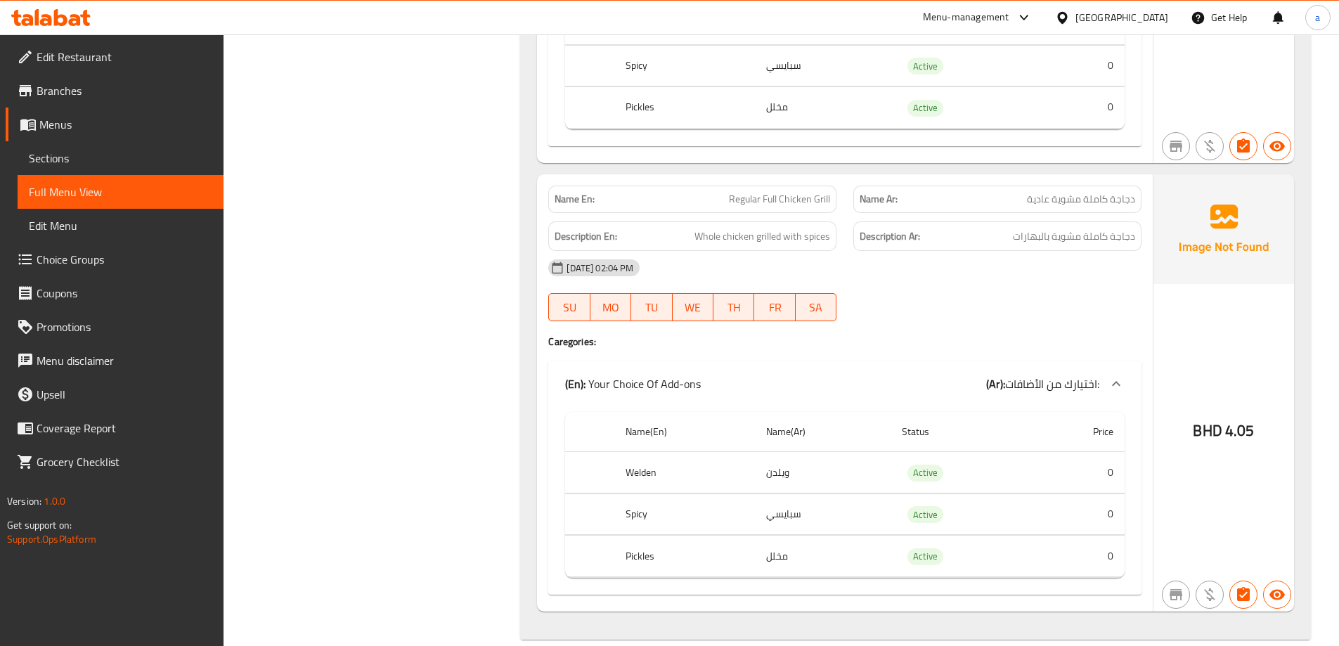
scroll to position [26321, 0]
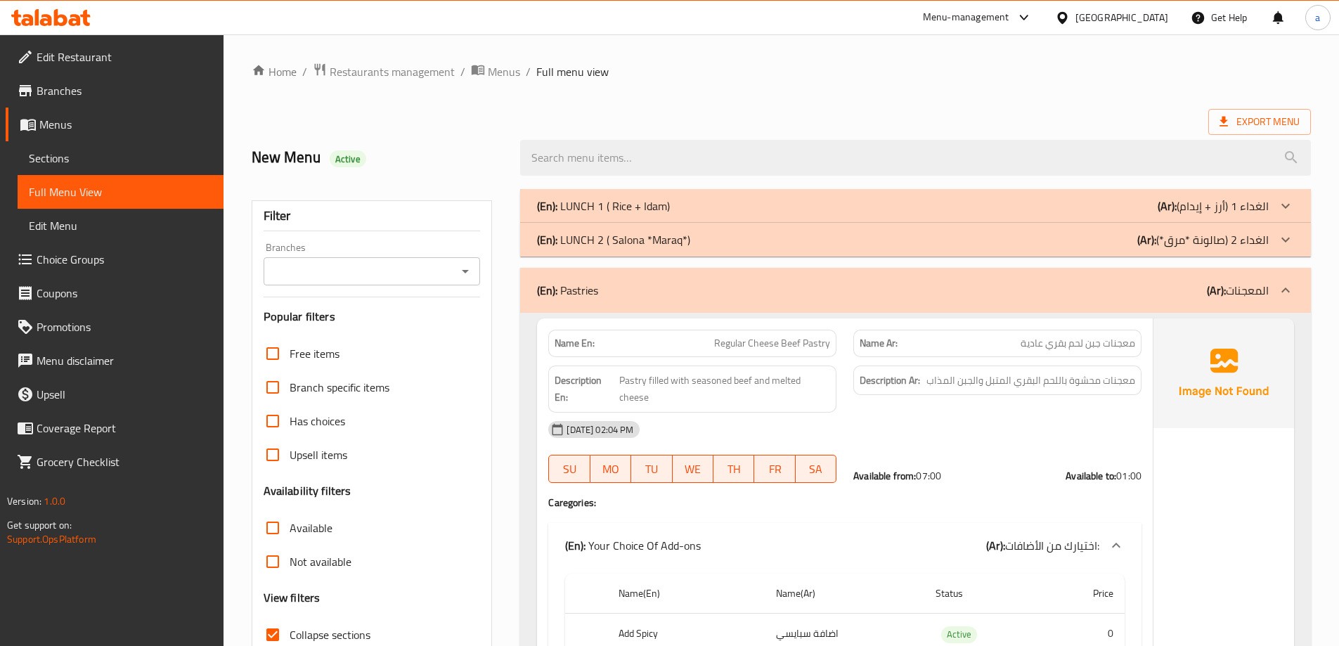
click at [327, 630] on span "Collapse sections" at bounding box center [330, 634] width 81 height 17
click at [290, 630] on input "Collapse sections" at bounding box center [273, 635] width 34 height 34
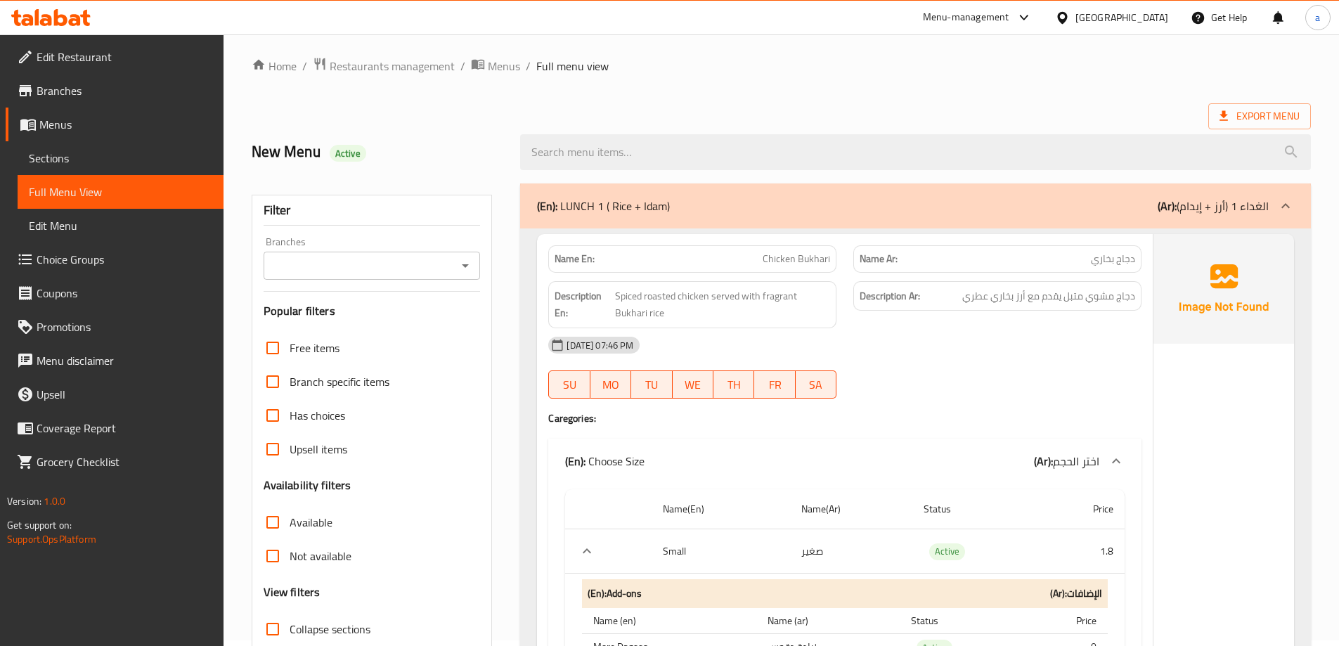
scroll to position [31, 0]
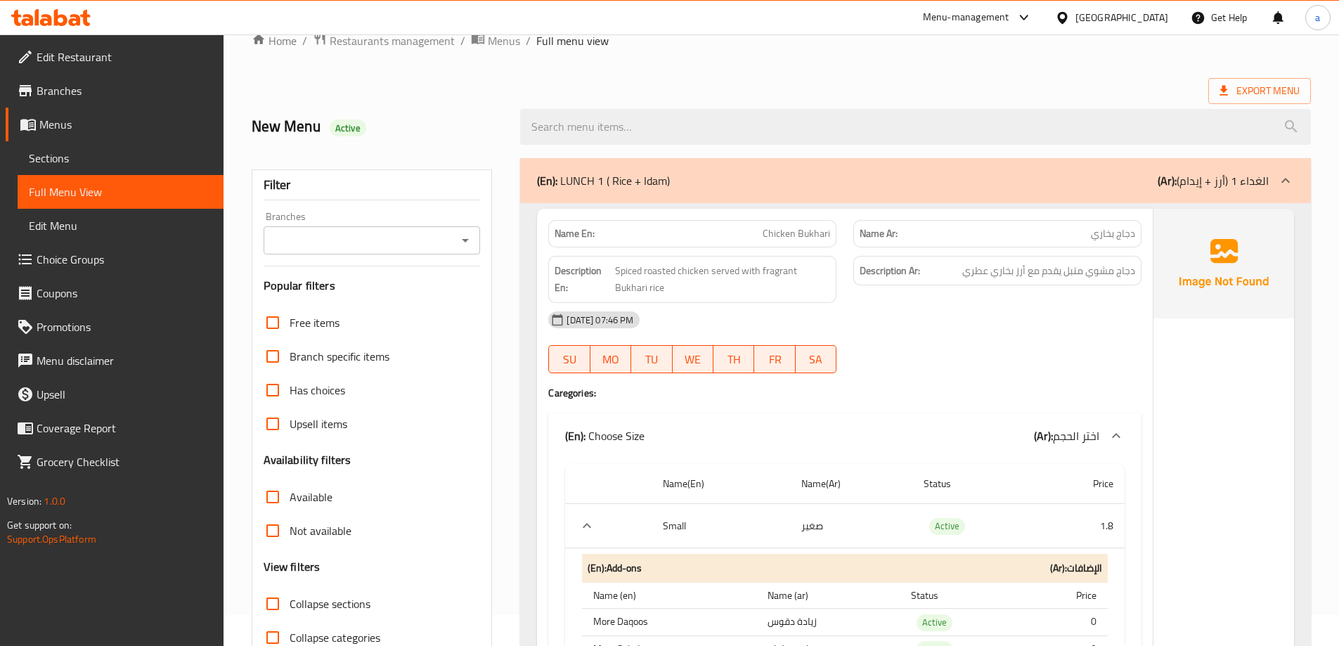
click at [346, 595] on span "Collapse sections" at bounding box center [330, 603] width 81 height 17
click at [290, 587] on input "Collapse sections" at bounding box center [273, 604] width 34 height 34
checkbox input "true"
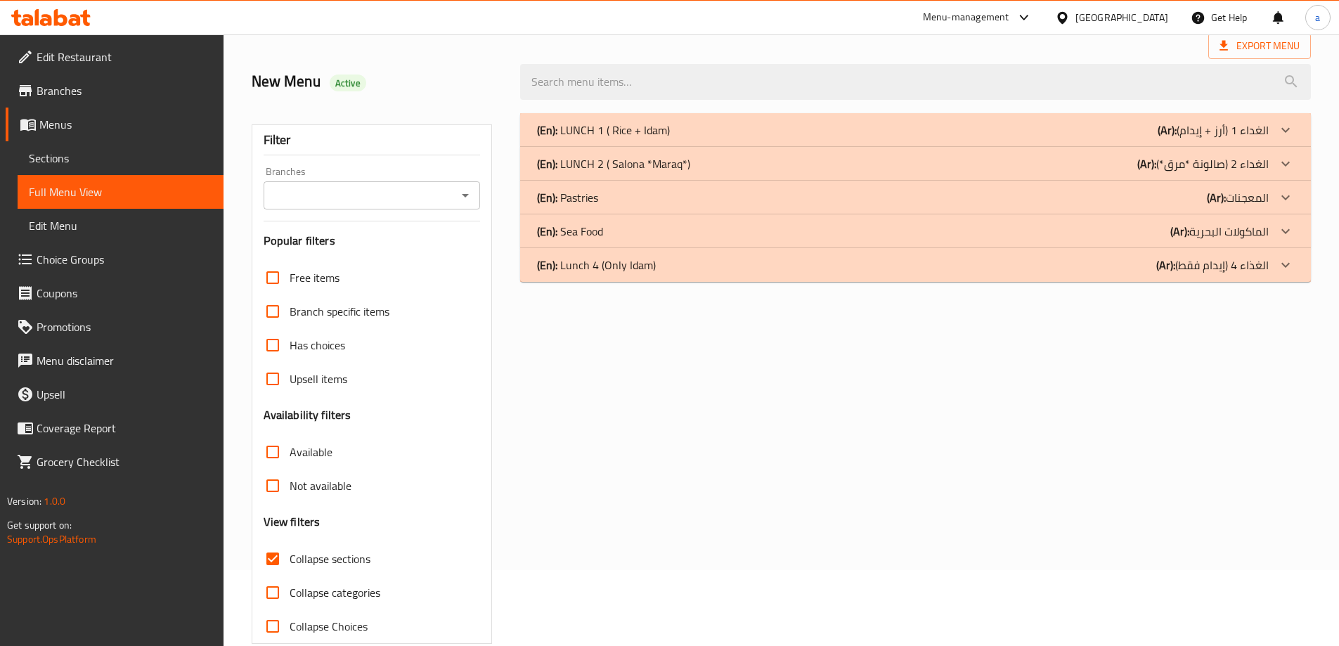
click at [602, 138] on p "(En): Lunch 4 (Only Idam)" at bounding box center [603, 130] width 133 height 17
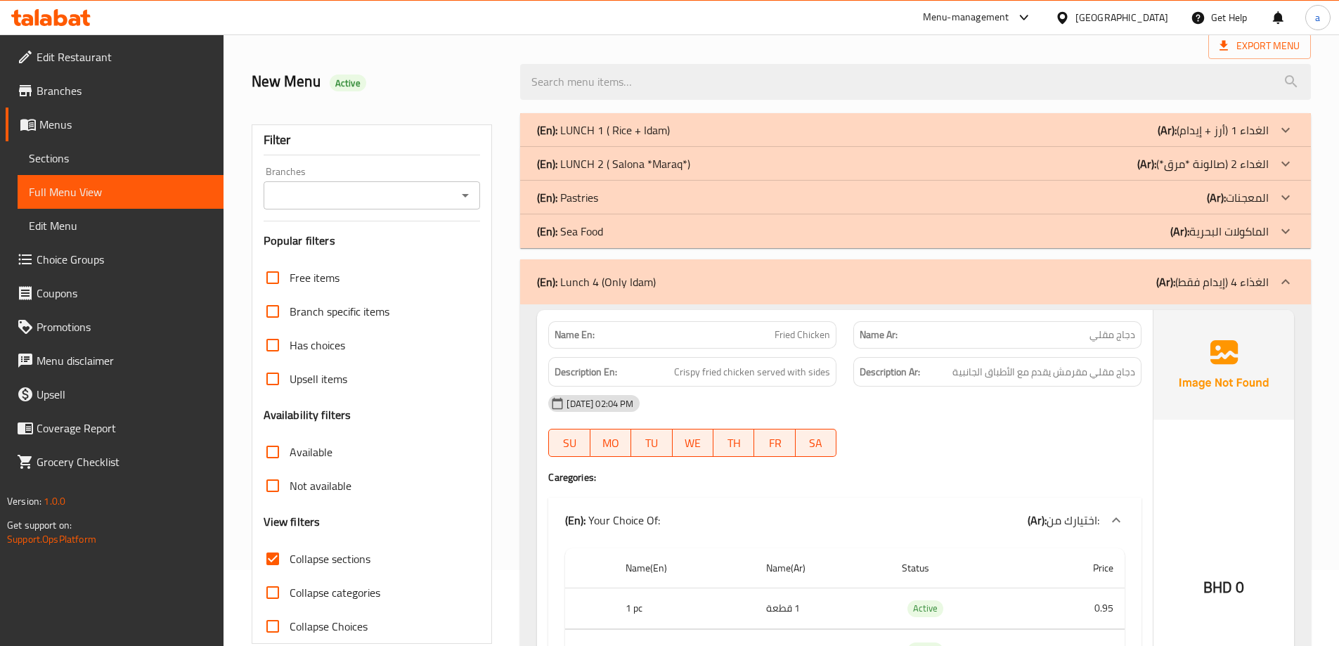
click at [583, 138] on p "(En): Sea Food" at bounding box center [603, 130] width 133 height 17
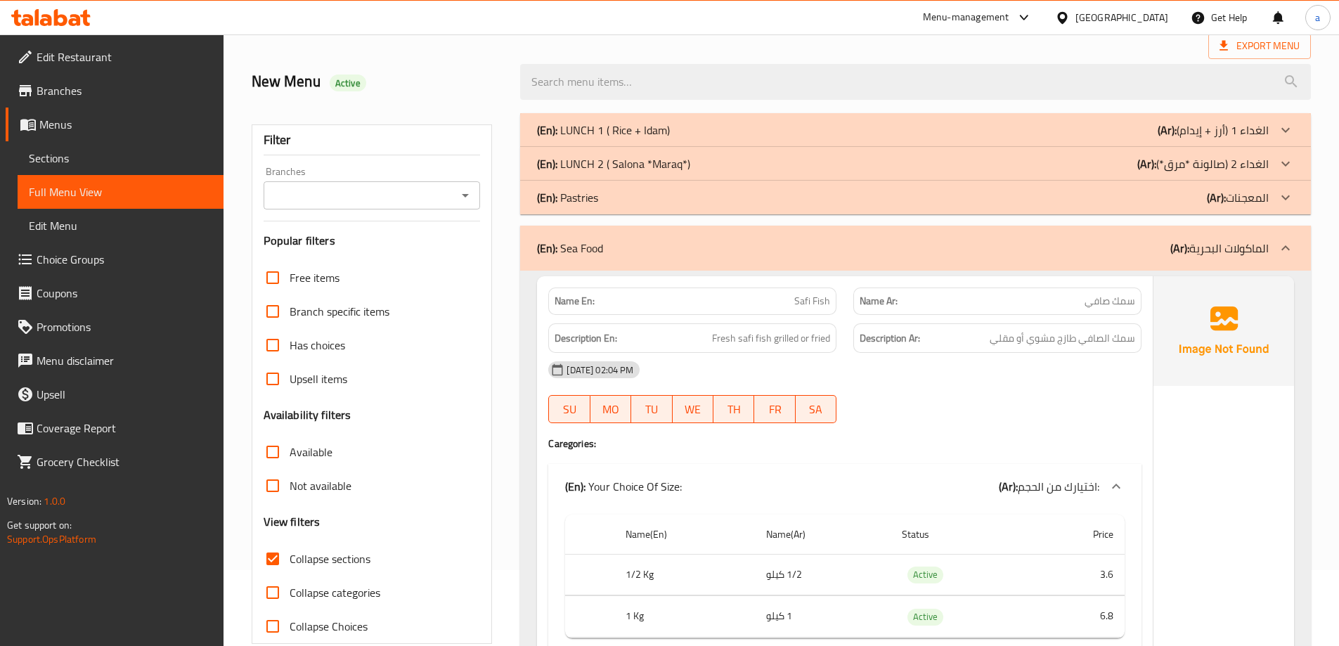
click at [581, 138] on p "(En): Pastries" at bounding box center [603, 130] width 133 height 17
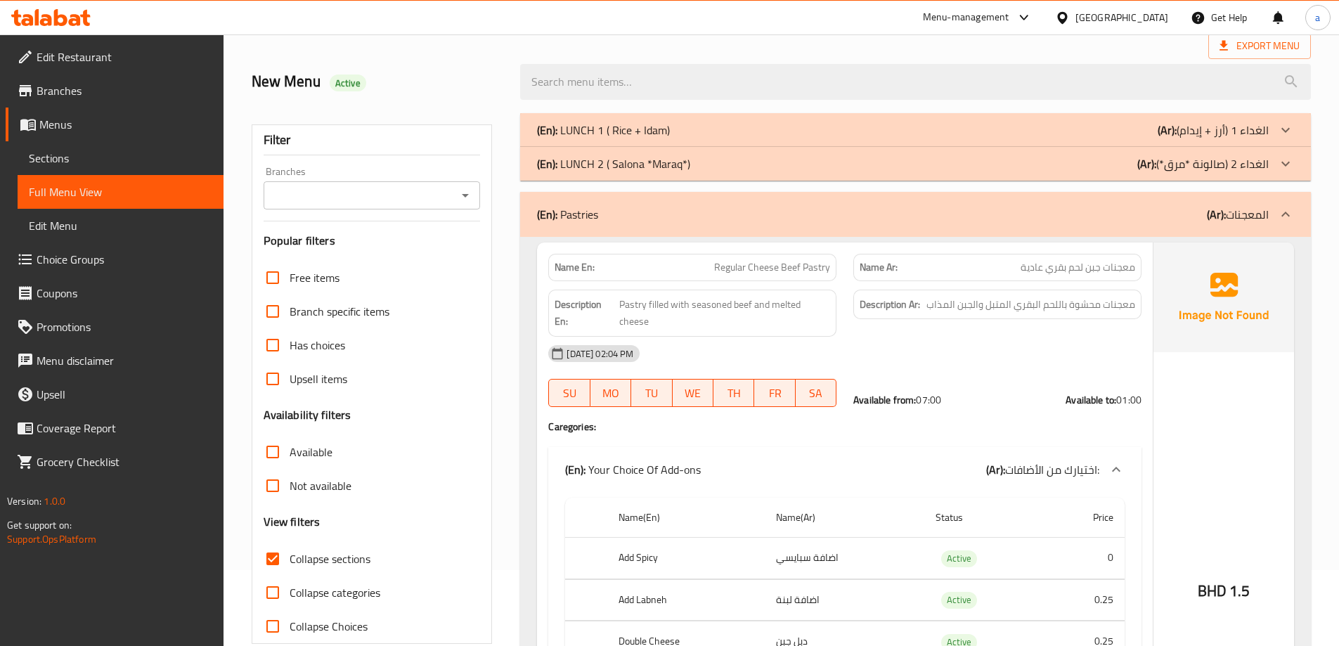
click at [466, 65] on div "New Menu Active" at bounding box center [377, 82] width 269 height 63
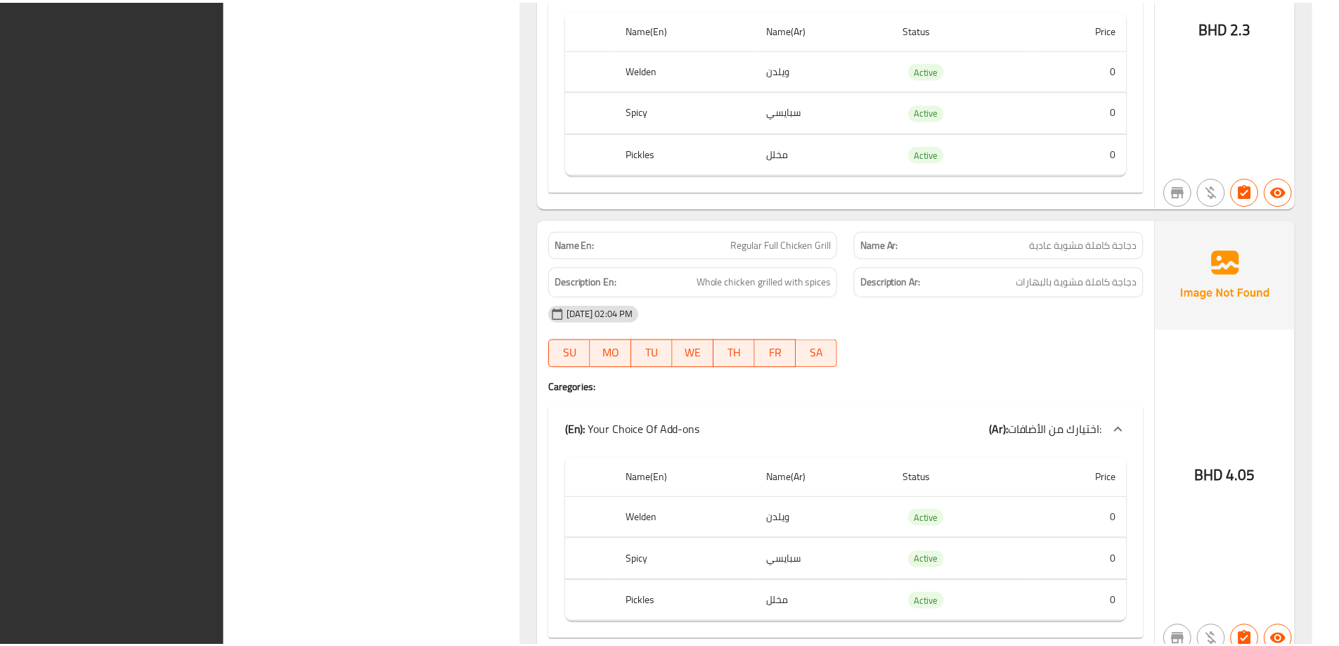
scroll to position [26252, 0]
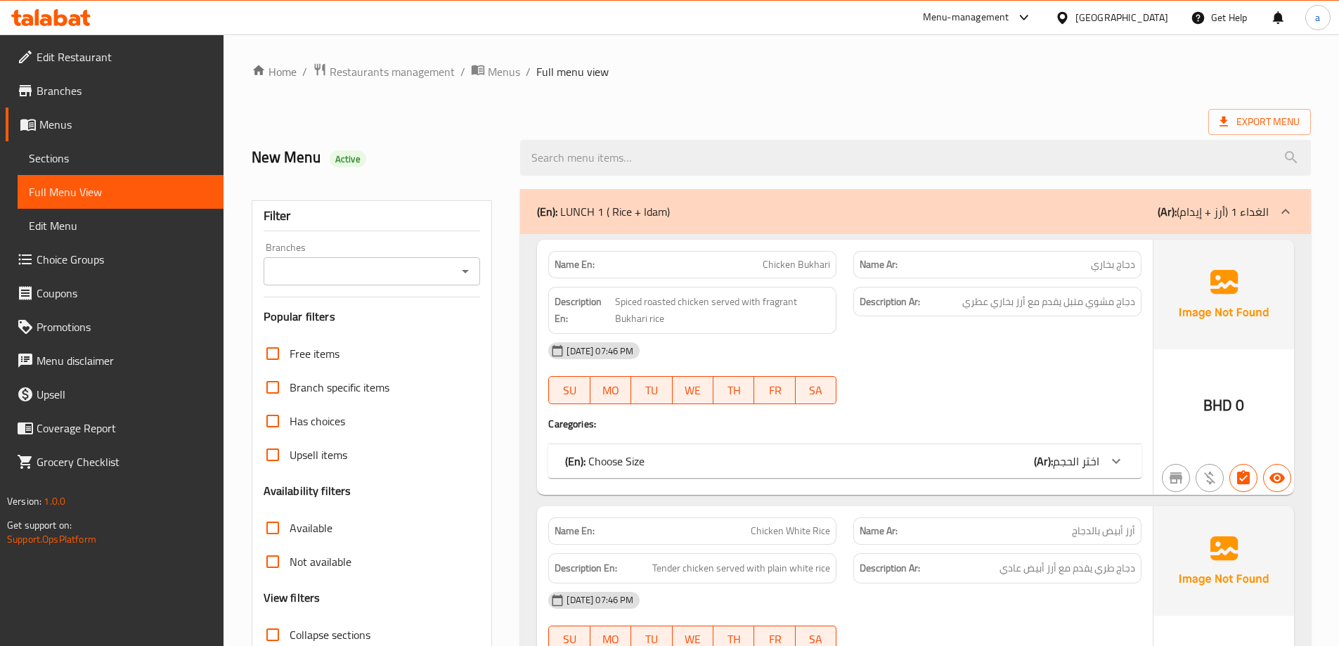
click at [62, 94] on span "Branches" at bounding box center [125, 90] width 176 height 17
click at [80, 93] on span "Branches" at bounding box center [125, 90] width 176 height 17
